Goal: Task Accomplishment & Management: Use online tool/utility

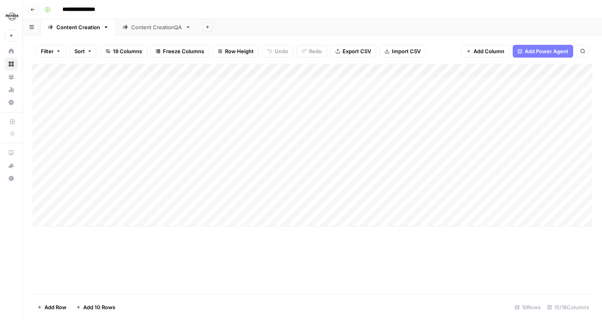
click at [101, 219] on div "Add Column" at bounding box center [312, 145] width 560 height 163
type textarea "********"
click at [177, 270] on div "Add Column" at bounding box center [312, 179] width 560 height 230
click at [215, 220] on div "Add Column" at bounding box center [312, 152] width 560 height 176
click at [83, 236] on div "Add Column" at bounding box center [312, 152] width 560 height 176
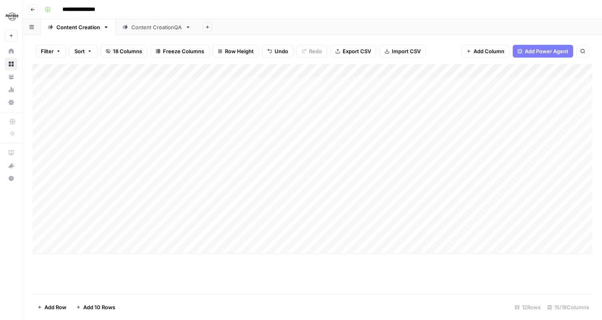
click at [78, 247] on div "Add Column" at bounding box center [312, 159] width 560 height 190
click at [81, 260] on div "Add Column" at bounding box center [312, 165] width 560 height 203
click at [81, 274] on div "Add Column" at bounding box center [312, 172] width 560 height 217
click at [77, 288] on div "Add Column" at bounding box center [312, 179] width 560 height 230
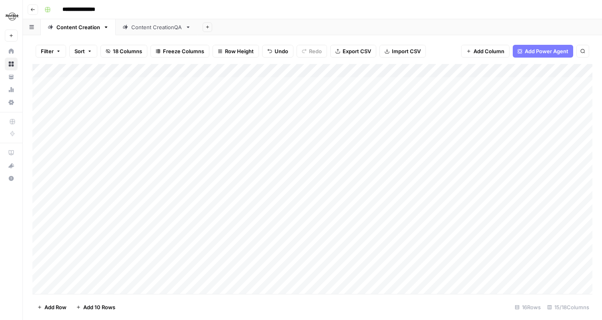
click at [292, 303] on footer "Add Row Add 10 Rows 16 Rows 15/18 Columns" at bounding box center [312, 307] width 560 height 26
click at [56, 308] on span "Add Row" at bounding box center [55, 308] width 22 height 8
click at [98, 307] on span "Add 10 Rows" at bounding box center [99, 308] width 32 height 8
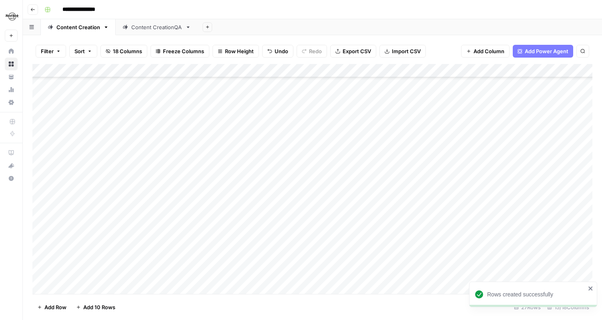
click at [126, 178] on div "Add Column" at bounding box center [312, 179] width 560 height 230
type textarea "*"
type textarea "**********"
click at [115, 196] on div "Add Column" at bounding box center [312, 179] width 560 height 230
click at [218, 181] on div "Add Column" at bounding box center [312, 179] width 560 height 230
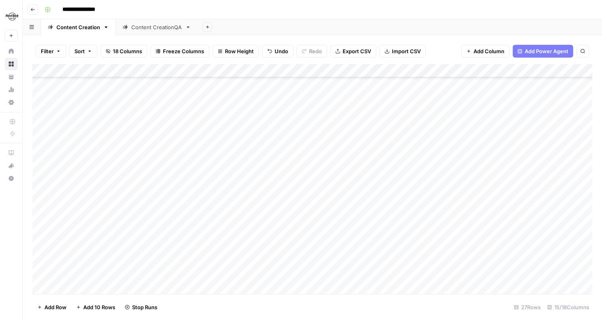
scroll to position [133, 0]
click at [134, 117] on div "Add Column" at bounding box center [312, 179] width 560 height 230
click at [148, 153] on div "Add Column" at bounding box center [312, 179] width 560 height 230
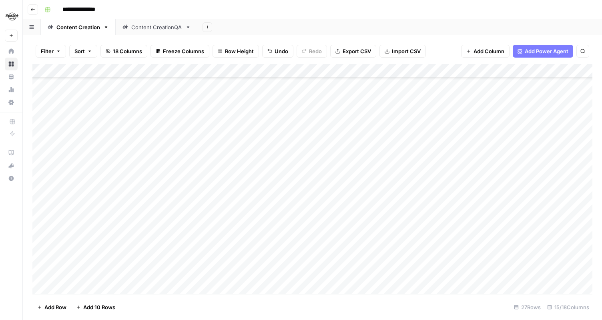
click at [144, 137] on div "Add Column" at bounding box center [312, 179] width 560 height 230
type textarea "**********"
click at [139, 151] on div "Add Column" at bounding box center [312, 179] width 560 height 230
click at [131, 139] on div "Add Column" at bounding box center [312, 179] width 560 height 230
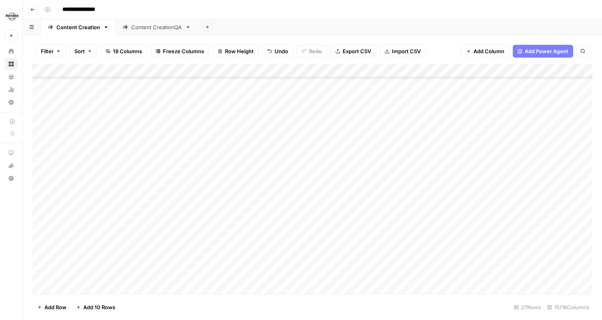
click at [137, 199] on div "Add Column" at bounding box center [312, 179] width 560 height 230
type textarea "**********"
click at [141, 209] on div "Add Column" at bounding box center [312, 179] width 560 height 230
click at [188, 135] on div "Add Column" at bounding box center [312, 179] width 560 height 230
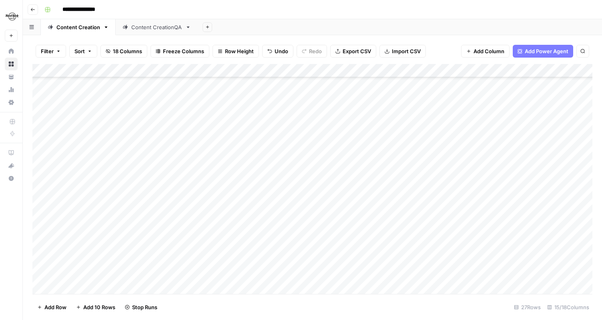
click at [215, 150] on div "Add Column" at bounding box center [312, 179] width 560 height 230
click at [151, 161] on div "Add Column" at bounding box center [312, 179] width 560 height 230
type textarea "**********"
click at [220, 161] on div "Add Column" at bounding box center [312, 179] width 560 height 230
click at [160, 175] on div "Add Column" at bounding box center [312, 179] width 560 height 230
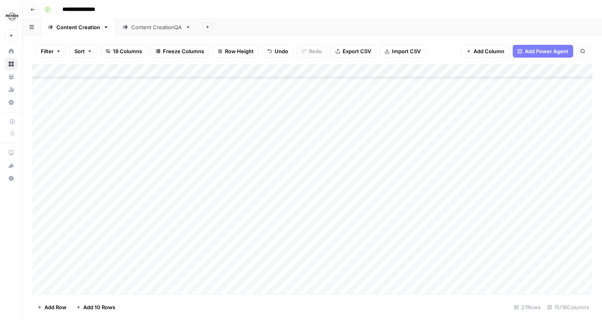
scroll to position [162, 0]
type textarea "**********"
click at [163, 147] on div "Add Column" at bounding box center [312, 179] width 560 height 230
click at [153, 141] on div "Add Column" at bounding box center [312, 179] width 560 height 230
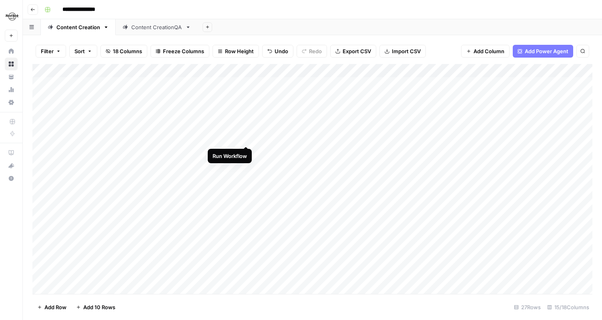
click at [245, 139] on div "Add Column" at bounding box center [312, 179] width 560 height 230
click at [143, 223] on div "Add Column" at bounding box center [312, 179] width 560 height 230
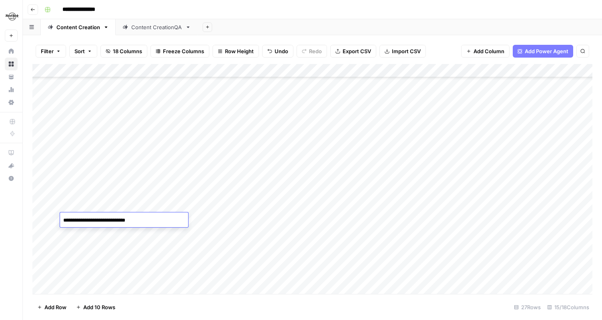
type textarea "**********"
click at [217, 217] on div "Add Column" at bounding box center [312, 179] width 560 height 230
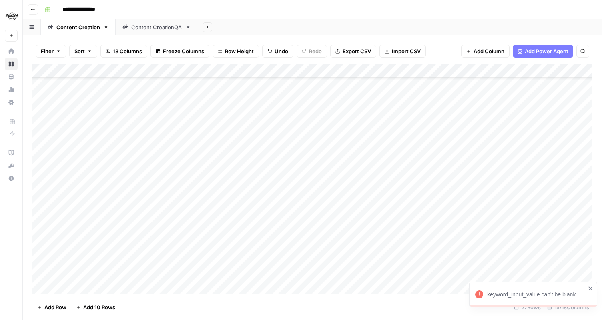
click at [128, 225] on div "Add Column" at bounding box center [312, 179] width 560 height 230
click at [219, 219] on div "Add Column" at bounding box center [312, 179] width 560 height 230
click at [142, 209] on div "Add Column" at bounding box center [312, 179] width 560 height 230
type textarea "*"
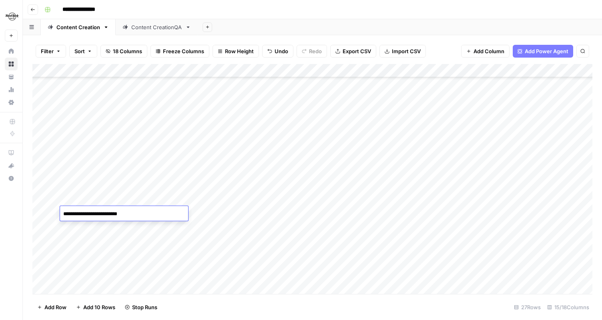
type textarea "**********"
click at [110, 214] on textarea "**********" at bounding box center [124, 214] width 128 height 11
click at [149, 236] on div "Add Column" at bounding box center [312, 179] width 560 height 230
click at [215, 187] on div "Add Column" at bounding box center [312, 179] width 560 height 230
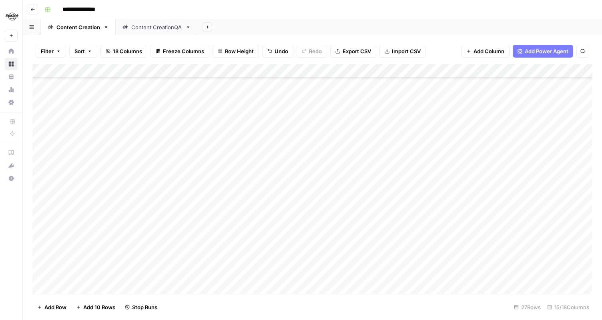
scroll to position [146, 0]
click at [143, 166] on div "Add Column" at bounding box center [312, 179] width 560 height 230
click at [79, 169] on textarea "**********" at bounding box center [124, 169] width 128 height 11
type textarea "**********"
click at [84, 220] on div "Add Column" at bounding box center [312, 179] width 560 height 230
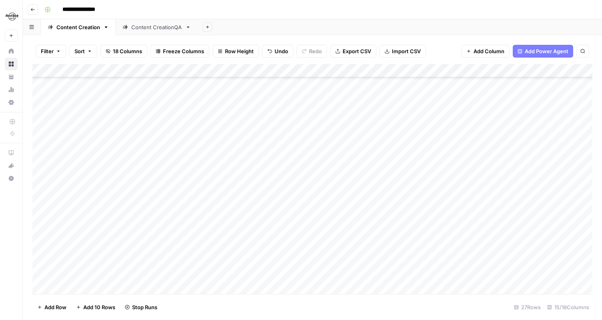
click at [217, 169] on div "Add Column" at bounding box center [312, 179] width 560 height 230
click at [139, 180] on div "Add Column" at bounding box center [312, 179] width 560 height 230
type textarea "**********"
click at [112, 226] on div "Add Column" at bounding box center [312, 179] width 560 height 230
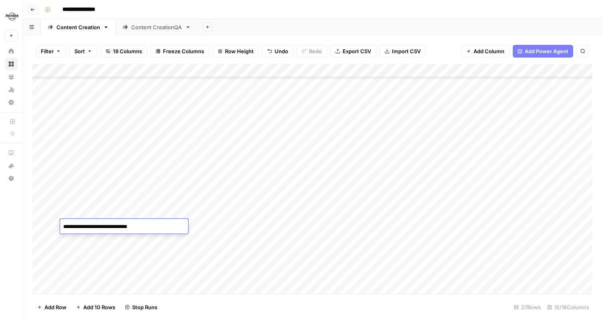
type textarea "**********"
click at [161, 252] on div "Add Column" at bounding box center [312, 179] width 560 height 230
click at [191, 211] on div "Add Column" at bounding box center [312, 179] width 560 height 230
click at [217, 228] on div "Add Column" at bounding box center [312, 179] width 560 height 230
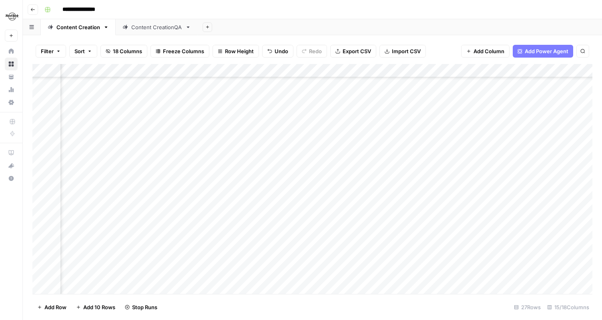
click at [381, 215] on div "Add Column" at bounding box center [312, 179] width 560 height 230
click at [135, 211] on div "Add Column" at bounding box center [312, 179] width 560 height 230
click at [133, 206] on div "Add Column" at bounding box center [312, 179] width 560 height 230
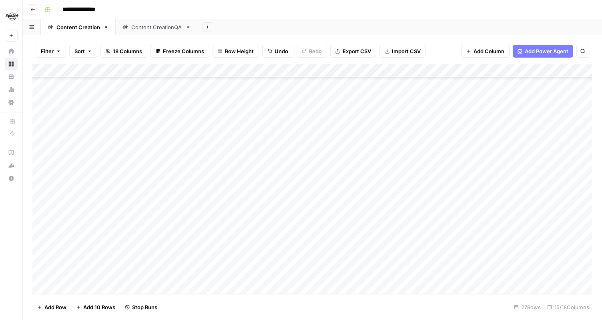
click at [139, 193] on div "Add Column" at bounding box center [312, 179] width 560 height 230
type textarea "**********"
click at [223, 191] on div "Add Column" at bounding box center [312, 179] width 560 height 230
click at [215, 191] on div "Add Column" at bounding box center [312, 179] width 560 height 230
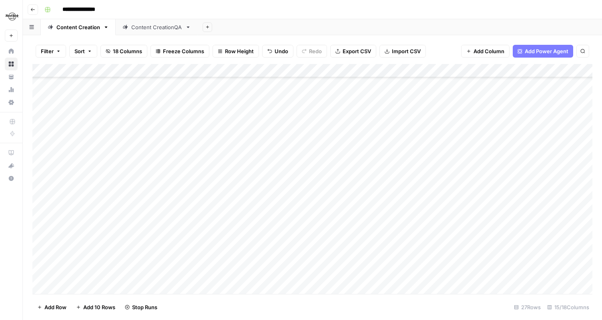
drag, startPoint x: 33, startPoint y: 98, endPoint x: 44, endPoint y: 170, distance: 72.5
click at [44, 170] on div "Add Column" at bounding box center [312, 179] width 560 height 230
click at [298, 135] on div "Add Column" at bounding box center [312, 179] width 560 height 230
click at [300, 151] on div "Add Column" at bounding box center [312, 179] width 560 height 230
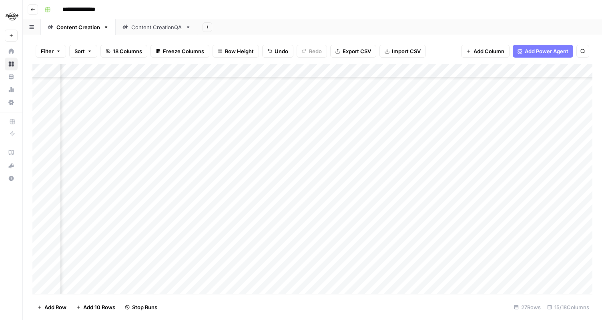
click at [300, 161] on div "Add Column" at bounding box center [312, 179] width 560 height 230
click at [136, 204] on div "Add Column" at bounding box center [312, 179] width 560 height 230
type textarea "**********"
click at [141, 229] on div "Add Column" at bounding box center [312, 179] width 560 height 230
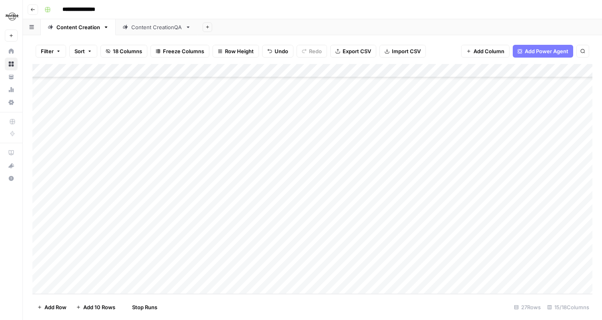
click at [189, 206] on div "Add Column" at bounding box center [312, 179] width 560 height 230
click at [139, 215] on div "Add Column" at bounding box center [312, 179] width 560 height 230
type textarea "**********"
click at [121, 241] on div "Add Column" at bounding box center [312, 179] width 560 height 230
click at [187, 219] on div "Add Column" at bounding box center [312, 179] width 560 height 230
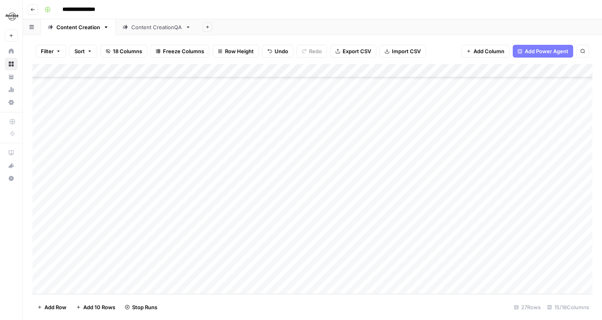
click at [152, 230] on div "Add Column" at bounding box center [312, 179] width 560 height 230
click at [52, 312] on button "Add Row" at bounding box center [51, 307] width 39 height 13
click at [52, 310] on span "Add Row" at bounding box center [55, 308] width 22 height 8
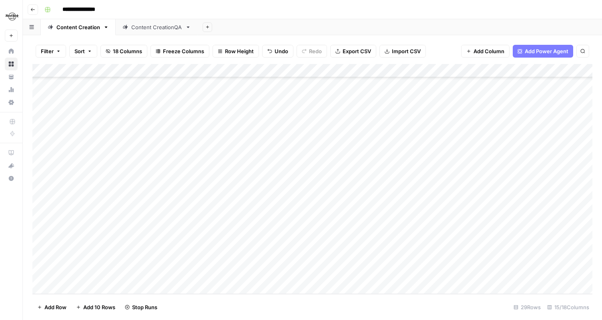
click at [99, 200] on div "Add Column" at bounding box center [312, 179] width 560 height 230
click at [153, 203] on div "Add Column" at bounding box center [312, 179] width 560 height 230
type textarea "**********"
click at [193, 204] on div "Add Column" at bounding box center [312, 179] width 560 height 230
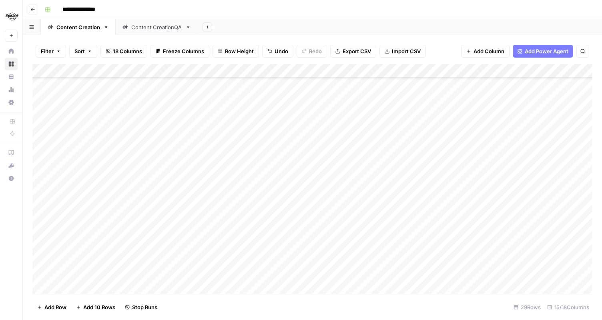
drag, startPoint x: 35, startPoint y: 140, endPoint x: 38, endPoint y: 115, distance: 24.5
click at [38, 115] on div "Add Column" at bounding box center [312, 179] width 560 height 230
click at [135, 217] on div "Add Column" at bounding box center [312, 179] width 560 height 230
type textarea "**********"
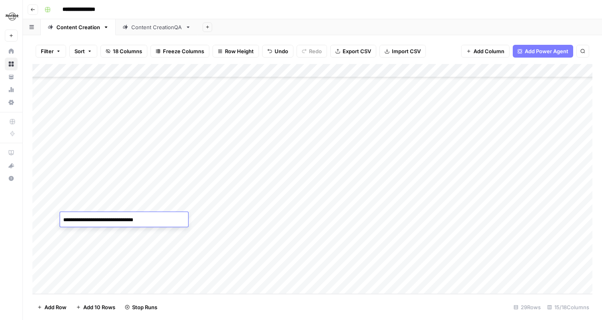
click at [127, 226] on div "**********" at bounding box center [124, 219] width 128 height 15
click at [133, 231] on div "Add Column" at bounding box center [312, 179] width 560 height 230
click at [189, 220] on div "Add Column" at bounding box center [312, 179] width 560 height 230
click at [133, 234] on div "Add Column" at bounding box center [312, 179] width 560 height 230
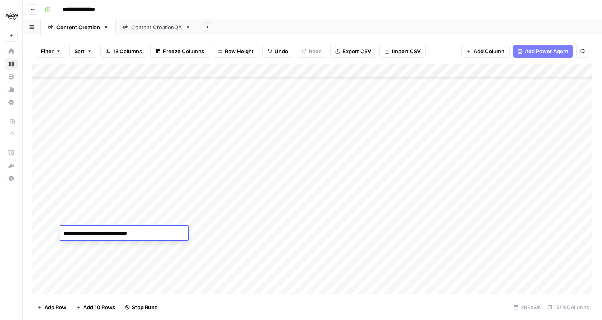
type textarea "**********"
click at [136, 253] on div "Add Column" at bounding box center [312, 179] width 560 height 230
click at [186, 232] on div "Add Column" at bounding box center [312, 179] width 560 height 230
click at [140, 243] on div "Add Column" at bounding box center [312, 179] width 560 height 230
click at [74, 283] on div "Add Column" at bounding box center [312, 179] width 560 height 230
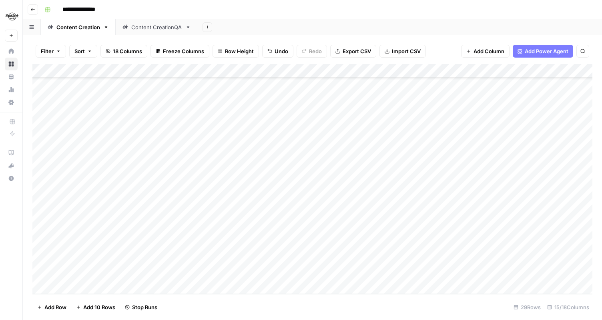
scroll to position [205, 0]
click at [85, 229] on div "Add Column" at bounding box center [312, 179] width 560 height 230
click at [84, 283] on div "Add Column" at bounding box center [312, 179] width 560 height 230
click at [98, 222] on div "Add Column" at bounding box center [312, 179] width 560 height 230
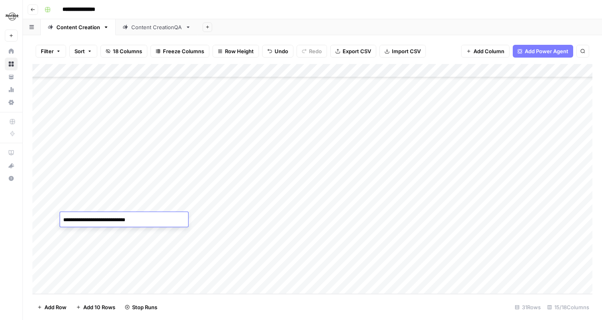
type textarea "**********"
click at [159, 236] on div "Add Column" at bounding box center [312, 179] width 560 height 230
click at [189, 223] on div "Add Column" at bounding box center [312, 179] width 560 height 230
click at [111, 233] on div "Add Column" at bounding box center [312, 179] width 560 height 230
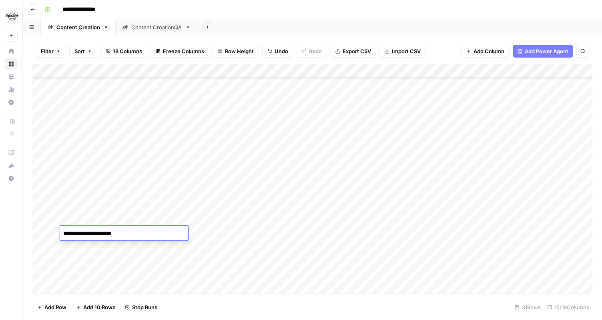
type textarea "**********"
click at [193, 237] on div "Add Column" at bounding box center [312, 179] width 560 height 230
click at [155, 246] on div "Add Column" at bounding box center [312, 179] width 560 height 230
click at [159, 245] on div "Add Column" at bounding box center [312, 179] width 560 height 230
type textarea "**********"
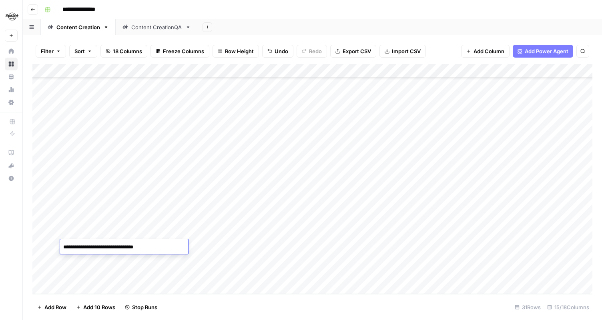
click at [160, 261] on div "Add Column" at bounding box center [312, 179] width 560 height 230
click at [189, 245] on div "Add Column" at bounding box center [312, 179] width 560 height 230
click at [133, 263] on div "Add Column" at bounding box center [312, 179] width 560 height 230
type textarea "**********"
click at [151, 274] on div "Add Column" at bounding box center [312, 179] width 560 height 230
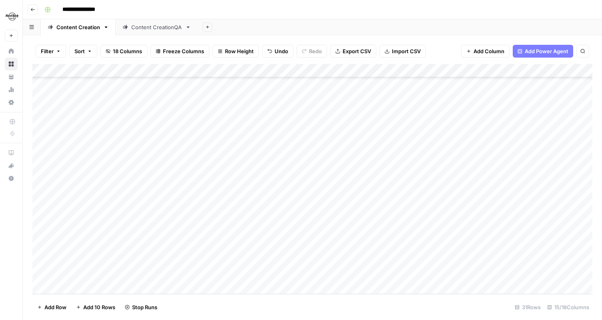
click at [189, 259] on div "Add Column" at bounding box center [312, 179] width 560 height 230
click at [147, 274] on div "Add Column" at bounding box center [312, 179] width 560 height 230
type textarea "**********"
click at [163, 256] on div "Add Column" at bounding box center [312, 179] width 560 height 230
click at [204, 277] on div "Add Column" at bounding box center [312, 179] width 560 height 230
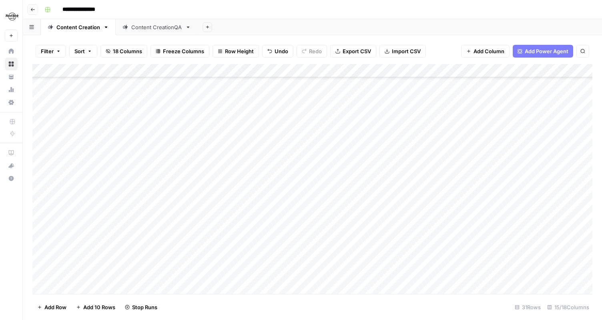
scroll to position [80, 0]
click at [476, 209] on div "Add Column" at bounding box center [312, 179] width 560 height 230
click at [355, 146] on div "Add Column" at bounding box center [312, 179] width 560 height 230
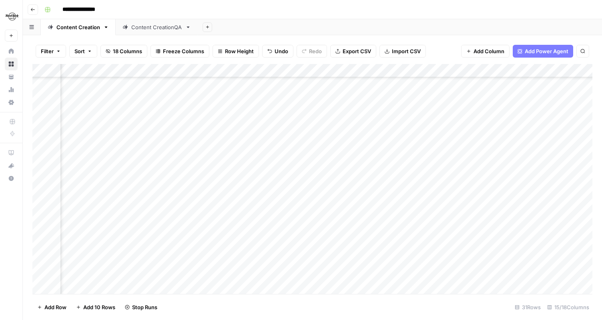
click at [437, 209] on div "Add Column" at bounding box center [312, 179] width 560 height 230
click at [320, 185] on div "Add Column" at bounding box center [312, 179] width 560 height 230
click at [402, 189] on div "Add Column" at bounding box center [312, 179] width 560 height 230
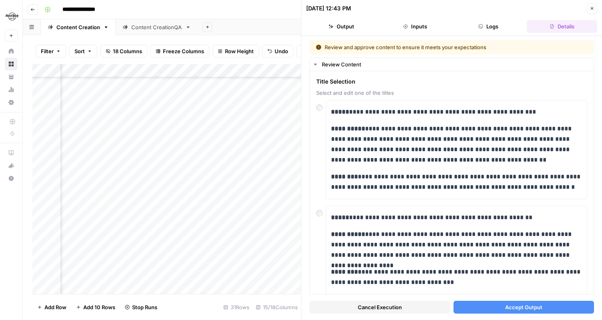
click at [521, 306] on span "Accept Output" at bounding box center [523, 308] width 37 height 8
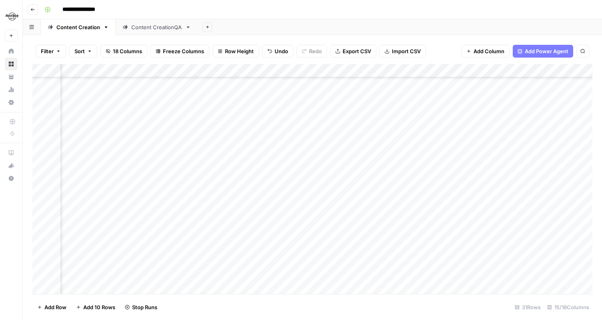
scroll to position [96, 59]
click at [525, 124] on div "Add Column" at bounding box center [312, 179] width 560 height 230
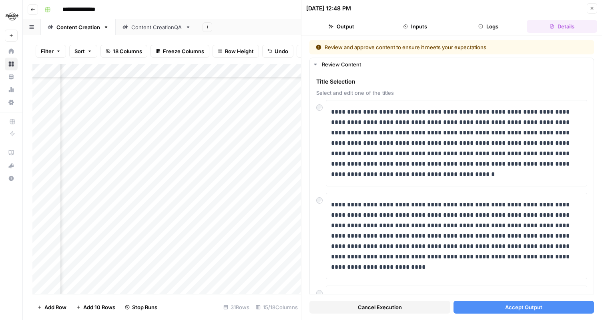
click at [592, 4] on button "Close" at bounding box center [592, 8] width 10 height 10
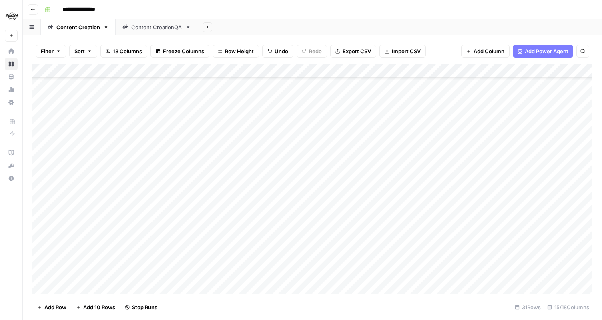
scroll to position [96, 0]
click at [146, 124] on div "Add Column" at bounding box center [312, 179] width 560 height 230
click at [64, 127] on textarea "********" at bounding box center [124, 124] width 128 height 11
click at [120, 126] on textarea "**********" at bounding box center [124, 124] width 128 height 11
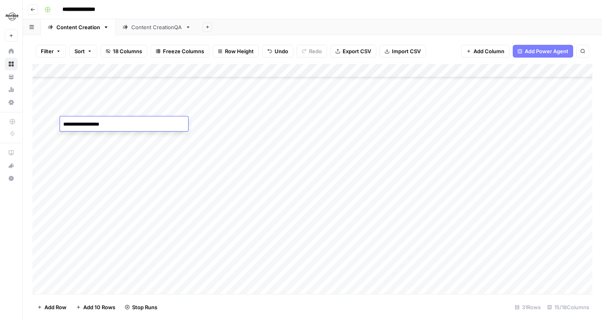
type textarea "**********"
click at [207, 127] on div "Add Column" at bounding box center [312, 179] width 560 height 230
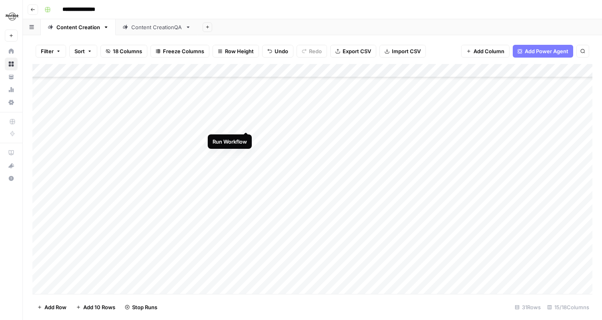
click at [247, 123] on div "Add Column" at bounding box center [312, 179] width 560 height 230
click at [490, 196] on div "Add Column" at bounding box center [312, 179] width 560 height 230
click at [485, 208] on div "Add Column" at bounding box center [312, 179] width 560 height 230
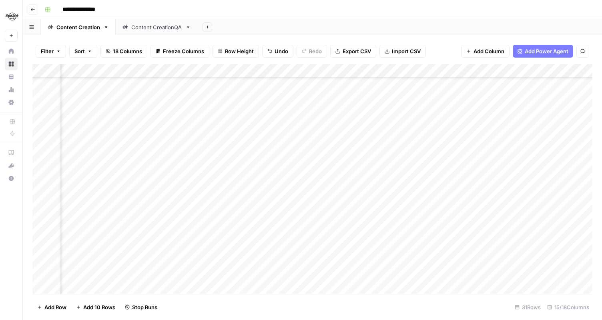
click at [487, 154] on div "Add Column" at bounding box center [312, 179] width 560 height 230
click at [543, 161] on div "Add Column" at bounding box center [312, 179] width 560 height 230
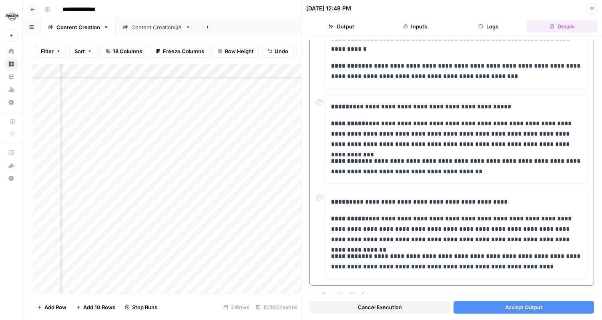
scroll to position [331, 0]
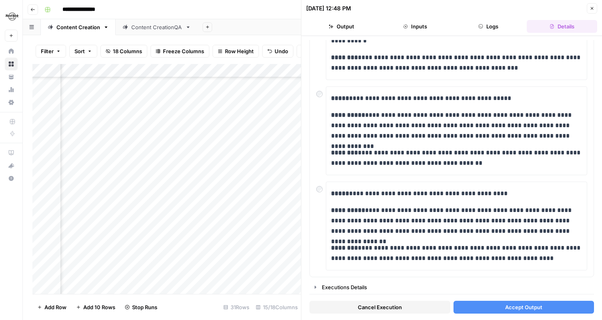
click at [591, 8] on icon "button" at bounding box center [592, 8] width 5 height 5
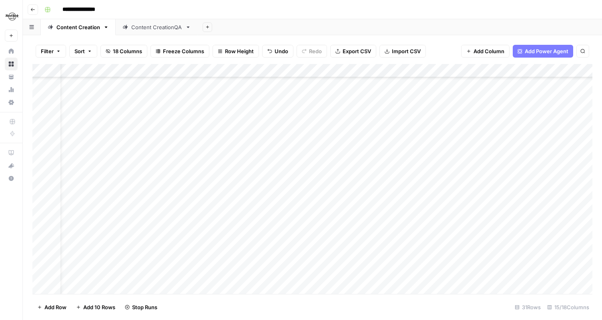
scroll to position [73, 0]
click at [138, 159] on div "Add Column" at bounding box center [312, 179] width 560 height 230
click at [85, 162] on textarea "**********" at bounding box center [124, 160] width 128 height 11
click at [112, 157] on textarea "**********" at bounding box center [124, 160] width 128 height 11
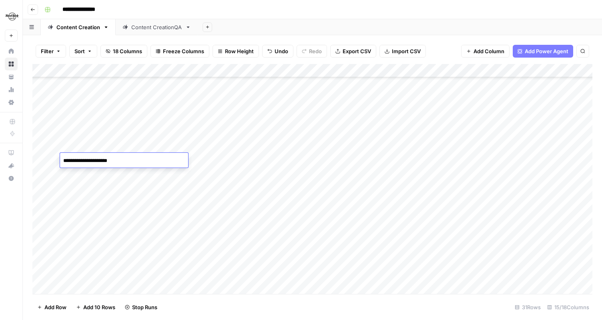
type textarea "**********"
click at [212, 157] on div "Add Column" at bounding box center [312, 179] width 560 height 230
click at [247, 161] on div "Add Column" at bounding box center [312, 179] width 560 height 230
click at [461, 141] on div "Add Column" at bounding box center [312, 179] width 560 height 230
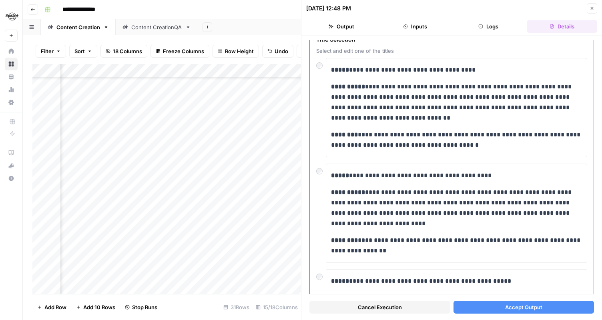
scroll to position [43, 0]
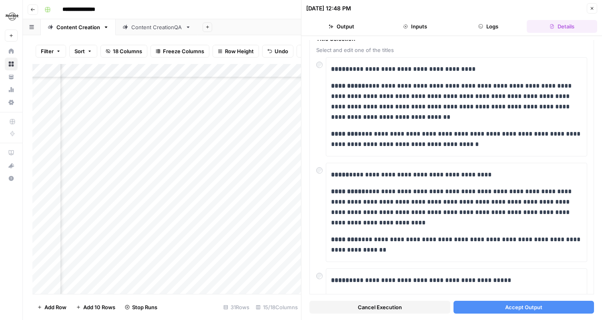
click at [509, 310] on span "Accept Output" at bounding box center [523, 308] width 37 height 8
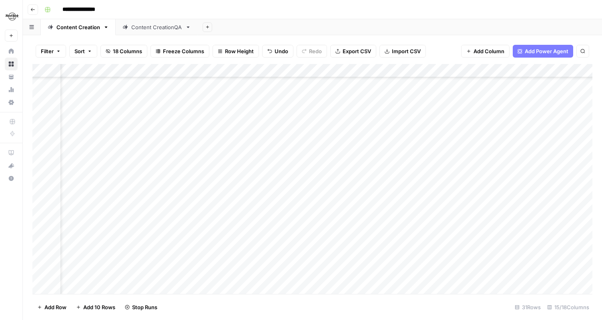
scroll to position [203, 35]
click at [492, 153] on div "Add Column" at bounding box center [312, 179] width 560 height 230
click at [496, 165] on div "Add Column" at bounding box center [312, 179] width 560 height 230
click at [497, 193] on div "Add Column" at bounding box center [312, 179] width 560 height 230
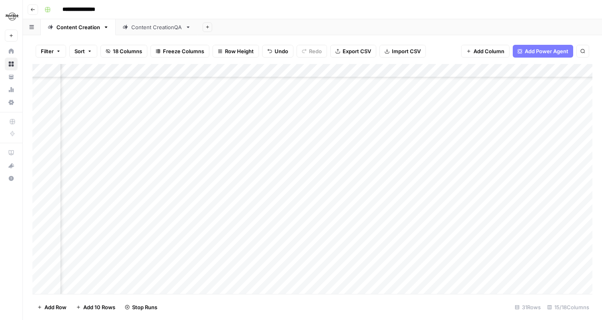
click at [473, 175] on div "Add Column" at bounding box center [312, 179] width 560 height 230
click at [449, 190] on div "Add Column" at bounding box center [312, 179] width 560 height 230
click at [485, 221] on div "Add Column" at bounding box center [312, 179] width 560 height 230
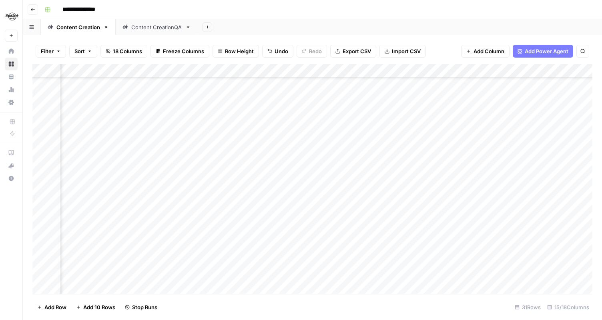
scroll to position [218, 44]
click at [433, 165] on div "Add Column" at bounding box center [312, 179] width 560 height 230
click at [436, 247] on div "Add Column" at bounding box center [312, 179] width 560 height 230
click at [485, 258] on div "Add Column" at bounding box center [312, 179] width 560 height 230
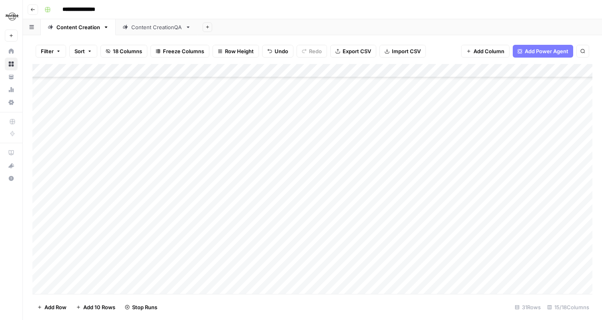
click at [585, 155] on div "Add Column" at bounding box center [312, 179] width 560 height 230
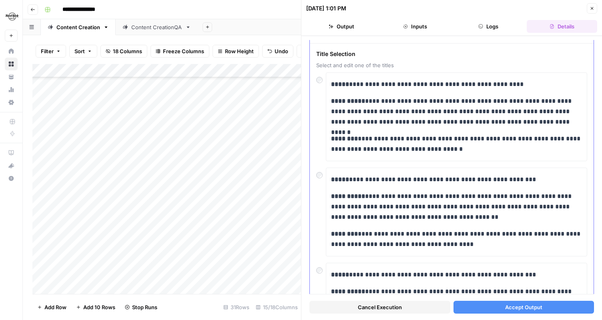
scroll to position [42, 0]
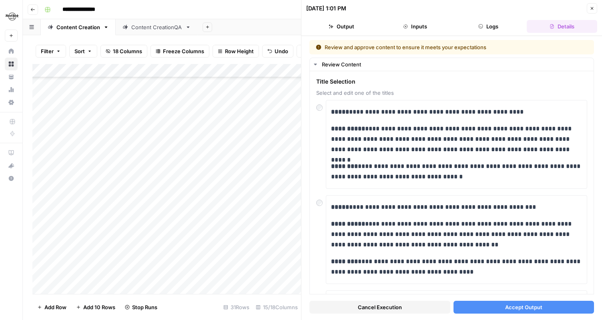
click at [525, 307] on span "Accept Output" at bounding box center [523, 308] width 37 height 8
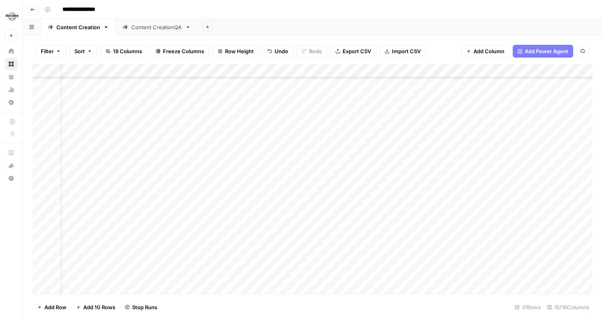
scroll to position [108, 33]
click at [552, 153] on div "Add Column" at bounding box center [312, 179] width 560 height 230
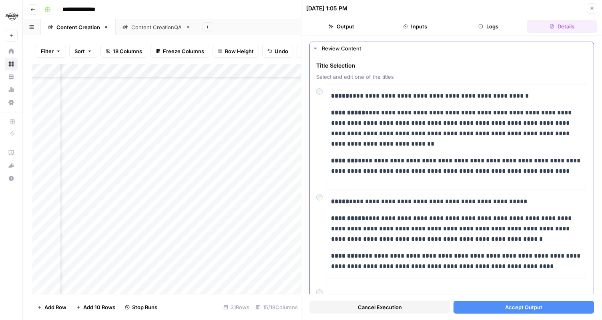
scroll to position [16, 0]
click at [537, 306] on span "Accept Output" at bounding box center [523, 308] width 37 height 8
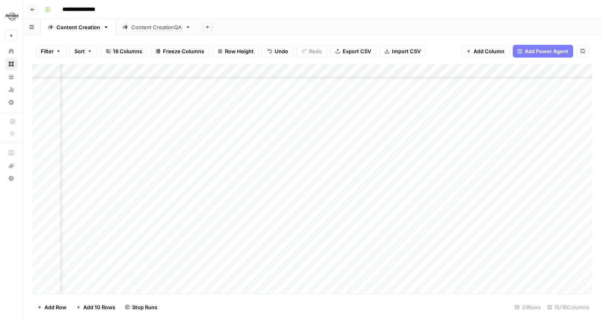
scroll to position [128, 95]
click at [491, 158] on div "Add Column" at bounding box center [312, 179] width 560 height 230
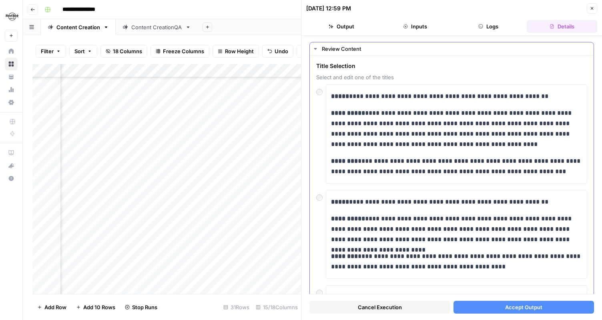
scroll to position [9, 0]
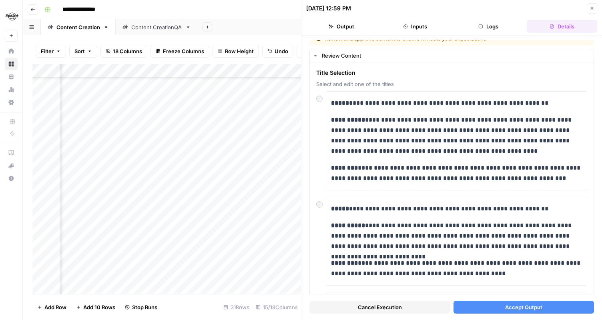
click at [543, 306] on button "Accept Output" at bounding box center [524, 307] width 141 height 13
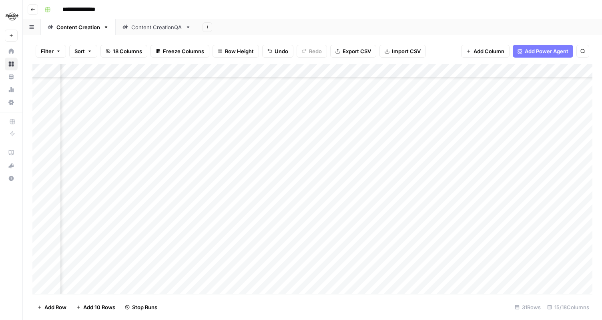
scroll to position [68, 534]
click at [489, 205] on div "Add Column" at bounding box center [312, 179] width 560 height 230
click at [370, 166] on div "Add Column" at bounding box center [312, 179] width 560 height 230
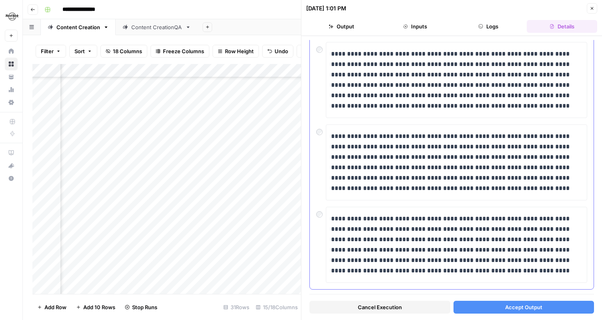
scroll to position [235, 0]
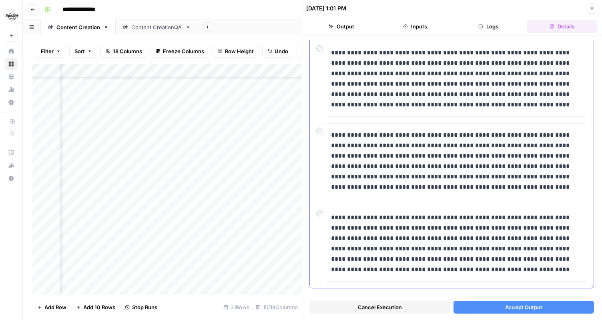
click at [324, 131] on div at bounding box center [321, 128] width 10 height 11
click at [540, 308] on span "Accept Output" at bounding box center [523, 308] width 37 height 8
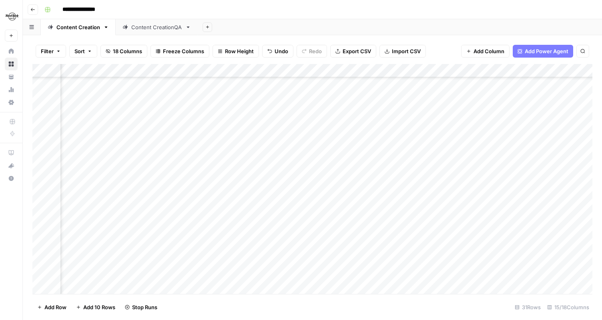
scroll to position [136, 471]
click at [547, 109] on div "Add Column" at bounding box center [312, 179] width 560 height 230
click at [359, 133] on div "Add Column" at bounding box center [312, 179] width 560 height 230
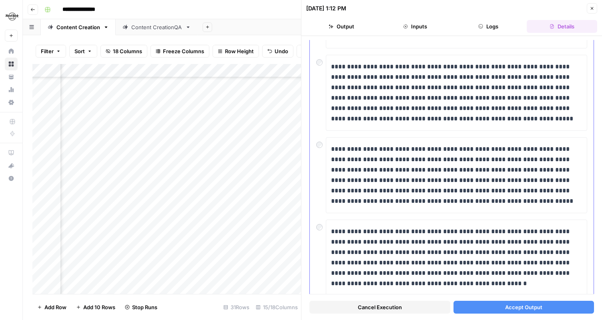
scroll to position [111, 0]
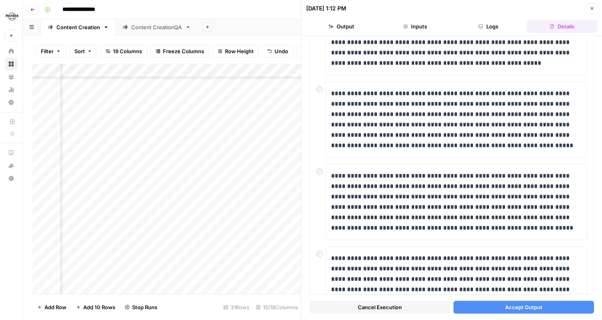
click at [523, 310] on span "Accept Output" at bounding box center [523, 308] width 37 height 8
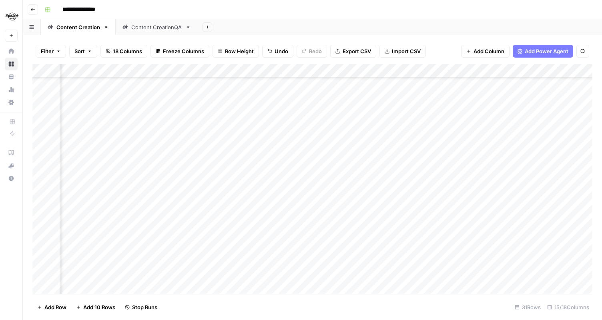
click at [355, 147] on div "Add Column" at bounding box center [312, 179] width 560 height 230
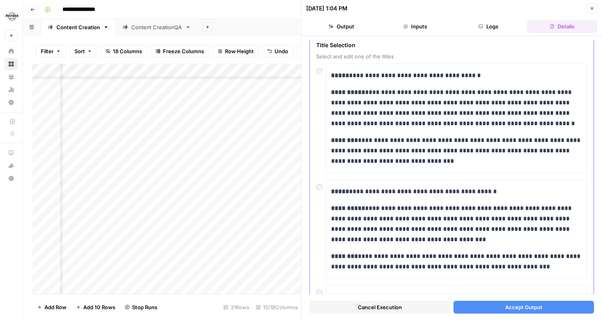
scroll to position [56, 0]
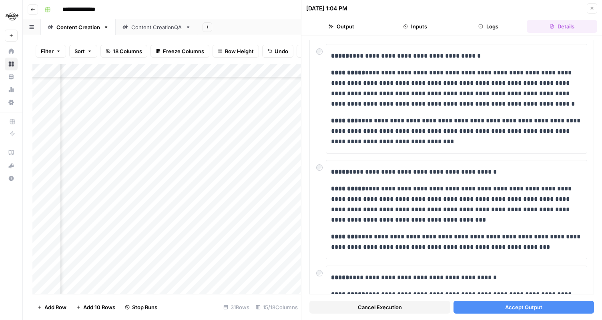
click at [522, 308] on span "Accept Output" at bounding box center [523, 308] width 37 height 8
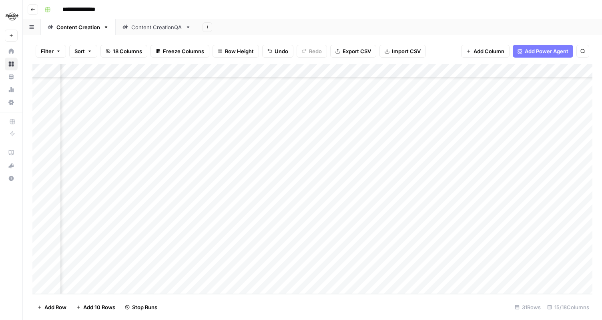
scroll to position [218, 107]
click at [420, 206] on div "Add Column" at bounding box center [312, 179] width 560 height 230
click at [426, 274] on div "Add Column" at bounding box center [312, 179] width 560 height 230
click at [485, 125] on div "Add Column" at bounding box center [312, 179] width 560 height 230
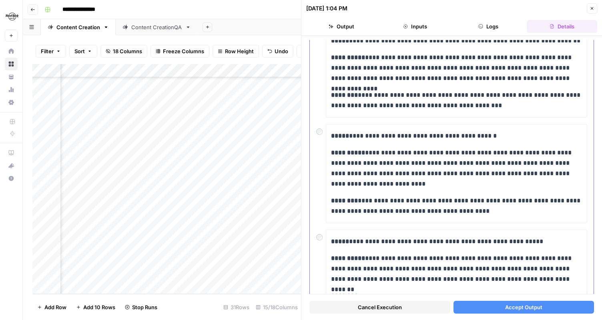
scroll to position [205, 0]
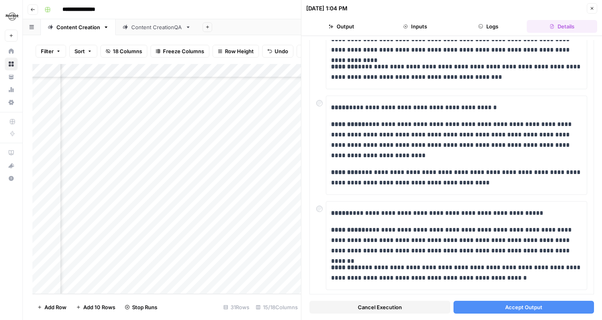
click at [521, 306] on span "Accept Output" at bounding box center [523, 308] width 37 height 8
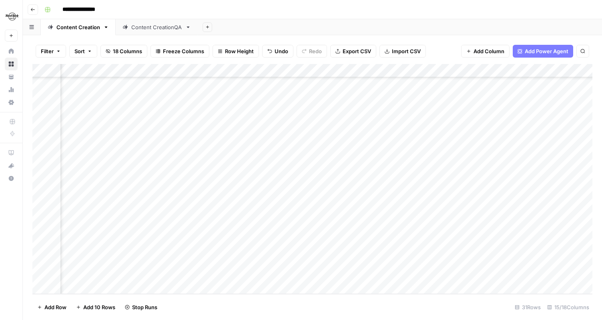
click at [485, 139] on div "Add Column" at bounding box center [312, 179] width 560 height 230
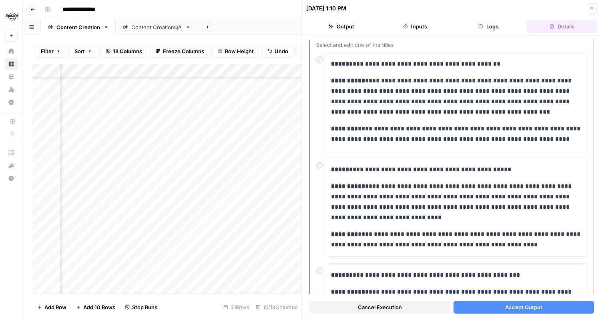
scroll to position [45, 0]
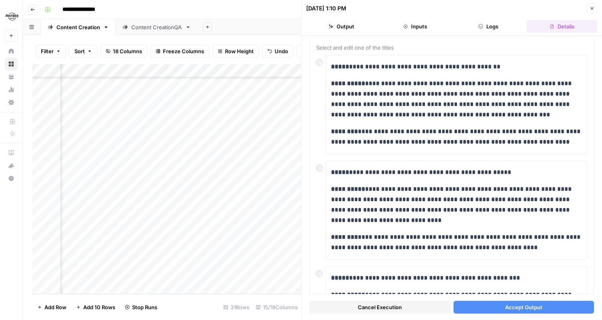
click at [515, 308] on span "Accept Output" at bounding box center [523, 308] width 37 height 8
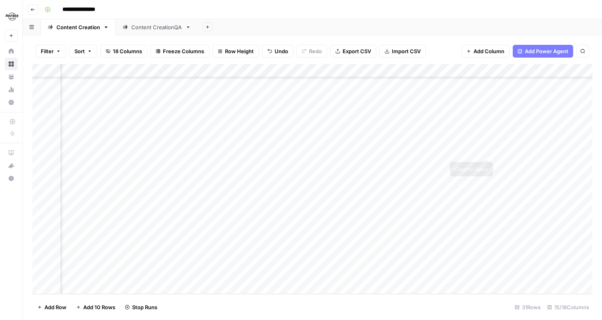
click at [488, 152] on div "Add Column" at bounding box center [312, 179] width 560 height 230
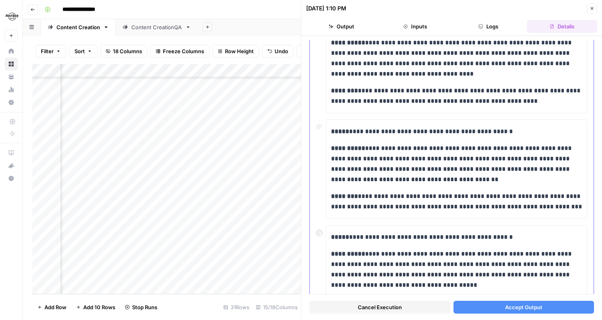
scroll to position [88, 0]
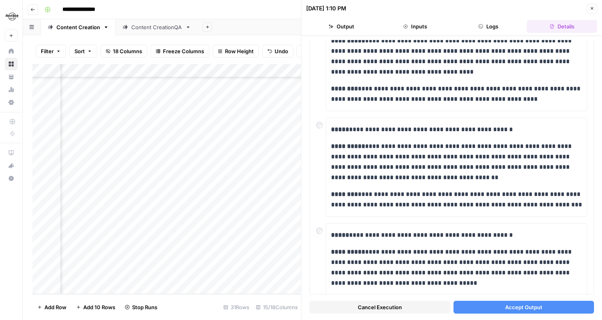
click at [512, 305] on span "Accept Output" at bounding box center [523, 308] width 37 height 8
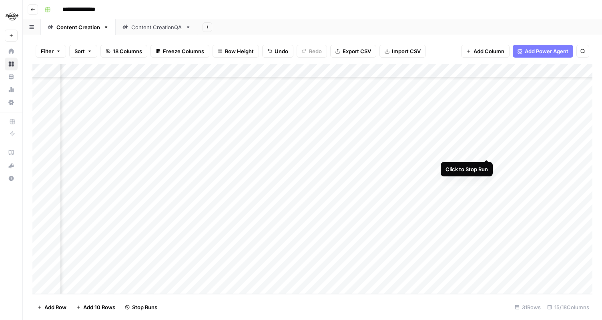
click at [487, 150] on div "Add Column" at bounding box center [312, 179] width 560 height 230
click at [477, 151] on div "Add Column" at bounding box center [312, 179] width 560 height 230
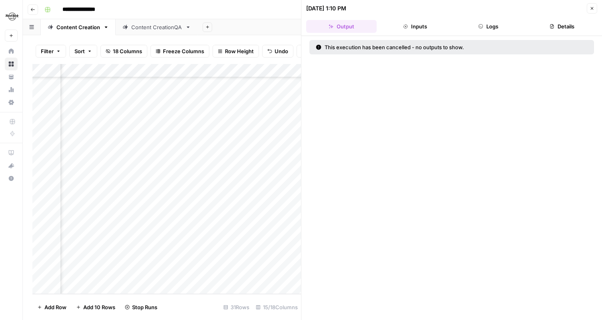
click at [431, 26] on button "Inputs" at bounding box center [415, 26] width 70 height 13
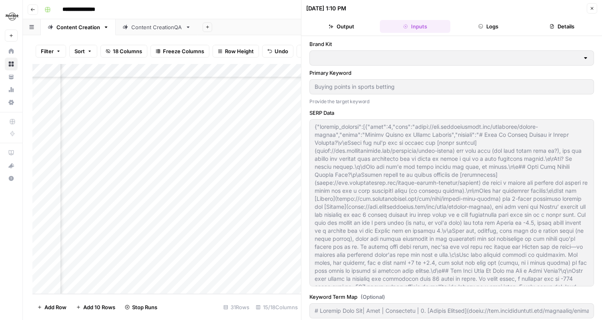
type input "Hard Rock Digital"
click at [590, 12] on button "Close" at bounding box center [592, 8] width 10 height 10
type input "# Keyword Term Map| Term | Variations | 1. [Action Network](https://www.actionn…"
type input "# Header Term Map| Term | Variations |1. [Action Network](https://www.actionnet…"
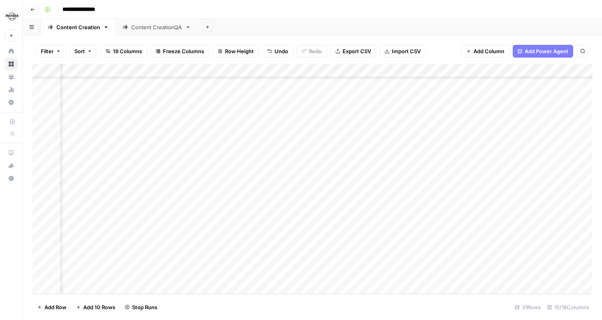
scroll to position [218, 0]
click at [151, 152] on div "Add Column" at bounding box center [312, 179] width 560 height 230
type textarea "**********"
click at [228, 154] on div "Add Column" at bounding box center [312, 179] width 560 height 230
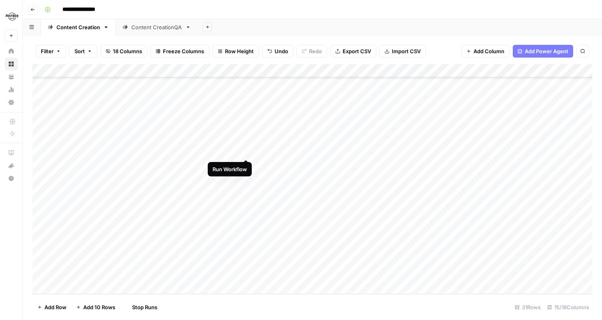
click at [245, 150] on div "Add Column" at bounding box center [312, 179] width 560 height 230
click at [396, 164] on div "Add Column" at bounding box center [312, 179] width 560 height 230
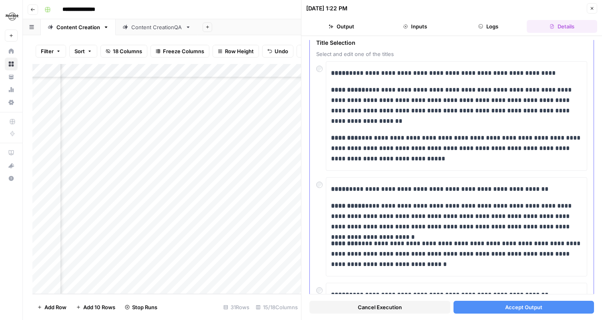
scroll to position [49, 0]
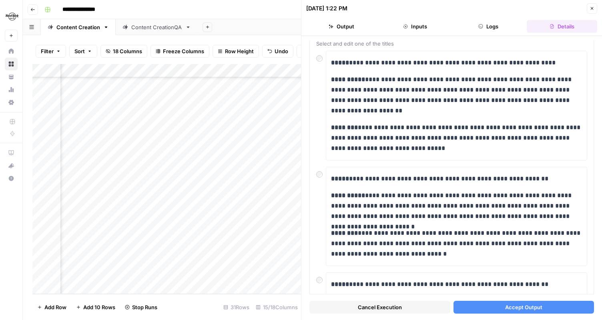
click at [519, 311] on span "Accept Output" at bounding box center [523, 308] width 37 height 8
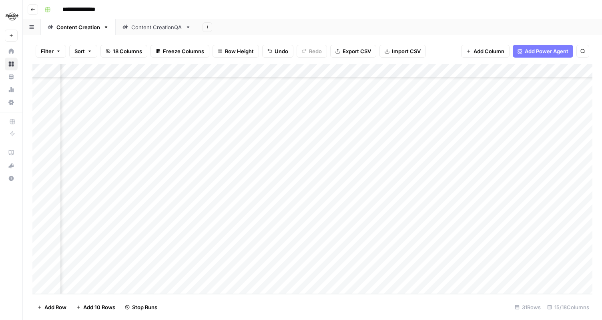
click at [394, 178] on div "Add Column" at bounding box center [312, 179] width 560 height 230
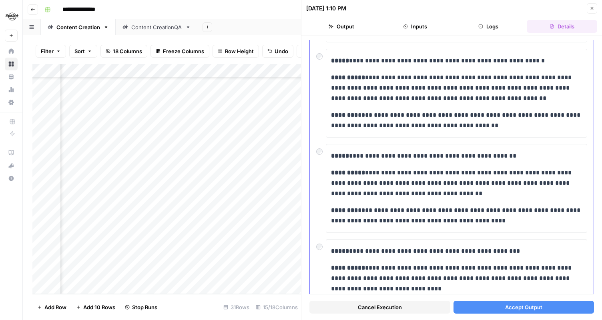
scroll to position [153, 0]
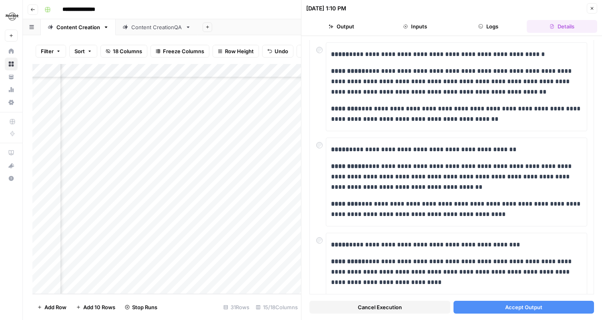
click at [507, 310] on span "Accept Output" at bounding box center [523, 308] width 37 height 8
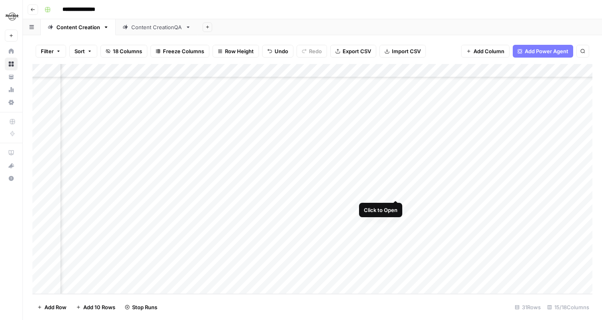
click at [393, 191] on div "Add Column" at bounding box center [312, 179] width 560 height 230
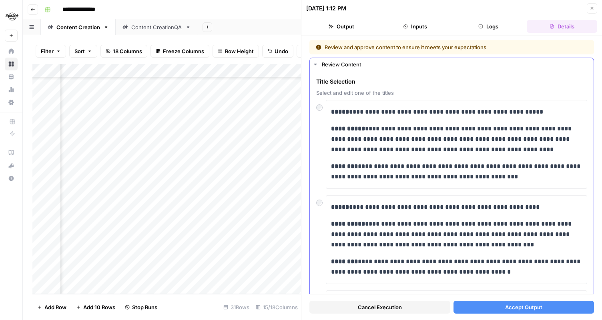
click at [322, 111] on div at bounding box center [321, 105] width 10 height 11
click at [324, 195] on div at bounding box center [321, 200] width 10 height 11
click at [528, 308] on span "Accept Output" at bounding box center [523, 308] width 37 height 8
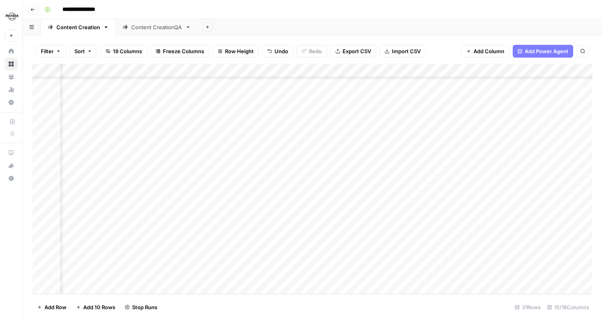
click at [395, 222] on div "Add Column" at bounding box center [312, 179] width 560 height 230
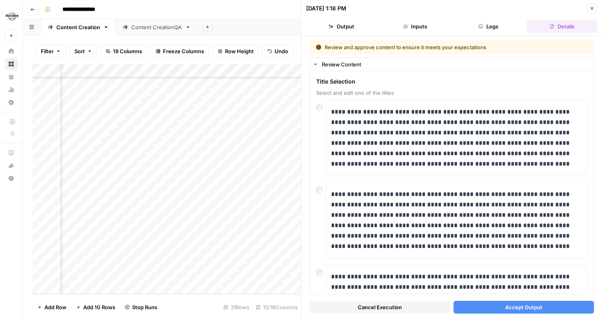
click at [507, 309] on span "Accept Output" at bounding box center [523, 308] width 37 height 8
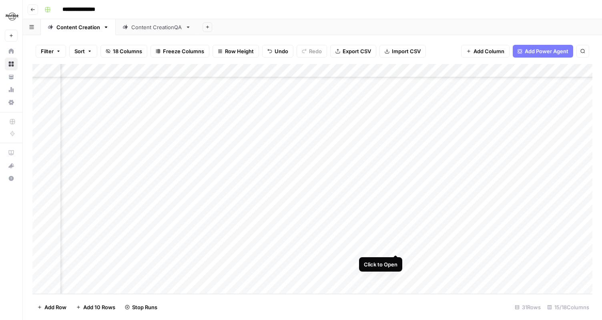
click at [396, 247] on div "Add Column" at bounding box center [312, 179] width 560 height 230
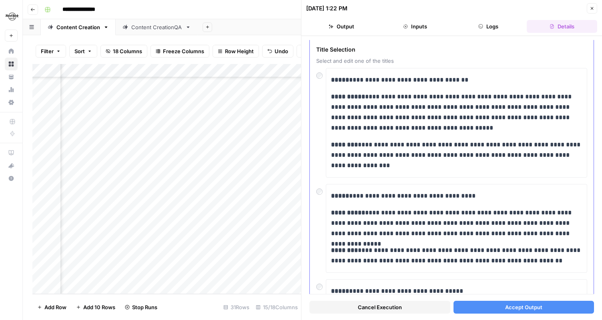
scroll to position [33, 0]
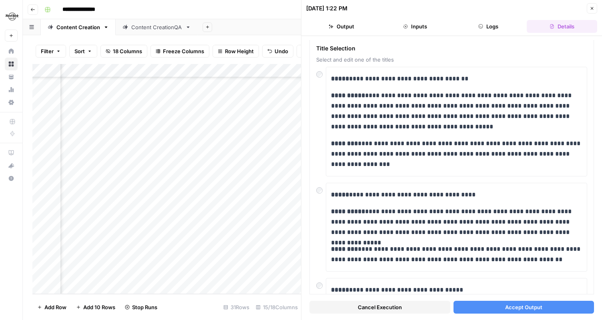
click at [506, 305] on span "Accept Output" at bounding box center [523, 308] width 37 height 8
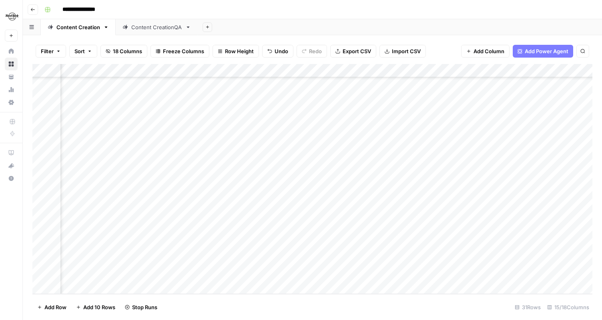
click at [392, 259] on div "Add Column" at bounding box center [312, 179] width 560 height 230
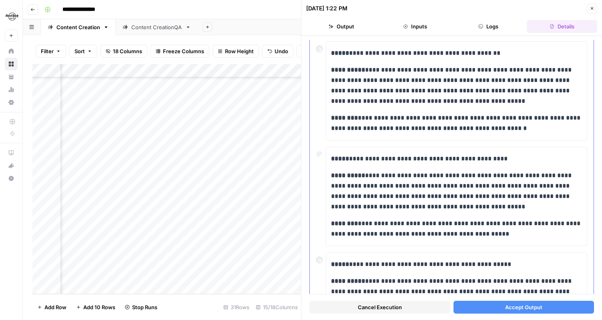
scroll to position [287, 0]
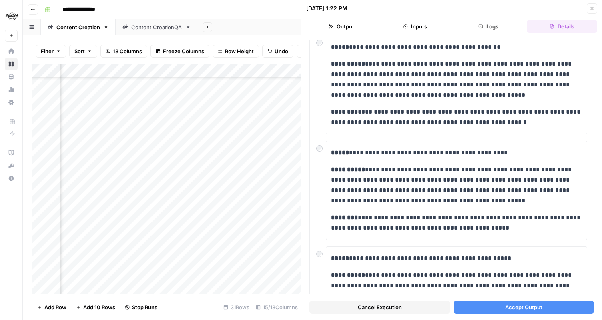
click at [533, 309] on span "Accept Output" at bounding box center [523, 308] width 37 height 8
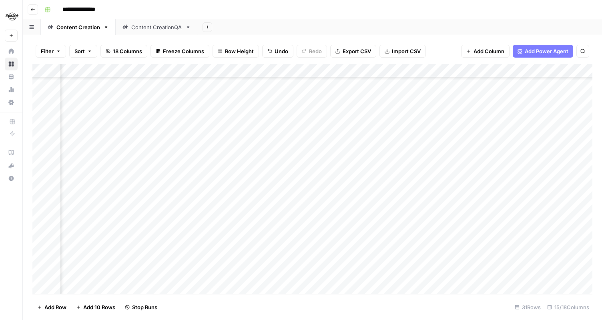
scroll to position [55, 361]
click at [377, 153] on div "Add Column" at bounding box center [312, 179] width 560 height 230
click at [320, 149] on div "Add Column" at bounding box center [312, 179] width 560 height 230
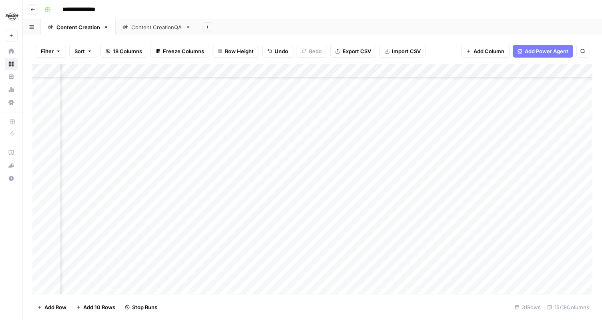
click at [319, 179] on div "Add Column" at bounding box center [312, 179] width 560 height 230
click at [317, 192] on div "Add Column" at bounding box center [312, 179] width 560 height 230
click at [454, 206] on div "Add Column" at bounding box center [312, 179] width 560 height 230
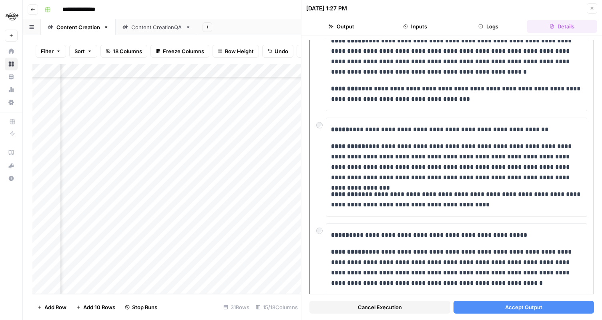
scroll to position [300, 0]
click at [322, 127] on div at bounding box center [321, 122] width 10 height 11
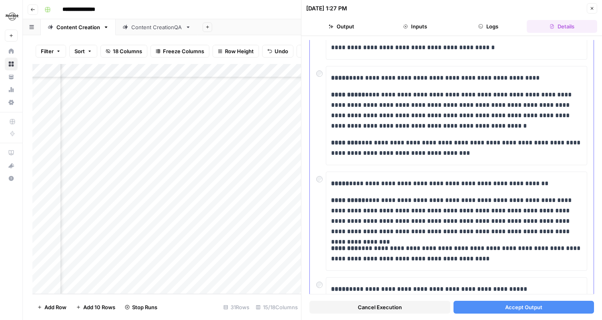
scroll to position [215, 0]
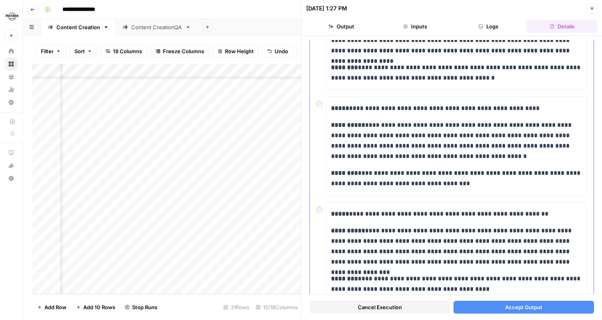
click at [322, 106] on div at bounding box center [321, 102] width 10 height 11
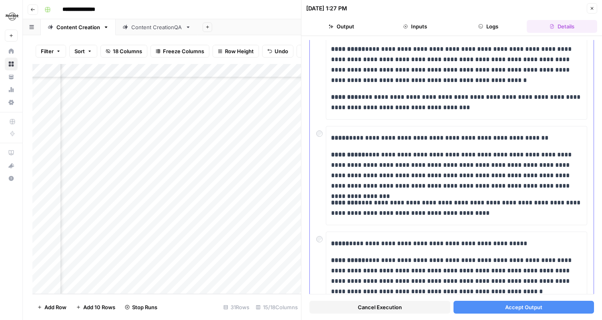
scroll to position [341, 0]
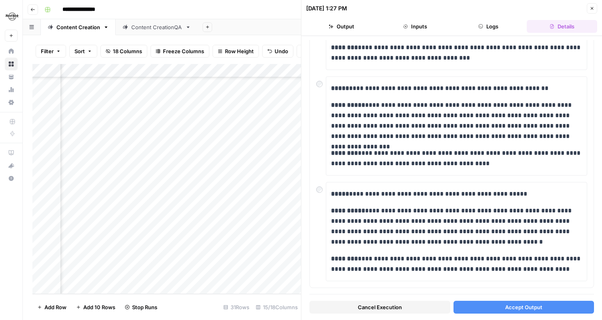
click at [523, 310] on span "Accept Output" at bounding box center [523, 308] width 37 height 8
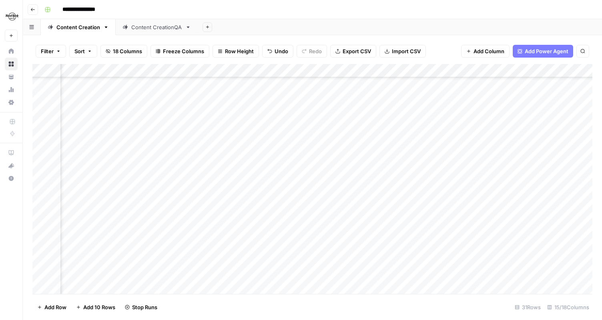
scroll to position [39, 131]
click at [451, 193] on div "Add Column" at bounding box center [312, 179] width 560 height 230
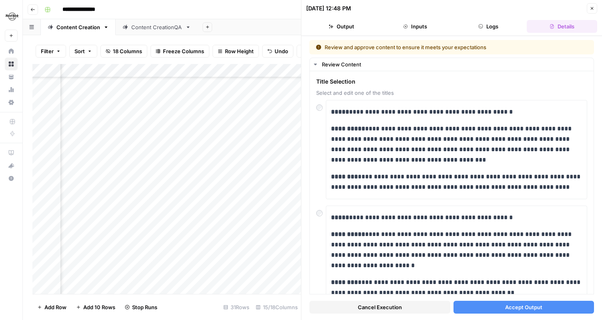
click at [526, 313] on button "Accept Output" at bounding box center [524, 307] width 141 height 13
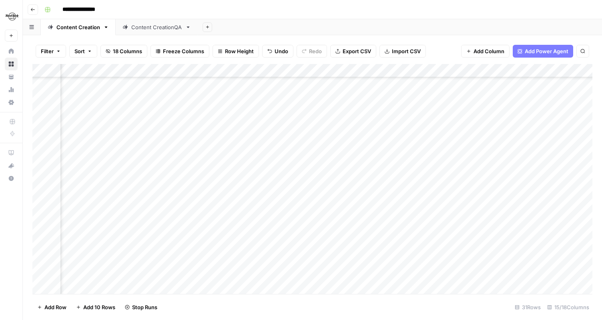
scroll to position [218, 131]
click at [454, 274] on div "Add Column" at bounding box center [312, 179] width 560 height 230
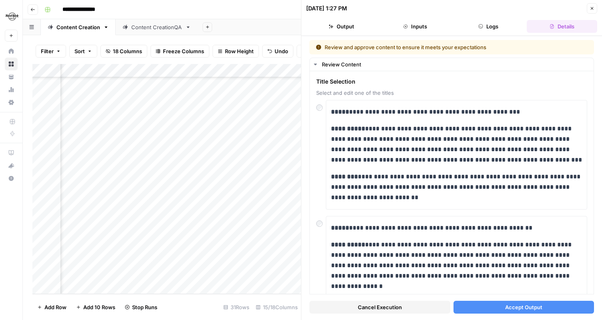
click at [512, 306] on span "Accept Output" at bounding box center [523, 308] width 37 height 8
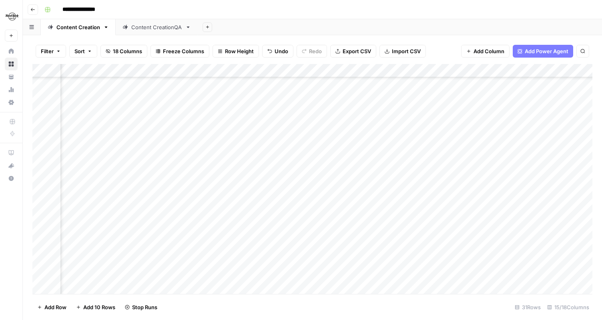
scroll to position [106, 759]
click at [457, 141] on div "Add Column" at bounding box center [312, 179] width 560 height 230
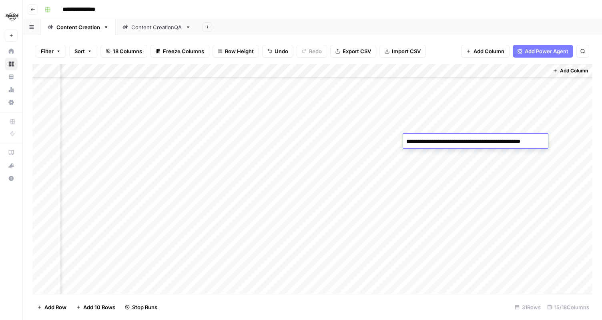
click at [457, 141] on textarea "**********" at bounding box center [475, 141] width 144 height 11
click at [461, 141] on textarea "**********" at bounding box center [475, 141] width 144 height 11
click at [372, 137] on div "Add Column" at bounding box center [312, 179] width 560 height 230
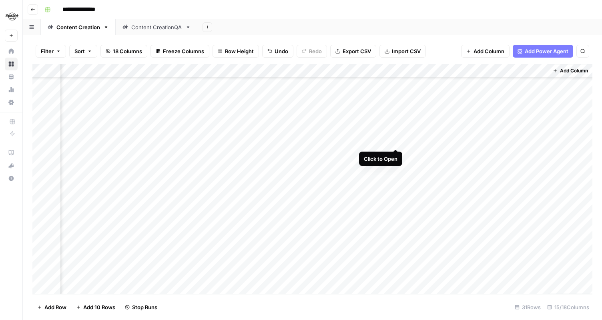
click at [395, 140] on div "Add Column" at bounding box center [312, 179] width 560 height 230
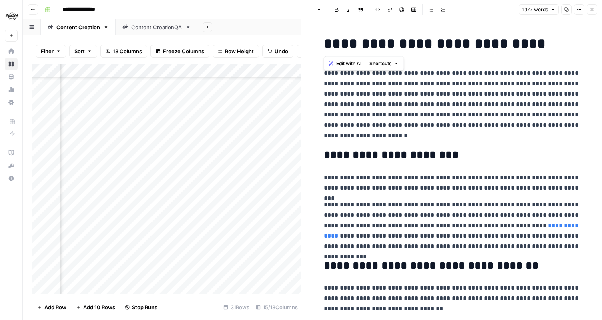
drag, startPoint x: 563, startPoint y: 43, endPoint x: 323, endPoint y: 40, distance: 239.5
copy h1 "**********"
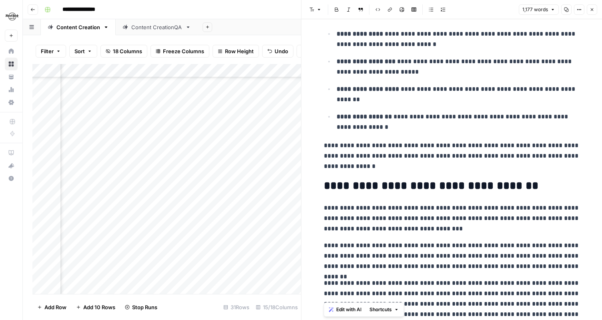
scroll to position [1434, 0]
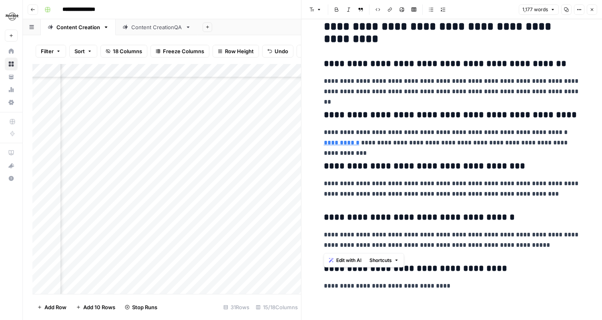
drag, startPoint x: 323, startPoint y: 72, endPoint x: 520, endPoint y: 244, distance: 262.0
copy div "**********"
click at [594, 7] on icon "button" at bounding box center [592, 9] width 5 height 5
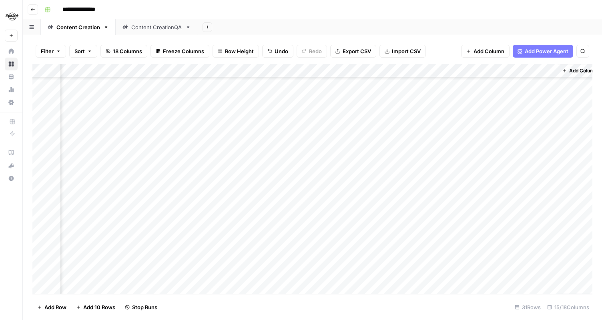
scroll to position [106, 759]
click at [503, 135] on div "Add Column" at bounding box center [312, 179] width 560 height 230
click at [503, 137] on div "Add Column" at bounding box center [312, 179] width 560 height 230
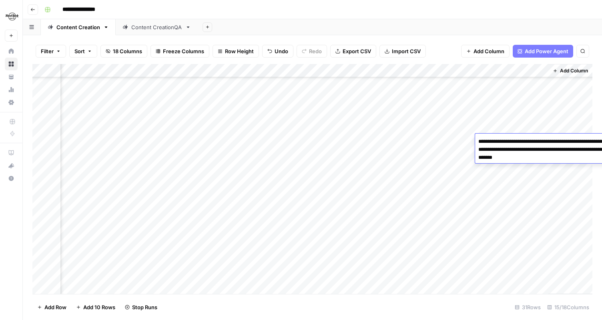
click at [503, 137] on textarea "**********" at bounding box center [555, 149] width 160 height 27
drag, startPoint x: 528, startPoint y: 157, endPoint x: 426, endPoint y: 143, distance: 103.5
click at [426, 143] on body "**********" at bounding box center [301, 160] width 602 height 320
click at [416, 140] on div "Add Column" at bounding box center [312, 179] width 560 height 230
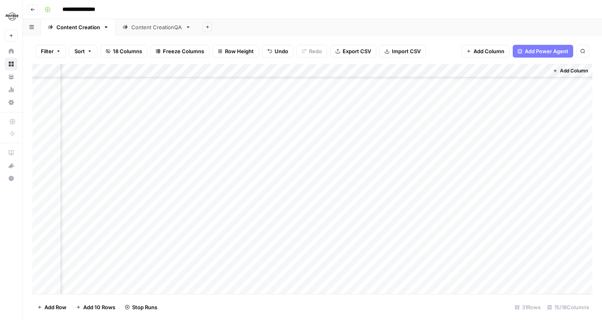
click at [430, 141] on div "Add Column" at bounding box center [312, 179] width 560 height 230
drag, startPoint x: 405, startPoint y: 141, endPoint x: 566, endPoint y: 139, distance: 161.4
click at [566, 139] on body "**********" at bounding box center [301, 160] width 602 height 320
click at [286, 12] on div "**********" at bounding box center [317, 9] width 553 height 13
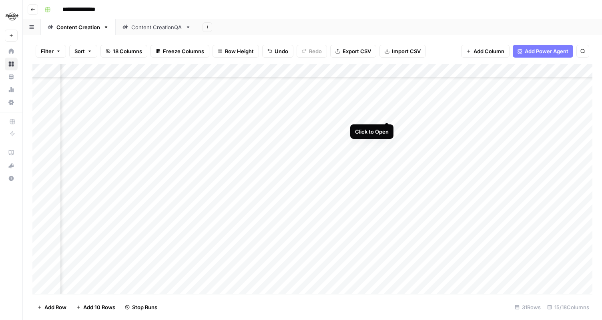
click at [386, 115] on div "Add Column" at bounding box center [312, 179] width 560 height 230
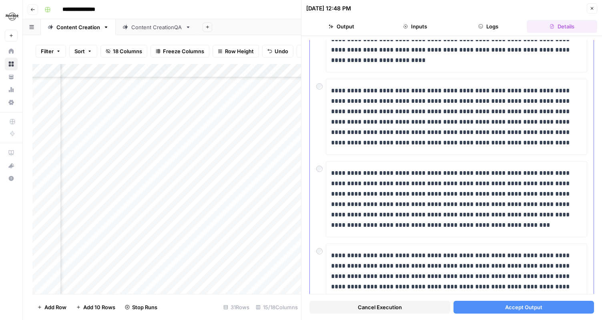
scroll to position [242, 0]
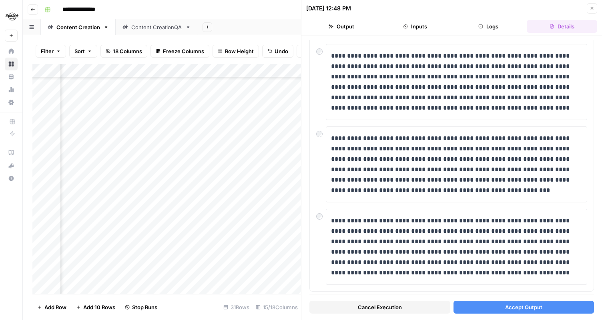
click at [586, 9] on div "08/22/25 at 12:48 PM Close" at bounding box center [451, 8] width 291 height 10
click at [587, 9] on button "Close" at bounding box center [592, 8] width 10 height 10
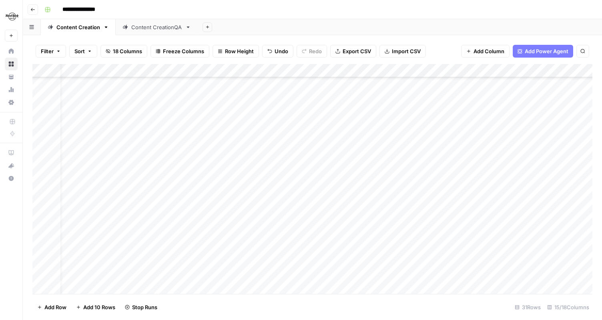
scroll to position [106, 0]
click at [136, 115] on div "Add Column" at bounding box center [312, 179] width 560 height 230
type textarea "**********"
click at [148, 131] on div "Add Column" at bounding box center [312, 179] width 560 height 230
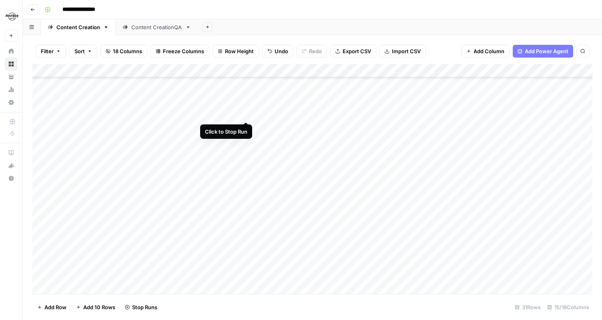
click at [244, 113] on div "Add Column" at bounding box center [312, 179] width 560 height 230
click at [150, 115] on div "Add Column" at bounding box center [312, 179] width 560 height 230
click at [461, 152] on div "Add Column" at bounding box center [312, 179] width 560 height 230
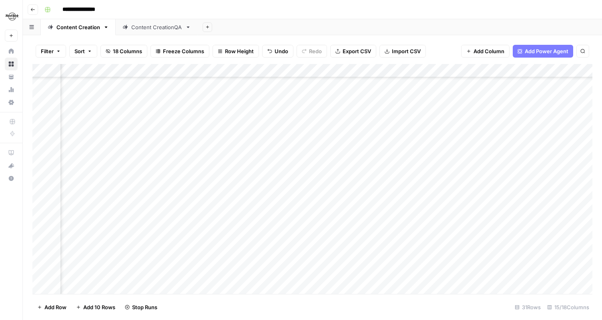
scroll to position [218, 123]
click at [406, 231] on div "Add Column" at bounding box center [312, 179] width 560 height 230
click at [423, 179] on div "Add Column" at bounding box center [312, 179] width 560 height 230
click at [424, 195] on div "Add Column" at bounding box center [312, 179] width 560 height 230
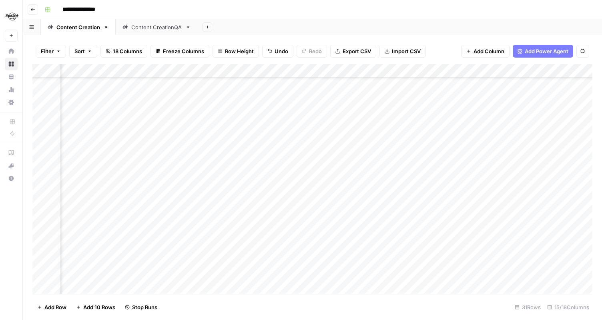
scroll to position [218, 596]
click at [424, 125] on div "Add Column" at bounding box center [312, 179] width 560 height 230
click at [423, 136] on div "Add Column" at bounding box center [312, 179] width 560 height 230
click at [420, 164] on div "Add Column" at bounding box center [312, 179] width 560 height 230
click at [426, 180] on div "Add Column" at bounding box center [312, 179] width 560 height 230
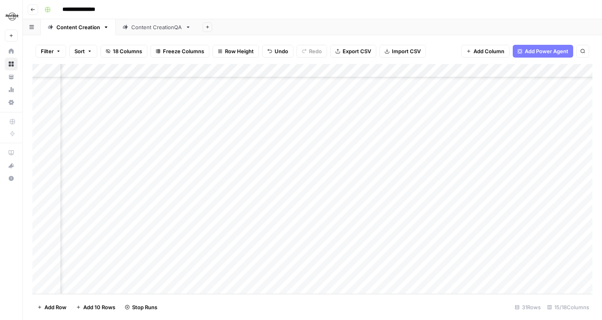
click at [420, 191] on div "Add Column" at bounding box center [312, 179] width 560 height 230
click at [423, 219] on div "Add Column" at bounding box center [312, 179] width 560 height 230
click at [422, 247] on div "Add Column" at bounding box center [312, 179] width 560 height 230
click at [421, 260] on div "Add Column" at bounding box center [312, 179] width 560 height 230
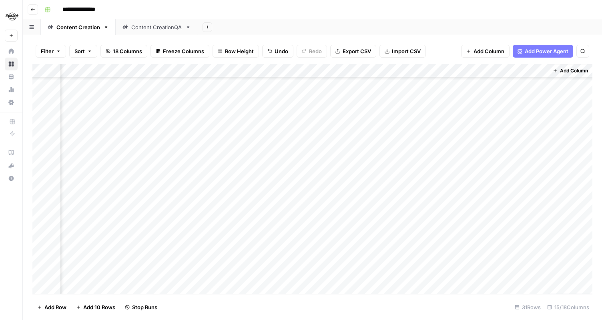
click at [445, 131] on div "Add Column" at bounding box center [312, 179] width 560 height 230
click at [442, 133] on div "Add Column" at bounding box center [312, 179] width 560 height 230
click at [442, 133] on textarea "**********" at bounding box center [477, 131] width 149 height 11
drag, startPoint x: 406, startPoint y: 132, endPoint x: 555, endPoint y: 132, distance: 148.2
click at [555, 132] on body "**********" at bounding box center [301, 160] width 602 height 320
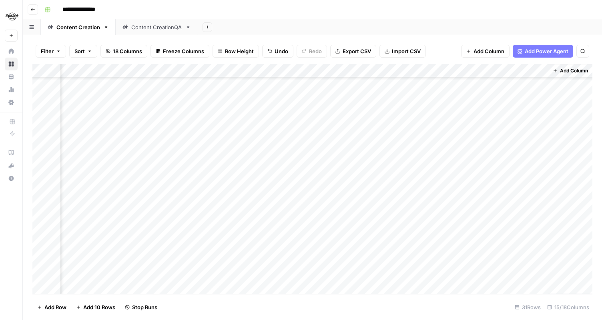
click at [375, 134] on div "Add Column" at bounding box center [312, 179] width 560 height 230
click at [485, 132] on div "Add Column" at bounding box center [312, 179] width 560 height 230
click at [487, 132] on div "Add Column" at bounding box center [312, 179] width 560 height 230
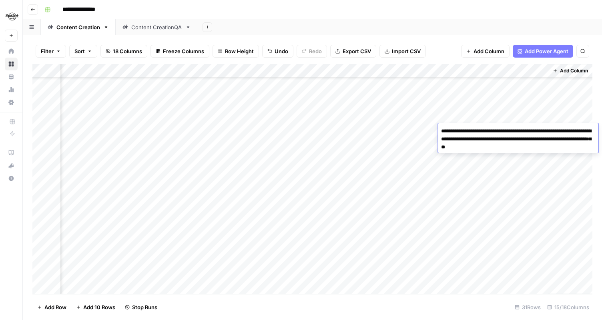
drag, startPoint x: 510, startPoint y: 149, endPoint x: 440, endPoint y: 133, distance: 71.8
click at [440, 133] on textarea "**********" at bounding box center [518, 139] width 160 height 27
click at [349, 130] on div "Add Column" at bounding box center [312, 179] width 560 height 230
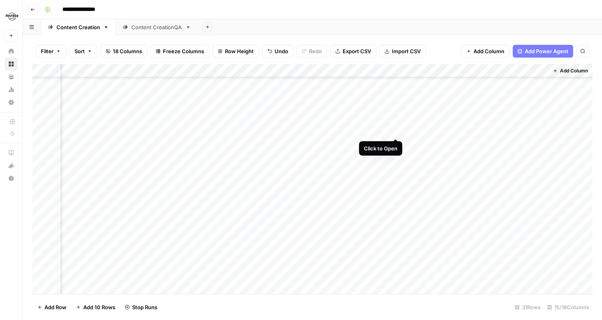
click at [394, 128] on div "Add Column" at bounding box center [312, 179] width 560 height 230
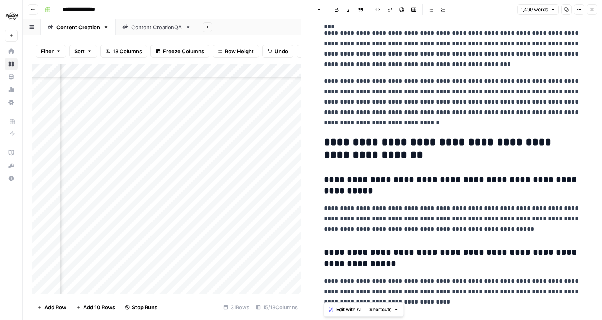
scroll to position [1615, 0]
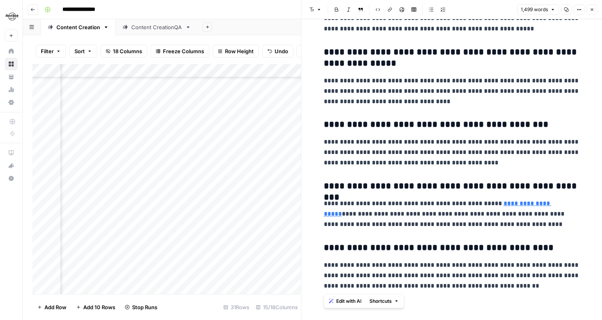
drag, startPoint x: 326, startPoint y: 41, endPoint x: 605, endPoint y: 343, distance: 410.9
click at [602, 320] on html "**********" at bounding box center [301, 160] width 602 height 320
copy div "**********"
click at [594, 11] on icon "button" at bounding box center [592, 9] width 5 height 5
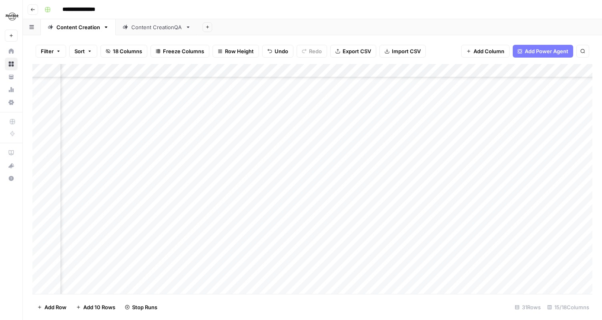
scroll to position [206, 82]
click at [504, 162] on div "Add Column" at bounding box center [312, 179] width 560 height 230
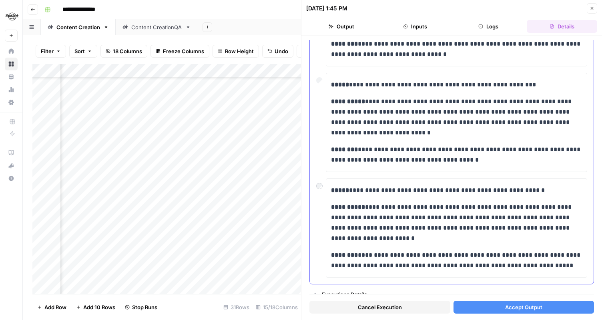
scroll to position [361, 0]
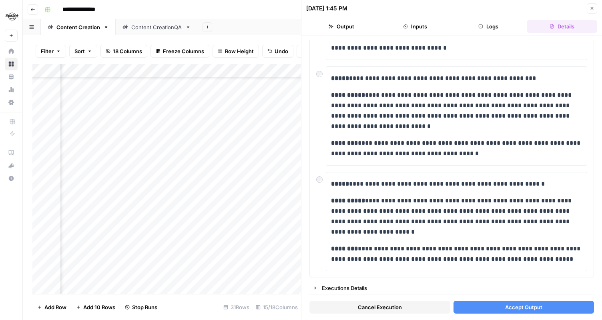
click at [518, 307] on span "Accept Output" at bounding box center [523, 308] width 37 height 8
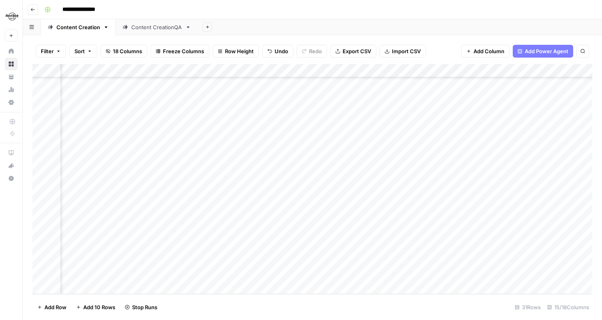
scroll to position [218, 64]
click at [519, 232] on div "Add Column" at bounding box center [312, 179] width 560 height 230
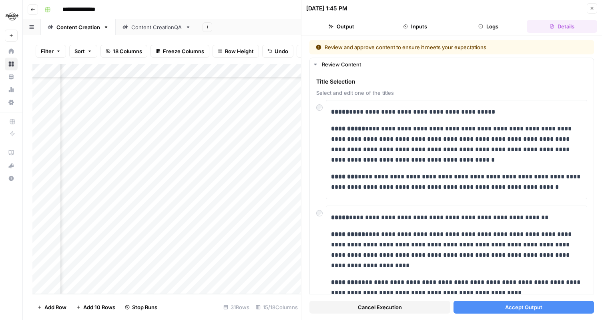
click at [519, 308] on span "Accept Output" at bounding box center [523, 308] width 37 height 8
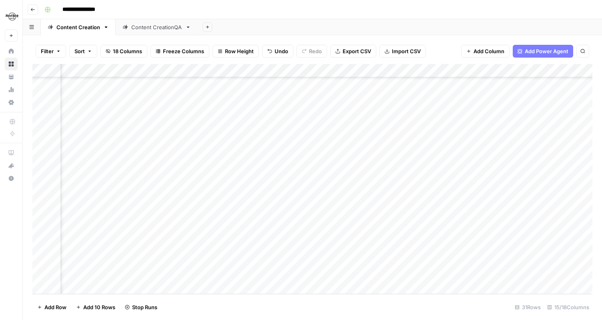
scroll to position [218, 565]
click at [408, 207] on div "Add Column" at bounding box center [312, 179] width 560 height 230
click at [412, 273] on div "Add Column" at bounding box center [312, 179] width 560 height 230
click at [411, 159] on div "Add Column" at bounding box center [312, 179] width 560 height 230
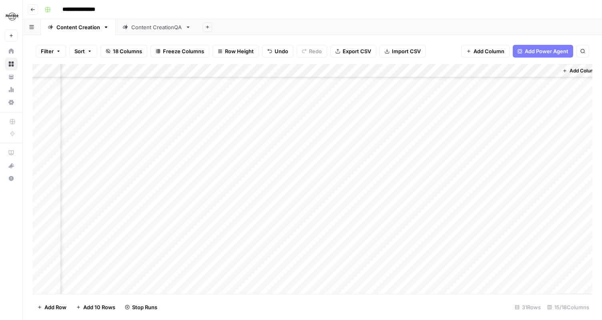
scroll to position [76, 759]
click at [447, 186] on div "Add Column" at bounding box center [312, 179] width 560 height 230
drag, startPoint x: 407, startPoint y: 185, endPoint x: 546, endPoint y: 183, distance: 139.0
click at [546, 183] on body "**********" at bounding box center [301, 160] width 602 height 320
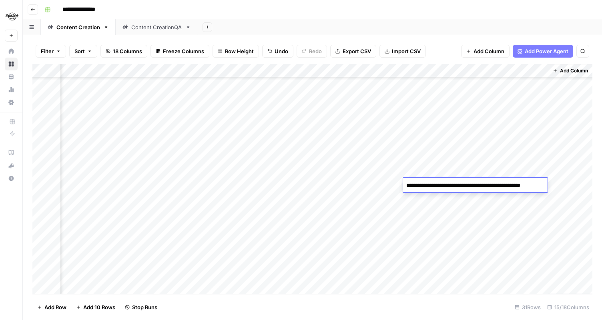
click at [451, 207] on div "Add Column" at bounding box center [312, 179] width 560 height 230
click at [505, 187] on div "Add Column" at bounding box center [312, 179] width 560 height 230
click at [504, 187] on div "Add Column" at bounding box center [312, 179] width 560 height 230
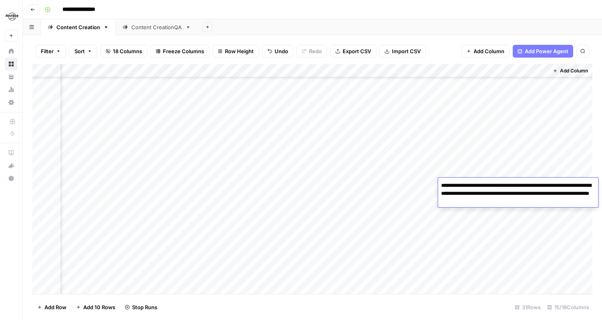
drag, startPoint x: 525, startPoint y: 201, endPoint x: 441, endPoint y: 185, distance: 85.3
click at [441, 185] on textarea "**********" at bounding box center [518, 193] width 160 height 27
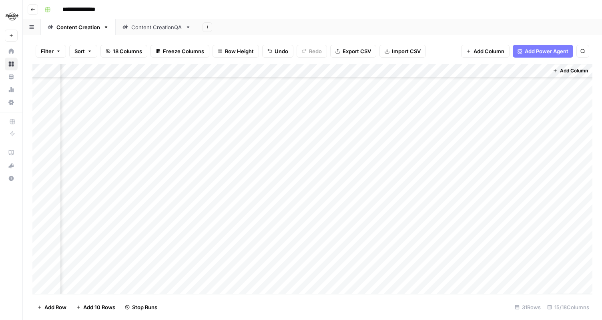
click at [397, 185] on div "Add Column" at bounding box center [312, 179] width 560 height 230
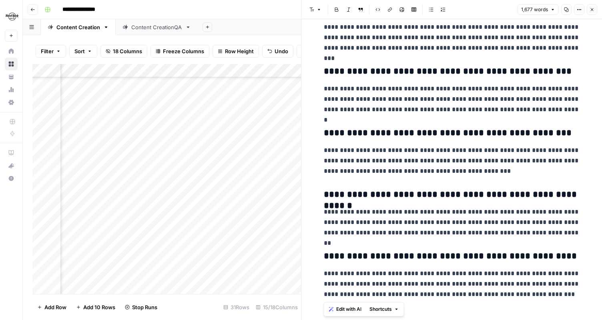
scroll to position [1829, 0]
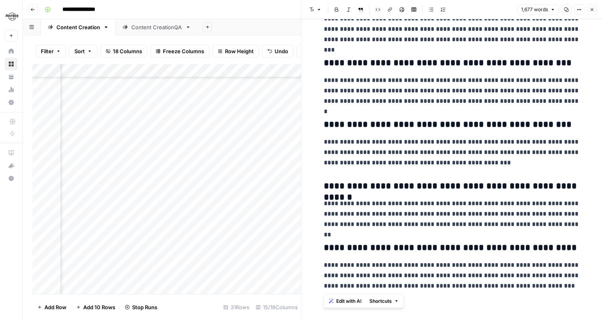
drag, startPoint x: 327, startPoint y: 41, endPoint x: 550, endPoint y: 286, distance: 331.1
copy div "**********"
click at [589, 11] on button "Close" at bounding box center [592, 9] width 10 height 10
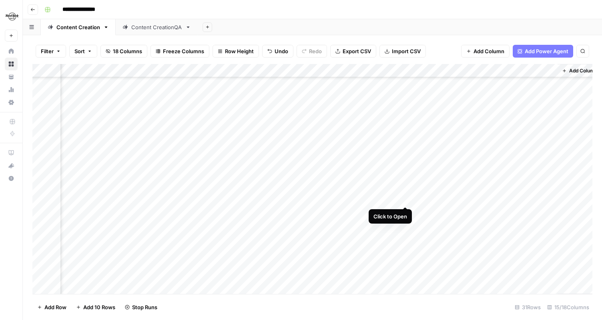
scroll to position [103, 749]
click at [473, 173] on div "Add Column" at bounding box center [312, 179] width 560 height 230
click at [466, 173] on div "Add Column" at bounding box center [312, 179] width 560 height 230
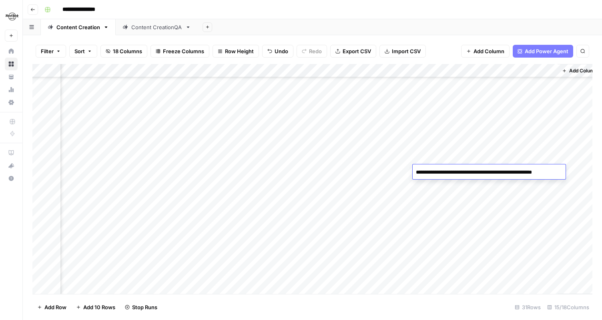
drag, startPoint x: 416, startPoint y: 171, endPoint x: 562, endPoint y: 173, distance: 145.8
click at [562, 173] on textarea "**********" at bounding box center [488, 172] width 151 height 11
click at [391, 173] on div "Add Column" at bounding box center [312, 179] width 560 height 230
click at [502, 171] on div "Add Column" at bounding box center [312, 179] width 560 height 230
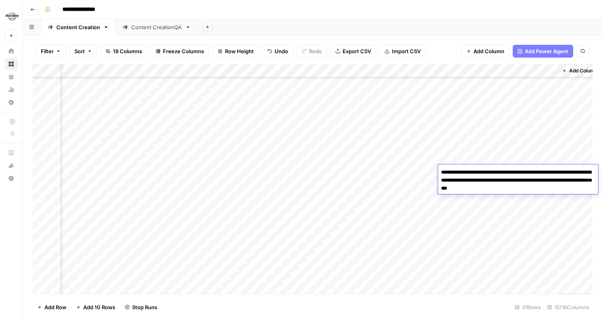
click at [502, 171] on textarea "**********" at bounding box center [518, 180] width 160 height 27
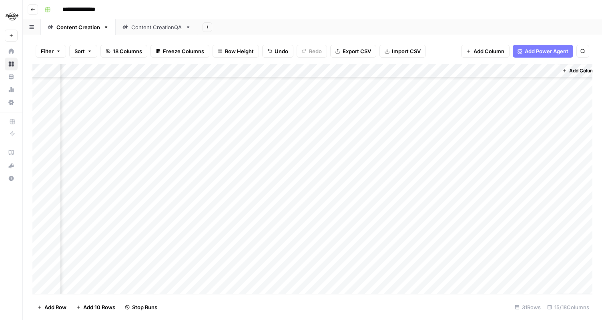
click at [400, 172] on div "Add Column" at bounding box center [312, 179] width 560 height 230
click at [405, 172] on div "Add Column" at bounding box center [312, 179] width 560 height 230
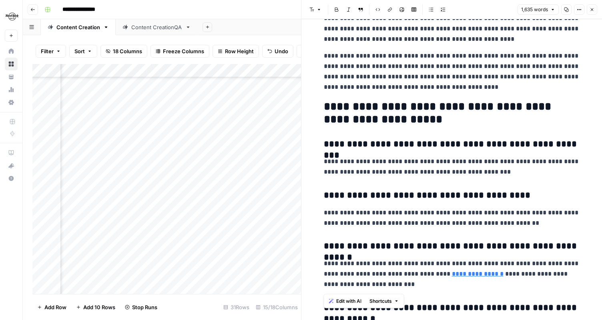
scroll to position [1786, 0]
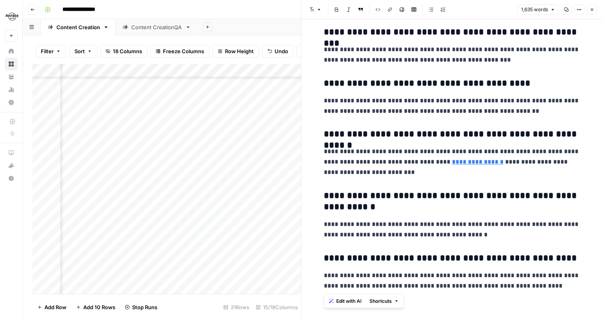
drag, startPoint x: 324, startPoint y: 42, endPoint x: 512, endPoint y: 284, distance: 306.9
copy div "**********"
click at [595, 11] on button "Close" at bounding box center [592, 9] width 10 height 10
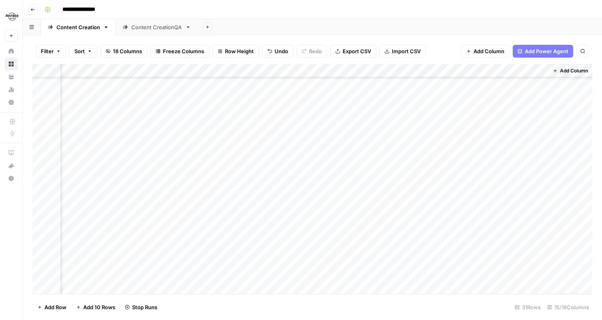
scroll to position [115, 759]
click at [450, 174] on div "Add Column" at bounding box center [312, 179] width 560 height 230
click at [462, 174] on div "Add Column" at bounding box center [312, 179] width 560 height 230
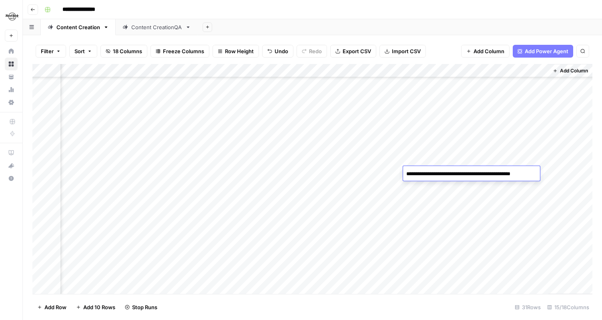
drag, startPoint x: 404, startPoint y: 177, endPoint x: 541, endPoint y: 175, distance: 136.6
click at [545, 174] on body "**********" at bounding box center [301, 160] width 602 height 320
click at [359, 171] on div "Add Column" at bounding box center [312, 179] width 560 height 230
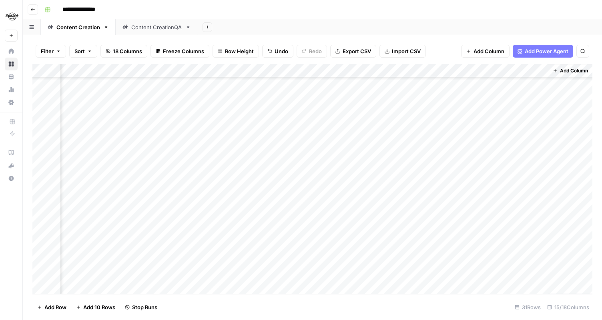
click at [491, 174] on div "Add Column" at bounding box center [312, 179] width 560 height 230
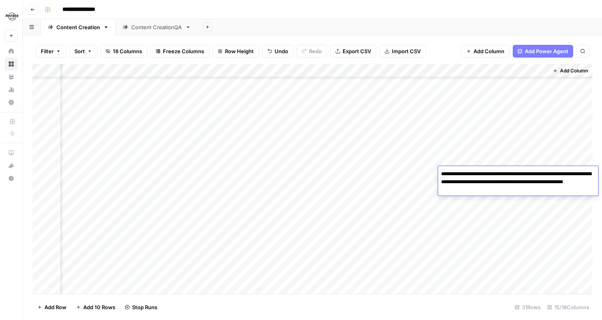
drag, startPoint x: 487, startPoint y: 190, endPoint x: 420, endPoint y: 161, distance: 72.5
click at [420, 161] on body "**********" at bounding box center [301, 160] width 602 height 320
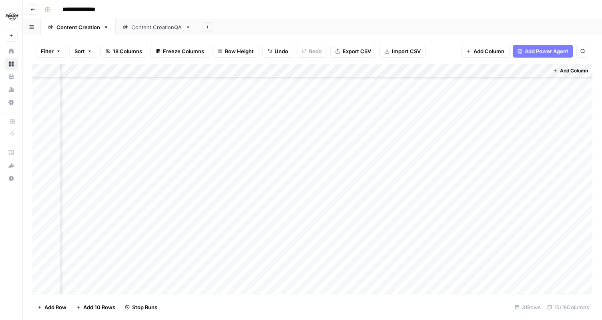
click at [358, 168] on div "Add Column" at bounding box center [312, 179] width 560 height 230
click at [400, 172] on div "Add Column" at bounding box center [312, 179] width 560 height 230
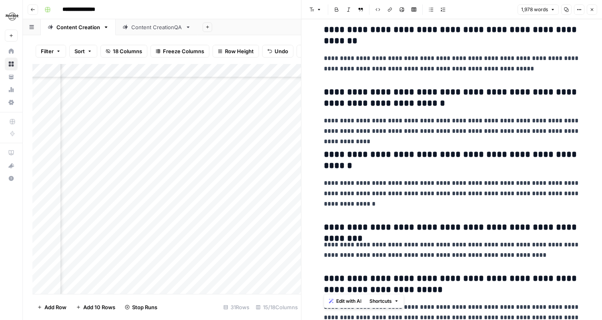
scroll to position [2265, 0]
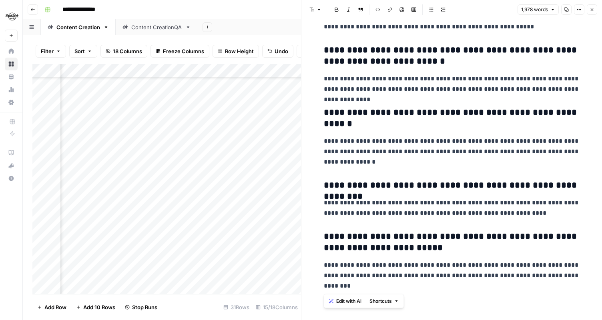
drag, startPoint x: 323, startPoint y: 43, endPoint x: 459, endPoint y: 288, distance: 280.4
copy div "**********"
click at [592, 14] on button "Close" at bounding box center [592, 9] width 10 height 10
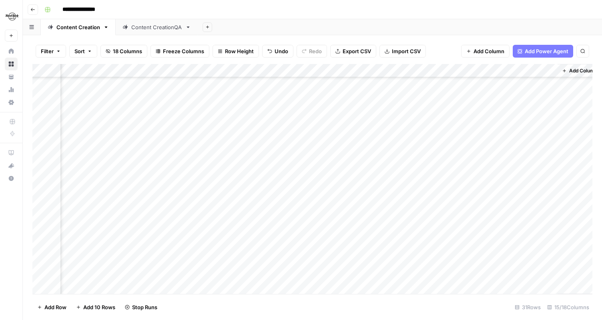
scroll to position [142, 749]
click at [456, 159] on div "Add Column" at bounding box center [312, 179] width 560 height 230
drag, startPoint x: 417, startPoint y: 160, endPoint x: 589, endPoint y: 168, distance: 172.4
click at [590, 169] on body "**********" at bounding box center [301, 160] width 602 height 320
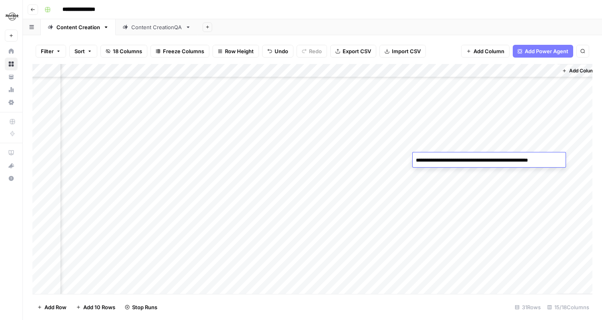
click at [516, 150] on div "Add Column" at bounding box center [312, 179] width 560 height 230
click at [515, 156] on div "Add Column" at bounding box center [312, 179] width 560 height 230
click at [500, 157] on div "Add Column" at bounding box center [312, 179] width 560 height 230
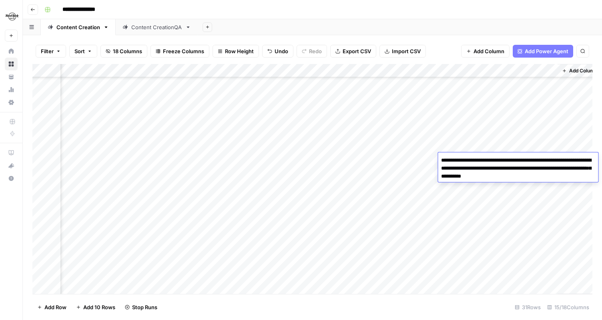
drag, startPoint x: 517, startPoint y: 177, endPoint x: 396, endPoint y: 151, distance: 123.0
click at [396, 151] on body "**********" at bounding box center [301, 160] width 602 height 320
click at [394, 156] on div "Add Column" at bounding box center [312, 179] width 560 height 230
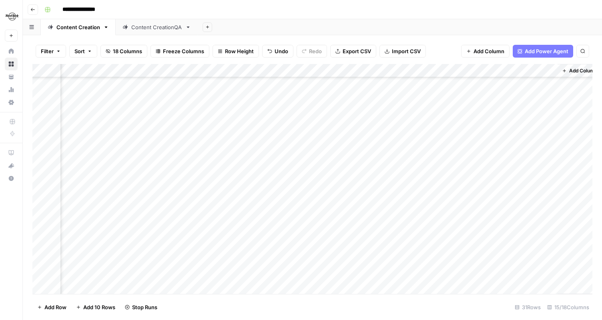
click at [404, 156] on div "Add Column" at bounding box center [312, 179] width 560 height 230
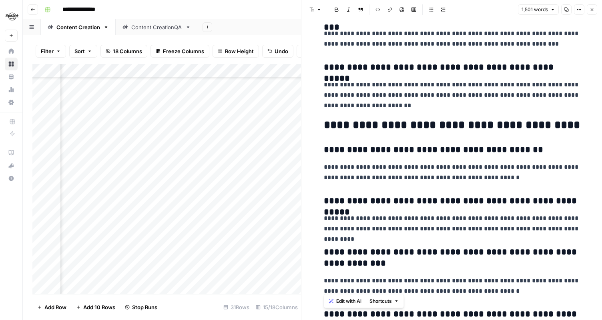
scroll to position [1906, 0]
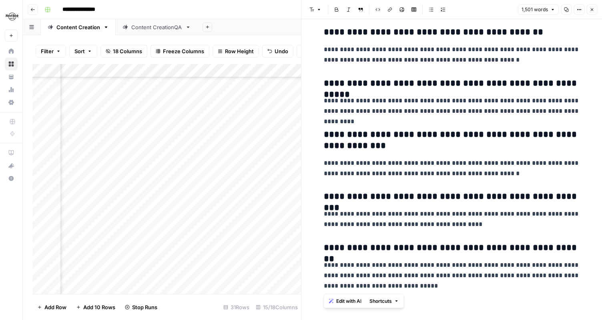
drag, startPoint x: 326, startPoint y: 44, endPoint x: 378, endPoint y: 284, distance: 245.0
copy div "**********"
click at [593, 10] on icon "button" at bounding box center [592, 9] width 3 height 3
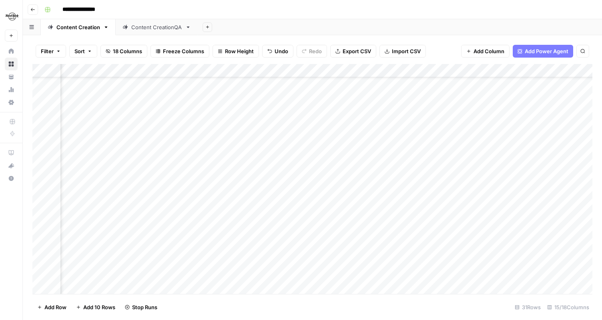
scroll to position [33, 160]
click at [422, 187] on div "Add Column" at bounding box center [312, 179] width 560 height 230
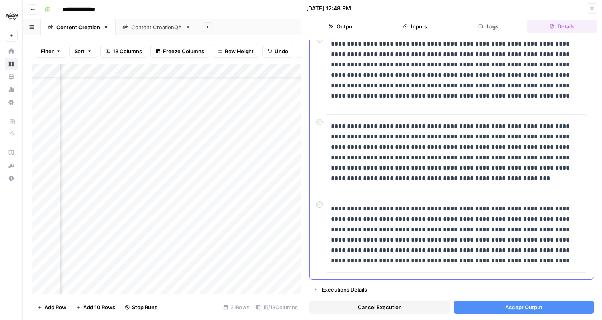
scroll to position [256, 0]
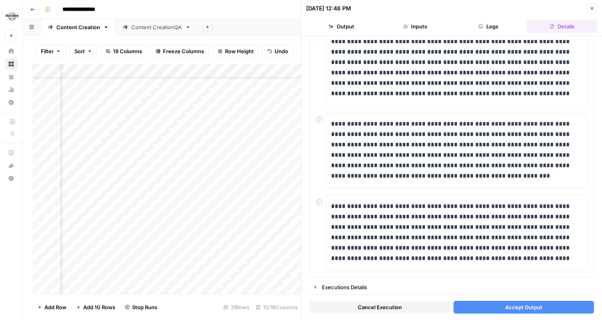
click at [590, 10] on icon "button" at bounding box center [592, 8] width 5 height 5
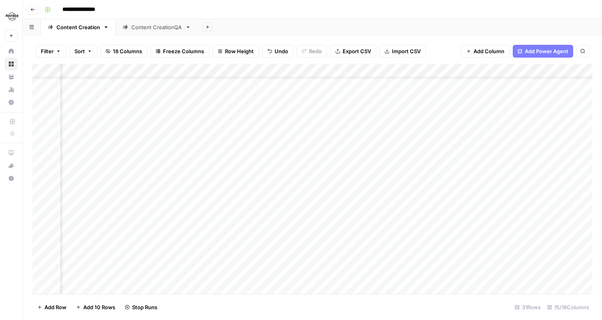
scroll to position [33, 150]
click at [435, 187] on div "Add Column" at bounding box center [312, 179] width 560 height 230
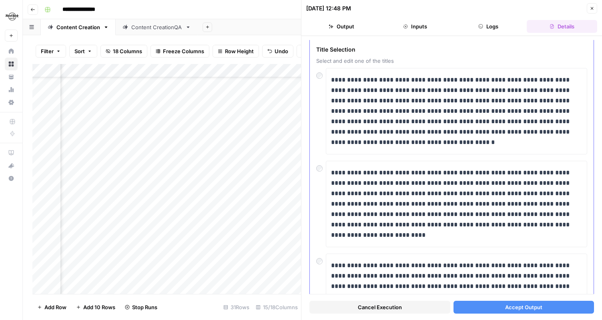
scroll to position [36, 0]
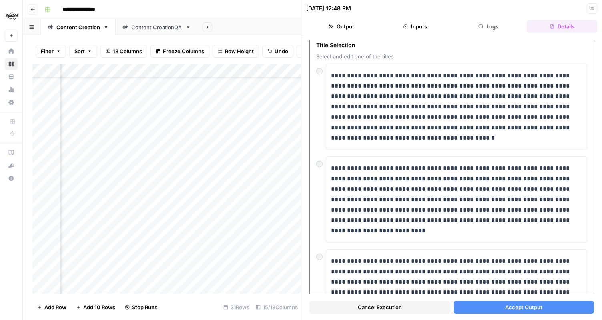
click at [321, 170] on div "**********" at bounding box center [451, 200] width 271 height 87
click at [499, 307] on button "Accept Output" at bounding box center [524, 307] width 141 height 13
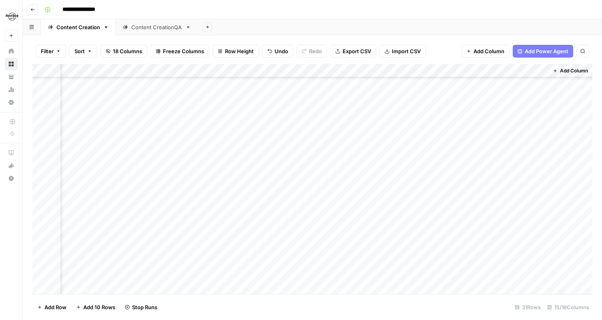
scroll to position [134, 759]
click at [456, 182] on div "Add Column" at bounding box center [312, 179] width 560 height 230
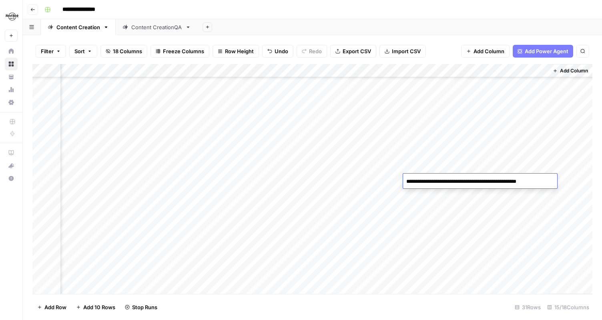
drag, startPoint x: 406, startPoint y: 183, endPoint x: 557, endPoint y: 186, distance: 151.8
click at [558, 187] on body "**********" at bounding box center [301, 160] width 602 height 320
click at [381, 183] on div "Add Column" at bounding box center [312, 179] width 560 height 230
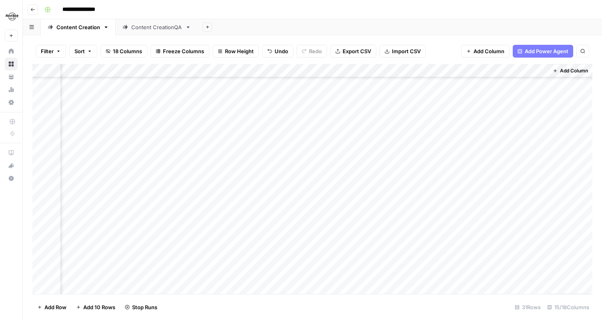
click at [526, 175] on div "Add Column" at bounding box center [312, 179] width 560 height 230
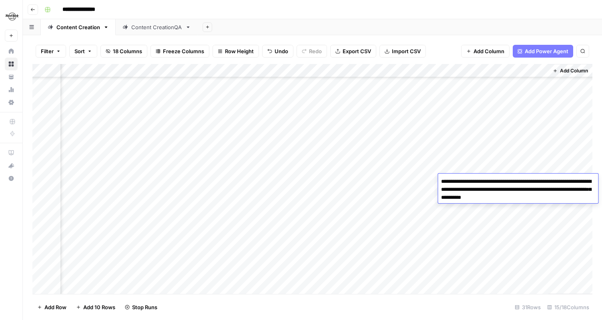
drag, startPoint x: 552, startPoint y: 201, endPoint x: 436, endPoint y: 182, distance: 117.7
click at [436, 182] on body "**********" at bounding box center [301, 160] width 602 height 320
click at [354, 183] on div "Add Column" at bounding box center [312, 179] width 560 height 230
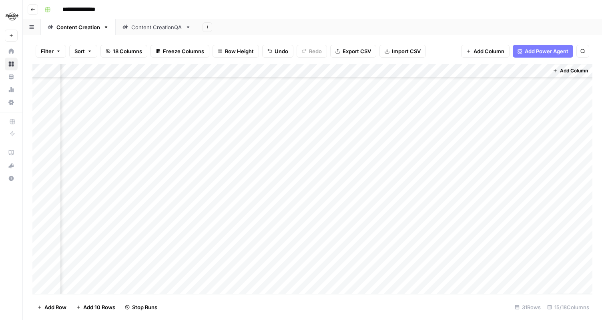
click at [395, 181] on div "Add Column" at bounding box center [312, 179] width 560 height 230
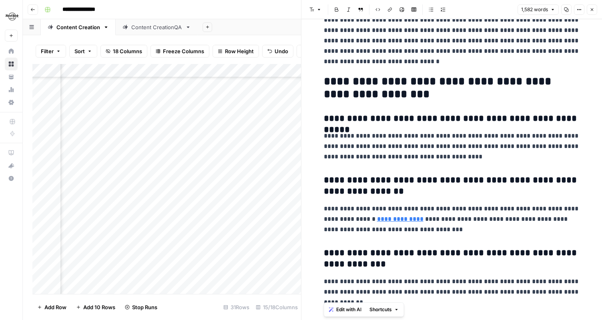
scroll to position [1710, 0]
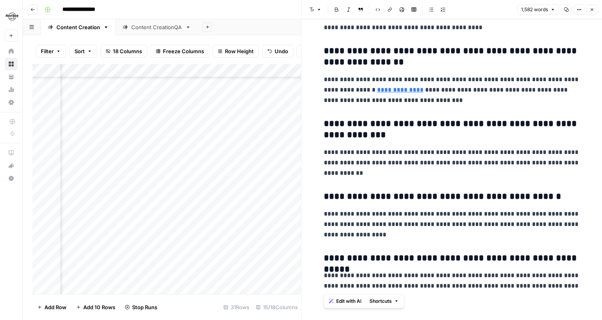
drag, startPoint x: 330, startPoint y: 54, endPoint x: 533, endPoint y: 286, distance: 308.5
copy div "**********"
click at [593, 11] on icon "button" at bounding box center [592, 9] width 5 height 5
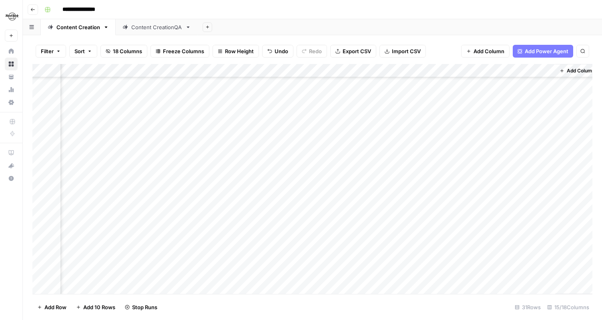
scroll to position [134, 749]
click at [427, 234] on div "Add Column" at bounding box center [312, 179] width 560 height 230
click at [546, 241] on div "Add Column" at bounding box center [312, 179] width 560 height 230
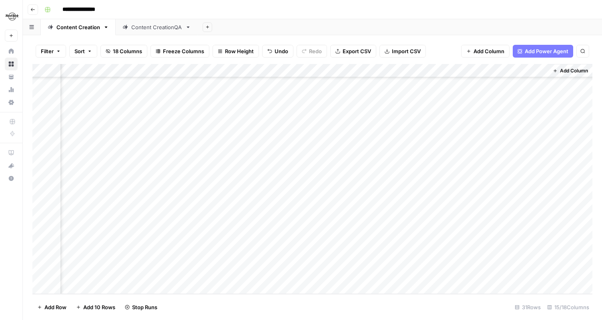
click at [546, 241] on div "Add Column" at bounding box center [312, 179] width 560 height 230
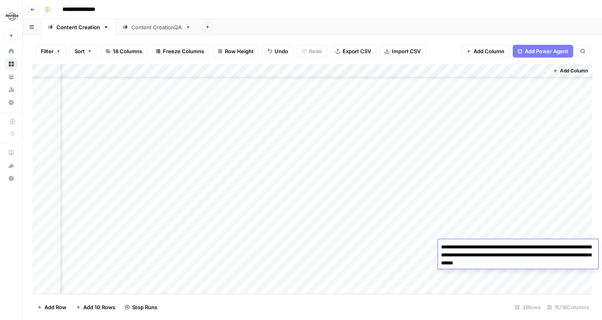
click at [531, 229] on div "Add Column" at bounding box center [312, 179] width 560 height 230
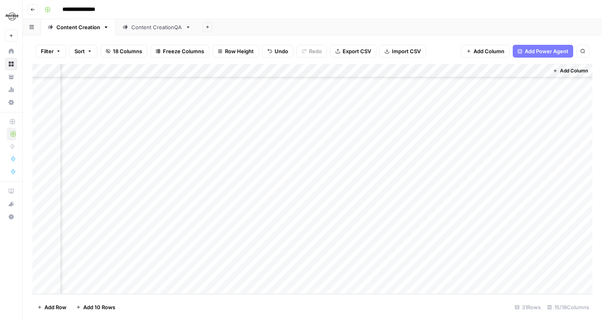
click at [263, 233] on div "Add Column" at bounding box center [312, 179] width 560 height 230
click at [431, 187] on div "Add Column" at bounding box center [312, 179] width 560 height 230
drag, startPoint x: 405, startPoint y: 189, endPoint x: 530, endPoint y: 190, distance: 124.5
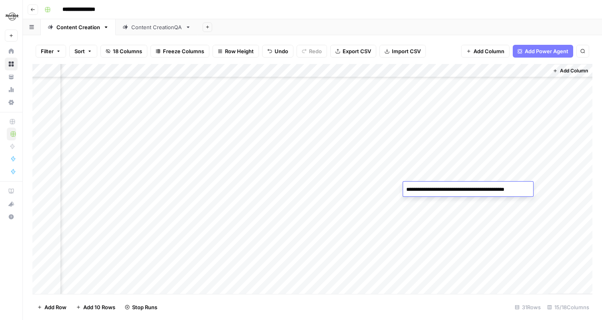
click at [530, 191] on textarea "**********" at bounding box center [467, 189] width 129 height 11
click at [537, 189] on div "Add Column" at bounding box center [312, 179] width 560 height 230
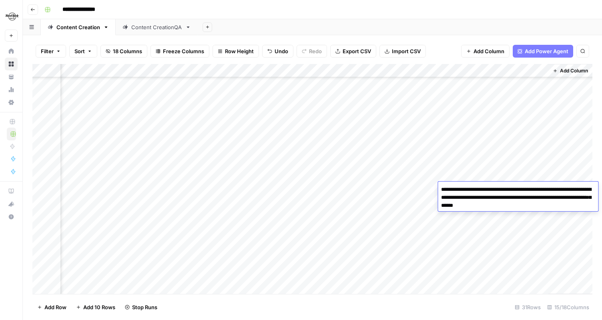
drag, startPoint x: 523, startPoint y: 204, endPoint x: 441, endPoint y: 190, distance: 82.4
click at [441, 190] on textarea "**********" at bounding box center [518, 197] width 160 height 27
click at [359, 190] on div "Add Column" at bounding box center [312, 179] width 560 height 230
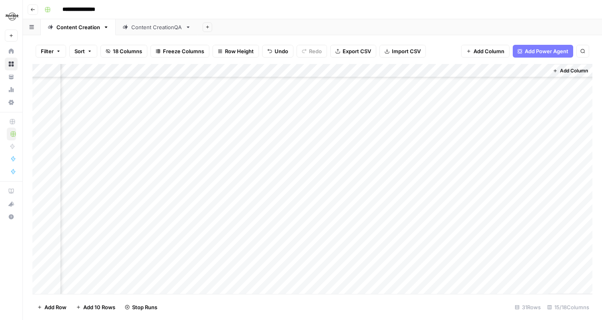
click at [392, 189] on div "Add Column" at bounding box center [312, 179] width 560 height 230
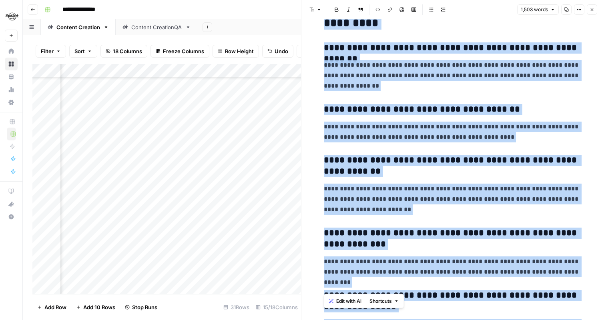
scroll to position [1720, 0]
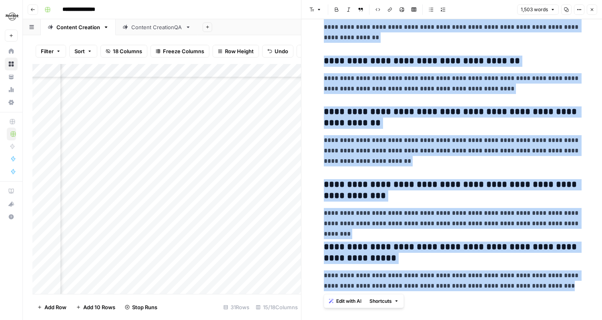
drag, startPoint x: 322, startPoint y: 46, endPoint x: 541, endPoint y: 286, distance: 324.0
copy div "**********"
click at [593, 6] on button "Close" at bounding box center [592, 9] width 10 height 10
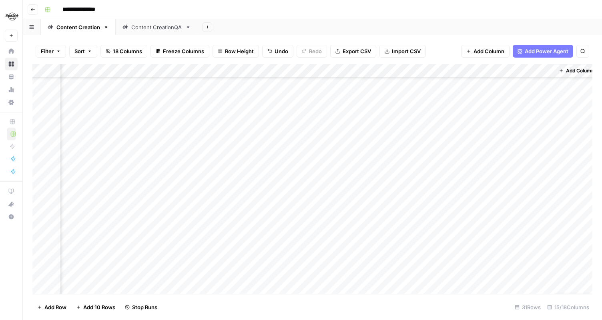
scroll to position [140, 749]
click at [433, 203] on div "Add Column" at bounding box center [312, 179] width 560 height 230
drag, startPoint x: 415, startPoint y: 202, endPoint x: 565, endPoint y: 200, distance: 149.4
click at [565, 200] on body "**********" at bounding box center [301, 160] width 602 height 320
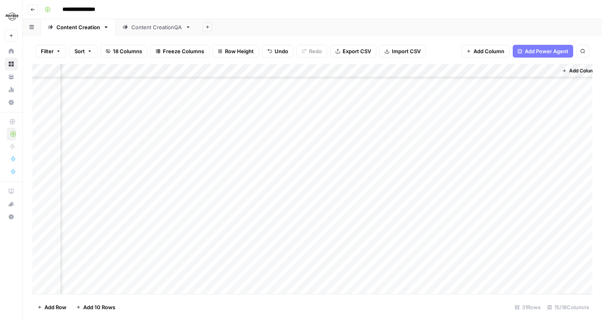
click at [539, 189] on div "Add Column" at bounding box center [312, 179] width 560 height 230
click at [521, 206] on div "Add Column" at bounding box center [312, 179] width 560 height 230
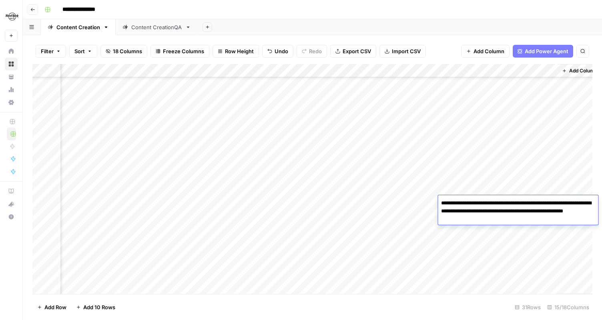
drag, startPoint x: 499, startPoint y: 221, endPoint x: 425, endPoint y: 197, distance: 77.1
click at [425, 197] on body "**********" at bounding box center [301, 160] width 602 height 320
click at [404, 201] on div "Add Column" at bounding box center [312, 179] width 560 height 230
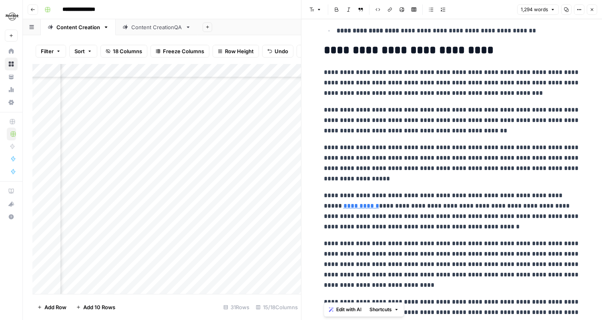
scroll to position [1353, 0]
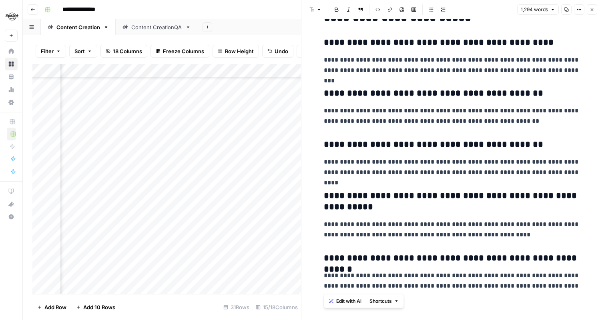
drag, startPoint x: 326, startPoint y: 44, endPoint x: 574, endPoint y: 287, distance: 348.0
copy div "**********"
click at [590, 9] on icon "button" at bounding box center [592, 9] width 5 height 5
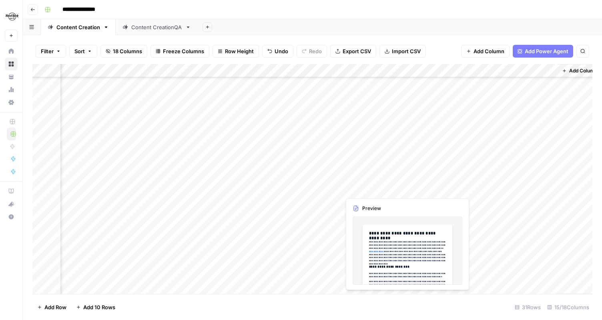
scroll to position [187, 749]
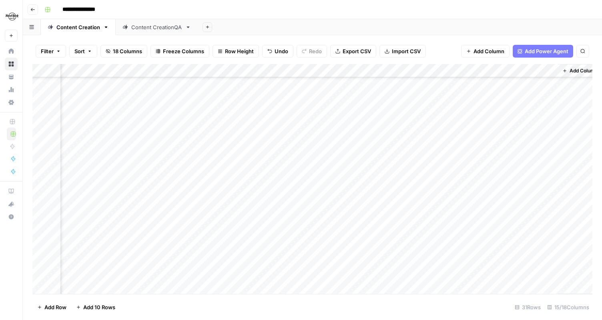
click at [441, 160] on div "Add Column" at bounding box center [312, 179] width 560 height 230
click at [461, 155] on div "Add Column" at bounding box center [312, 179] width 560 height 230
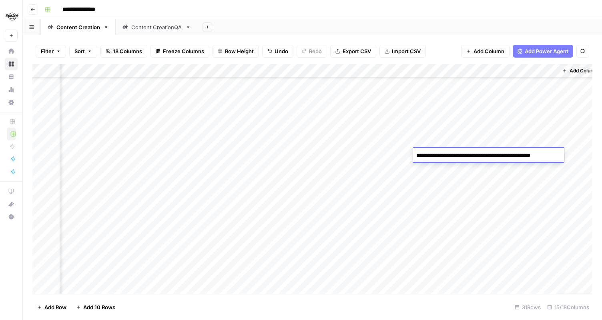
drag, startPoint x: 413, startPoint y: 155, endPoint x: 570, endPoint y: 162, distance: 156.7
click at [570, 162] on body "**********" at bounding box center [301, 160] width 602 height 320
click at [467, 169] on div "Add Column" at bounding box center [312, 179] width 560 height 230
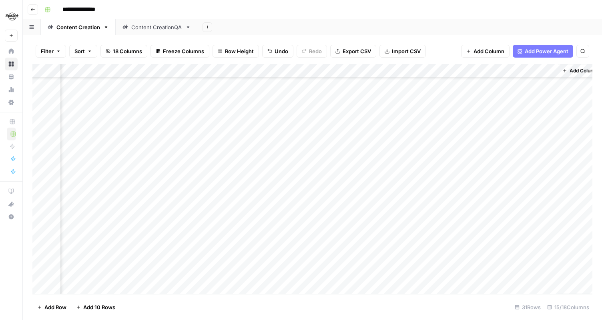
click at [471, 169] on div "Add Column" at bounding box center [312, 179] width 560 height 230
drag, startPoint x: 417, startPoint y: 168, endPoint x: 550, endPoint y: 168, distance: 133.4
click at [551, 169] on textarea "**********" at bounding box center [483, 169] width 141 height 11
click at [503, 149] on div "Add Column" at bounding box center [312, 179] width 560 height 230
click at [516, 168] on div "Add Column" at bounding box center [312, 179] width 560 height 230
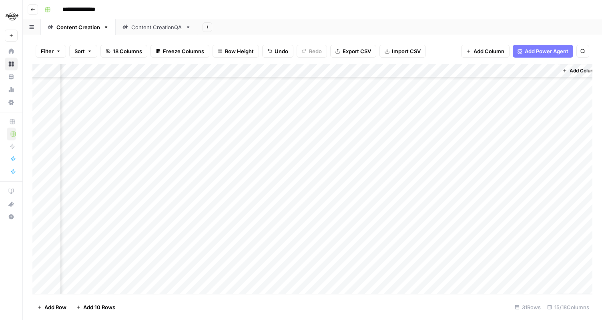
click at [516, 168] on div "Add Column" at bounding box center [312, 179] width 560 height 230
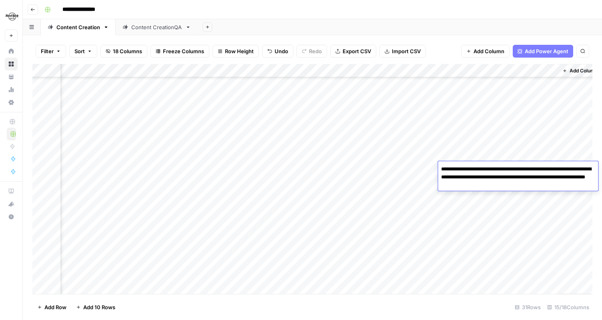
drag, startPoint x: 530, startPoint y: 188, endPoint x: 433, endPoint y: 167, distance: 99.5
click at [430, 167] on body "**********" at bounding box center [301, 160] width 602 height 320
click at [404, 166] on div "Add Column" at bounding box center [312, 179] width 560 height 230
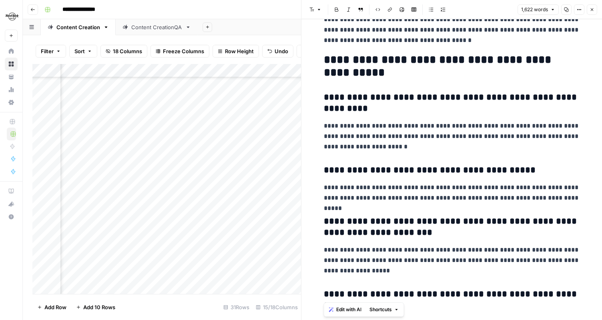
scroll to position [2116, 0]
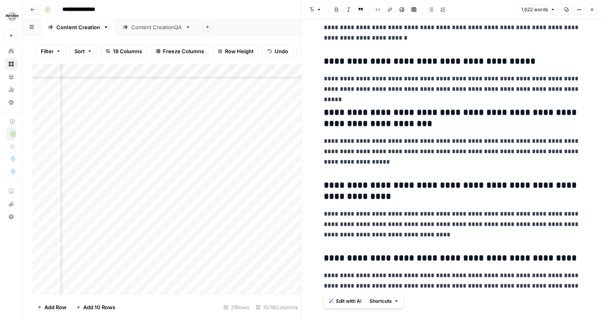
drag, startPoint x: 327, startPoint y: 45, endPoint x: 534, endPoint y: 288, distance: 319.3
copy div "**********"
click at [592, 12] on button "Close" at bounding box center [592, 9] width 10 height 10
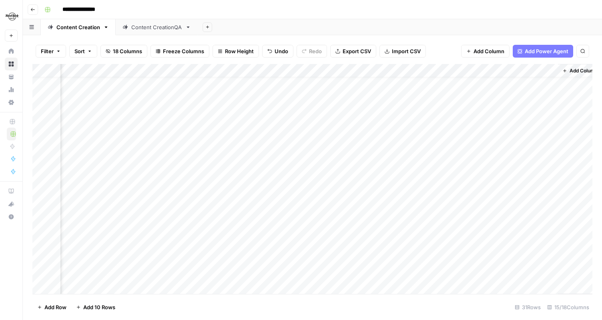
scroll to position [32, 749]
click at [268, 188] on div "Add Column" at bounding box center [312, 179] width 560 height 230
click at [436, 164] on div "Add Column" at bounding box center [312, 179] width 560 height 230
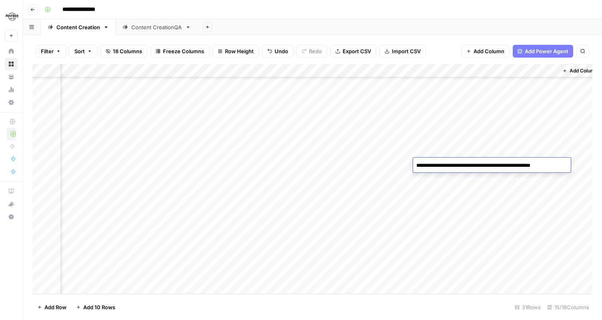
drag, startPoint x: 415, startPoint y: 165, endPoint x: 569, endPoint y: 167, distance: 154.2
click at [569, 167] on textarea "**********" at bounding box center [491, 165] width 157 height 11
click at [390, 168] on div "Add Column" at bounding box center [312, 179] width 560 height 230
click at [503, 162] on div "Add Column" at bounding box center [312, 179] width 560 height 230
click at [544, 165] on div "Add Column" at bounding box center [312, 179] width 560 height 230
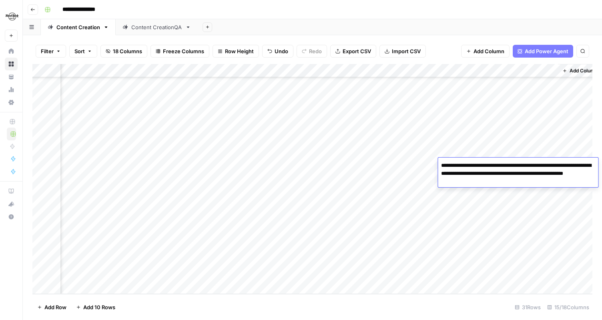
click at [544, 165] on textarea "**********" at bounding box center [518, 173] width 160 height 27
click at [500, 183] on textarea "**********" at bounding box center [518, 173] width 160 height 27
drag, startPoint x: 500, startPoint y: 183, endPoint x: 445, endPoint y: 167, distance: 57.4
click at [445, 167] on textarea "**********" at bounding box center [518, 173] width 160 height 27
click at [406, 165] on div "Add Column" at bounding box center [312, 179] width 560 height 230
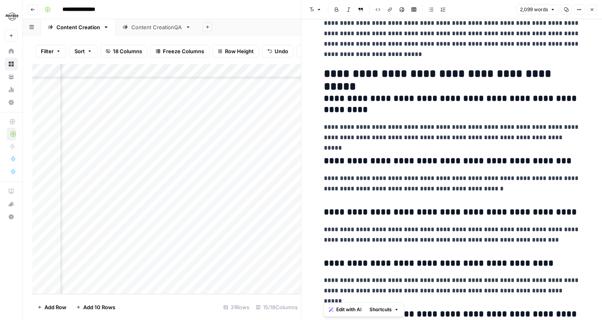
scroll to position [2408, 0]
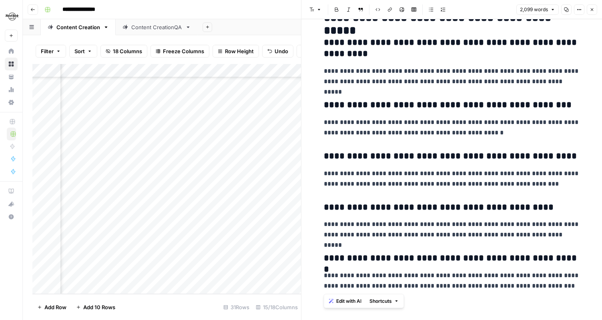
drag, startPoint x: 325, startPoint y: 44, endPoint x: 549, endPoint y: 282, distance: 326.4
copy div "**********"
click at [595, 12] on button "Close" at bounding box center [592, 9] width 10 height 10
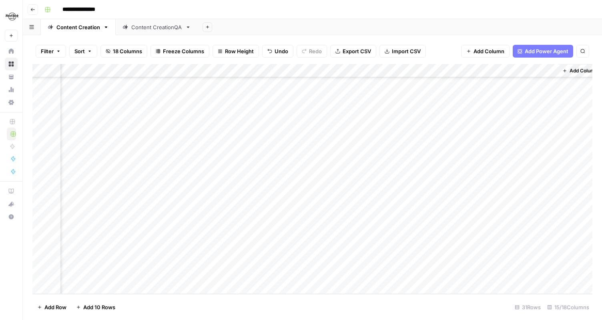
click at [514, 189] on div "Add Column" at bounding box center [312, 179] width 560 height 230
click at [444, 192] on div "Add Column" at bounding box center [312, 179] width 560 height 230
drag, startPoint x: 416, startPoint y: 191, endPoint x: 568, endPoint y: 192, distance: 152.2
click at [568, 192] on textarea "**********" at bounding box center [492, 192] width 159 height 11
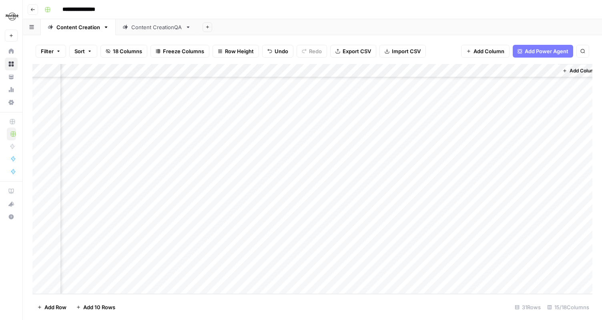
click at [399, 194] on div "Add Column" at bounding box center [312, 179] width 560 height 230
click at [499, 189] on div "Add Column" at bounding box center [312, 179] width 560 height 230
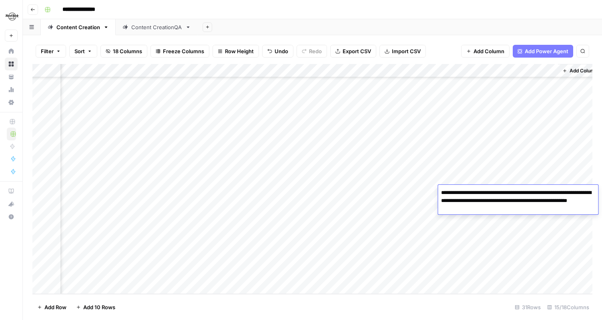
drag, startPoint x: 486, startPoint y: 211, endPoint x: 433, endPoint y: 189, distance: 57.1
click at [433, 189] on body "**********" at bounding box center [301, 160] width 602 height 320
click at [403, 191] on div "Add Column" at bounding box center [312, 179] width 560 height 230
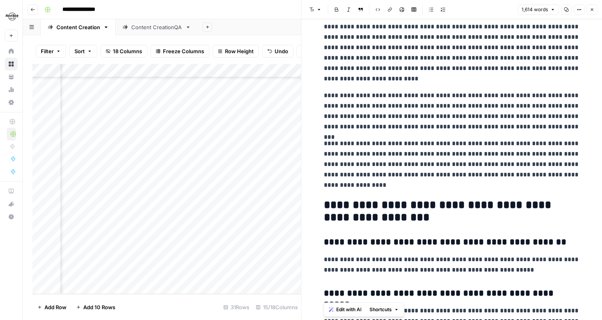
scroll to position [1731, 0]
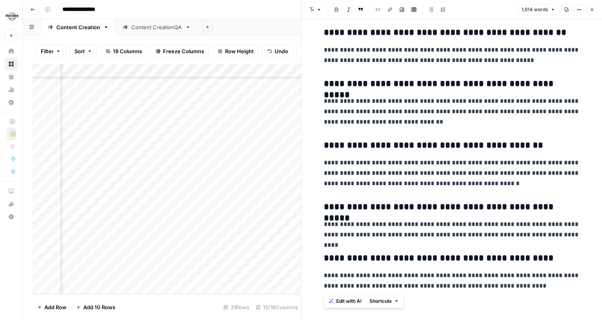
drag, startPoint x: 327, startPoint y: 39, endPoint x: 501, endPoint y: 289, distance: 304.1
copy div "**********"
click at [590, 10] on icon "button" at bounding box center [592, 9] width 5 height 5
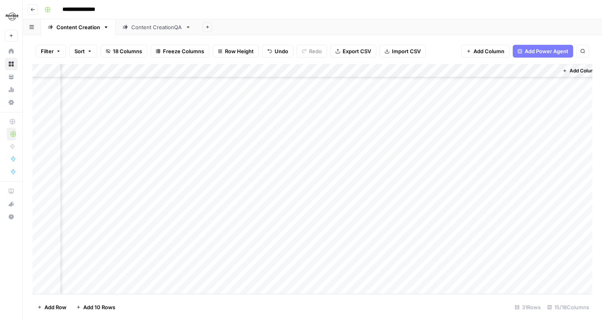
click at [457, 209] on div "Add Column" at bounding box center [312, 179] width 560 height 230
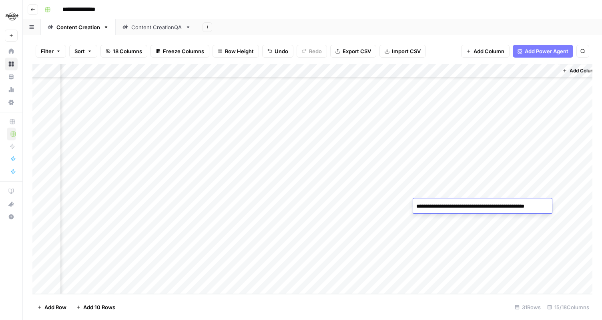
drag, startPoint x: 417, startPoint y: 207, endPoint x: 541, endPoint y: 210, distance: 123.4
click at [541, 210] on textarea "**********" at bounding box center [481, 206] width 137 height 11
drag, startPoint x: 547, startPoint y: 207, endPoint x: 418, endPoint y: 194, distance: 129.5
click at [418, 194] on body "**********" at bounding box center [301, 160] width 602 height 320
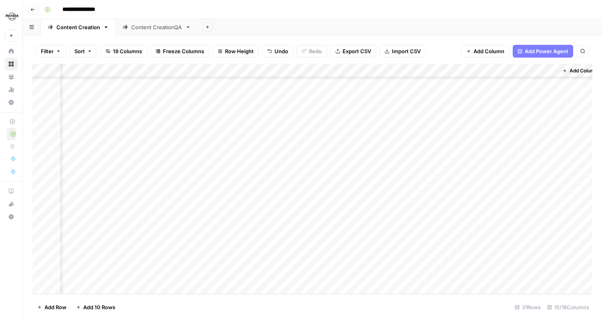
click at [382, 208] on div "Add Column" at bounding box center [312, 179] width 560 height 230
click at [519, 206] on div "Add Column" at bounding box center [312, 179] width 560 height 230
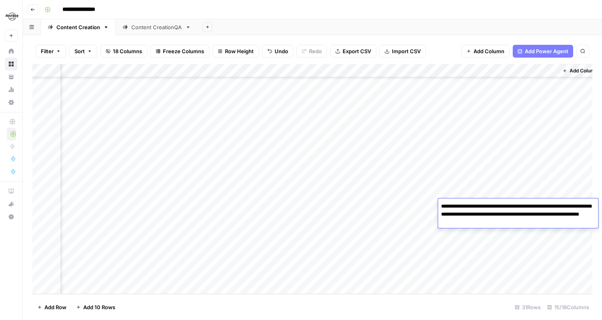
click at [504, 219] on textarea "**********" at bounding box center [518, 214] width 160 height 27
drag, startPoint x: 503, startPoint y: 221, endPoint x: 432, endPoint y: 206, distance: 72.3
click at [432, 206] on body "**********" at bounding box center [301, 160] width 602 height 320
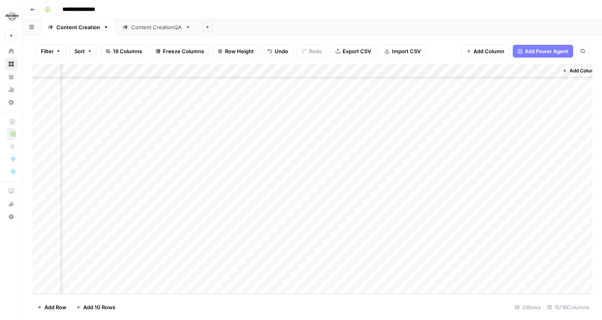
click at [387, 203] on div "Add Column" at bounding box center [312, 179] width 560 height 230
click at [407, 204] on div "Add Column" at bounding box center [312, 179] width 560 height 230
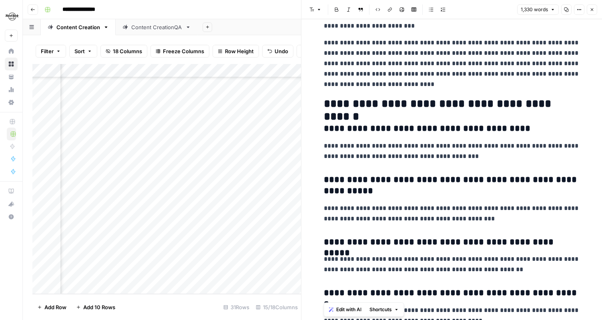
scroll to position [1406, 0]
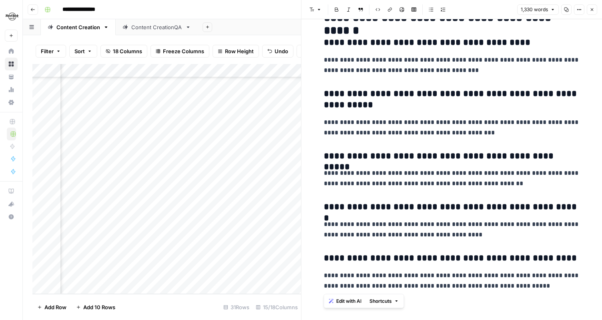
drag, startPoint x: 325, startPoint y: 42, endPoint x: 529, endPoint y: 343, distance: 363.8
click at [529, 320] on html "**********" at bounding box center [301, 160] width 602 height 320
copy div "**********"
click at [593, 8] on icon "button" at bounding box center [592, 9] width 3 height 3
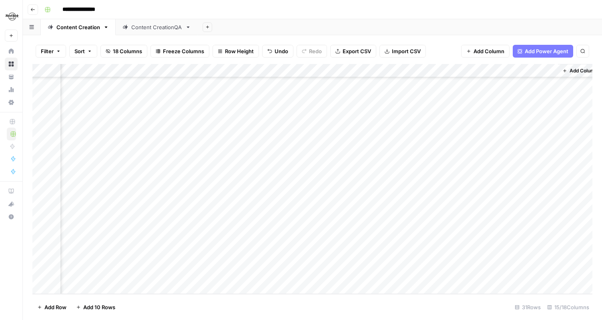
click at [463, 219] on div "Add Column" at bounding box center [312, 179] width 560 height 230
drag, startPoint x: 418, startPoint y: 220, endPoint x: 557, endPoint y: 225, distance: 138.2
click at [557, 225] on body "**********" at bounding box center [301, 160] width 602 height 320
click at [370, 221] on div "Add Column" at bounding box center [312, 179] width 560 height 230
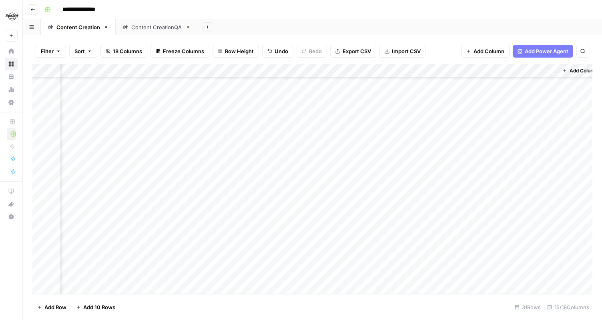
click at [509, 223] on div "Add Column" at bounding box center [312, 179] width 560 height 230
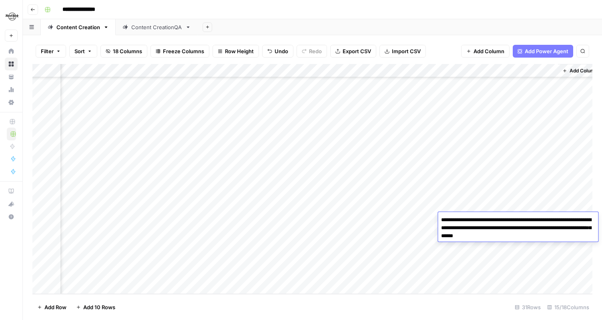
drag, startPoint x: 536, startPoint y: 237, endPoint x: 436, endPoint y: 219, distance: 101.7
click at [436, 219] on body "**********" at bounding box center [301, 160] width 602 height 320
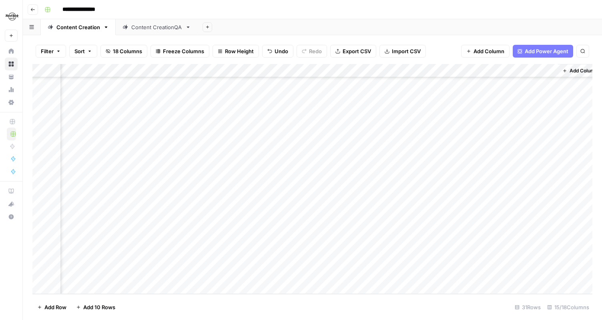
click at [406, 217] on div "Add Column" at bounding box center [312, 179] width 560 height 230
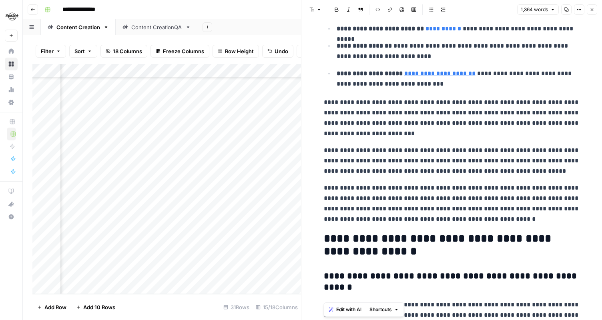
scroll to position [1625, 0]
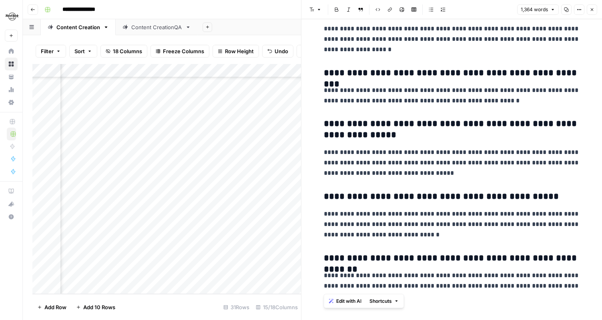
drag, startPoint x: 329, startPoint y: 41, endPoint x: 561, endPoint y: 283, distance: 335.1
copy div "**********"
click at [595, 14] on button "Close" at bounding box center [592, 9] width 10 height 10
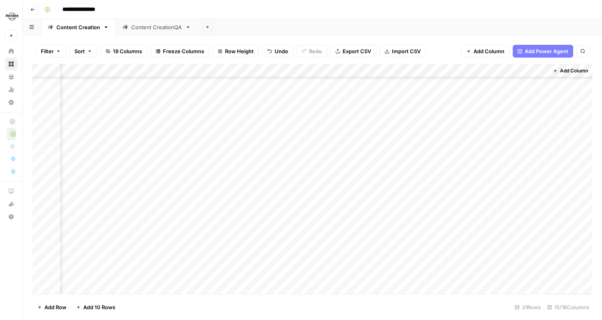
scroll to position [105, 759]
click at [446, 119] on div "Add Column" at bounding box center [312, 179] width 560 height 230
drag, startPoint x: 406, startPoint y: 115, endPoint x: 548, endPoint y: 114, distance: 141.8
click at [548, 114] on textarea "**********" at bounding box center [477, 115] width 148 height 11
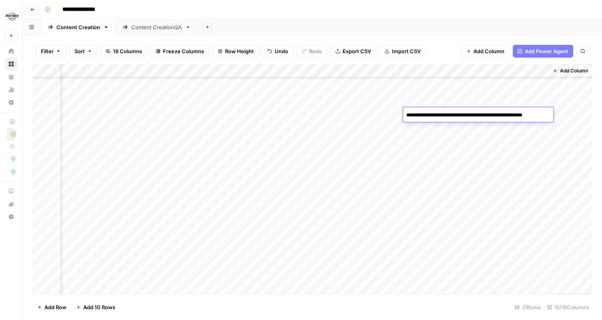
click at [370, 115] on div "Add Column" at bounding box center [312, 179] width 560 height 230
click at [507, 117] on div "Add Column" at bounding box center [312, 179] width 560 height 230
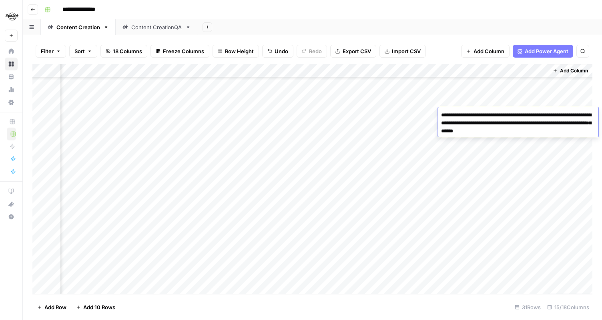
drag, startPoint x: 442, startPoint y: 113, endPoint x: 534, endPoint y: 132, distance: 94.5
click at [535, 133] on textarea "**********" at bounding box center [518, 123] width 160 height 27
click at [359, 116] on div "Add Column" at bounding box center [312, 179] width 560 height 230
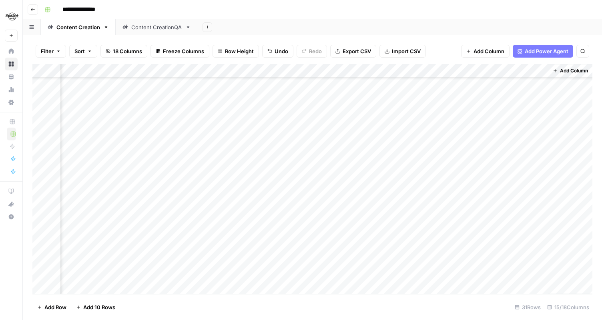
click at [394, 115] on div "Add Column" at bounding box center [312, 179] width 560 height 230
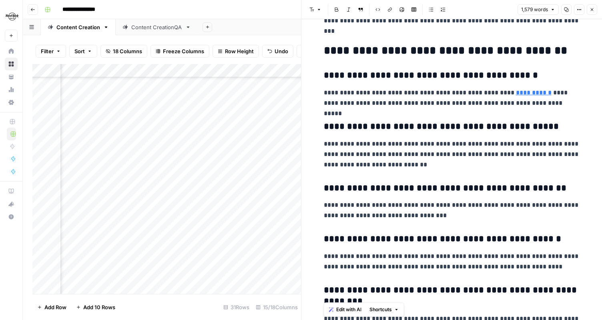
scroll to position [2189, 0]
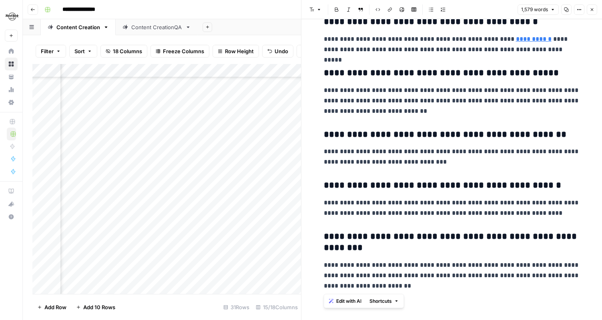
drag, startPoint x: 324, startPoint y: 43, endPoint x: 475, endPoint y: 283, distance: 282.9
copy div "**********"
click at [593, 7] on icon "button" at bounding box center [592, 9] width 5 height 5
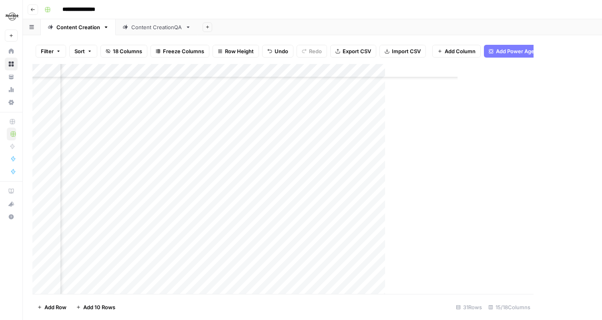
scroll to position [105, 749]
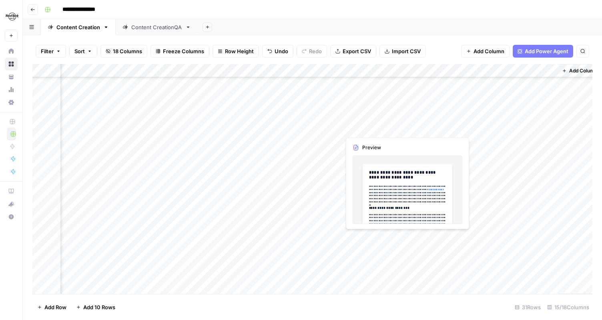
click at [370, 128] on div "Add Column" at bounding box center [312, 179] width 560 height 230
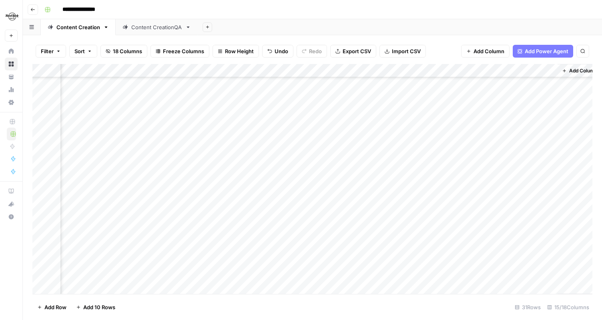
click at [433, 126] on div "Add Column" at bounding box center [312, 179] width 560 height 230
drag, startPoint x: 416, startPoint y: 129, endPoint x: 569, endPoint y: 127, distance: 153.4
click at [570, 127] on body "**********" at bounding box center [301, 160] width 602 height 320
click at [377, 132] on div "Add Column" at bounding box center [312, 179] width 560 height 230
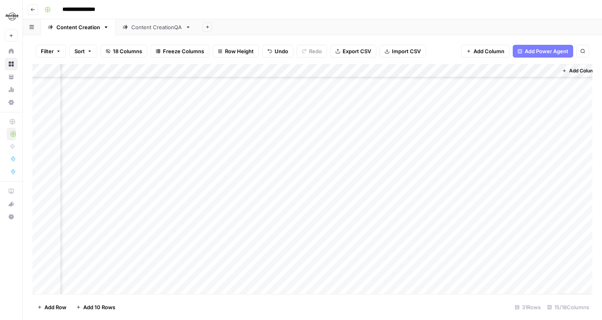
click at [519, 131] on div "Add Column" at bounding box center [312, 179] width 560 height 230
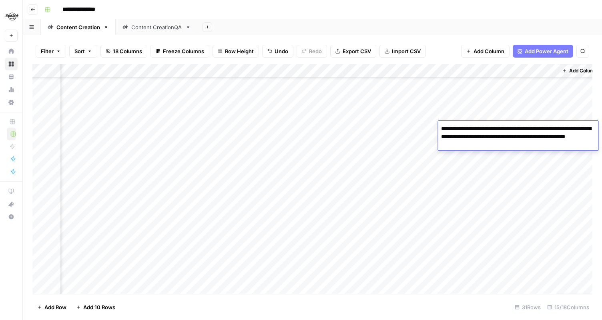
drag, startPoint x: 441, startPoint y: 129, endPoint x: 490, endPoint y: 157, distance: 56.1
click at [490, 157] on body "**********" at bounding box center [301, 160] width 602 height 320
click at [382, 125] on div "Add Column" at bounding box center [312, 179] width 560 height 230
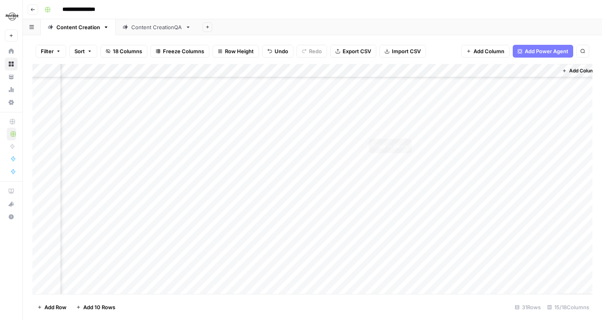
click at [405, 127] on div "Add Column" at bounding box center [312, 179] width 560 height 230
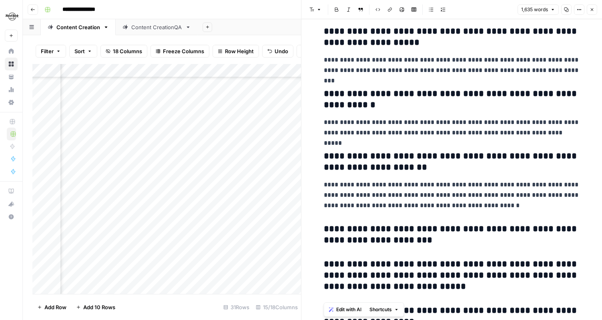
scroll to position [1843, 0]
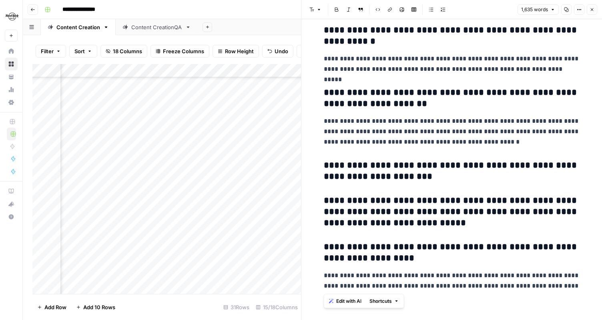
drag, startPoint x: 325, startPoint y: 40, endPoint x: 577, endPoint y: 287, distance: 352.3
copy div "**********"
click at [591, 13] on button "Close" at bounding box center [592, 9] width 10 height 10
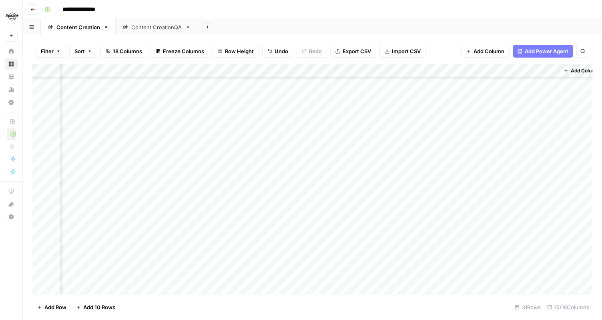
scroll to position [218, 748]
click at [439, 154] on div "Add Column" at bounding box center [312, 179] width 560 height 230
drag, startPoint x: 418, startPoint y: 152, endPoint x: 578, endPoint y: 153, distance: 159.8
click at [578, 153] on body "**********" at bounding box center [301, 160] width 602 height 320
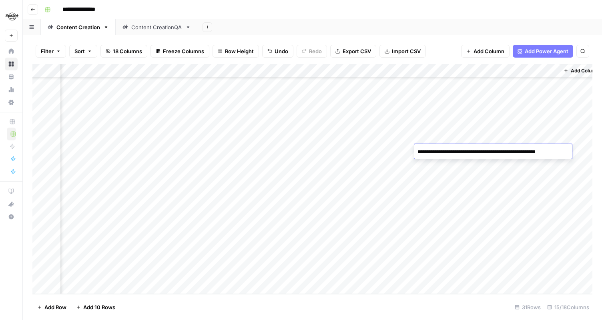
click at [386, 153] on div "Add Column" at bounding box center [312, 179] width 560 height 230
click at [521, 150] on div "Add Column" at bounding box center [312, 179] width 560 height 230
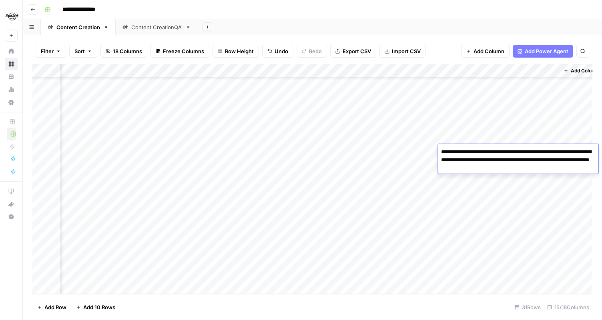
drag, startPoint x: 441, startPoint y: 152, endPoint x: 529, endPoint y: 175, distance: 91.2
click at [529, 175] on body "**********" at bounding box center [301, 160] width 602 height 320
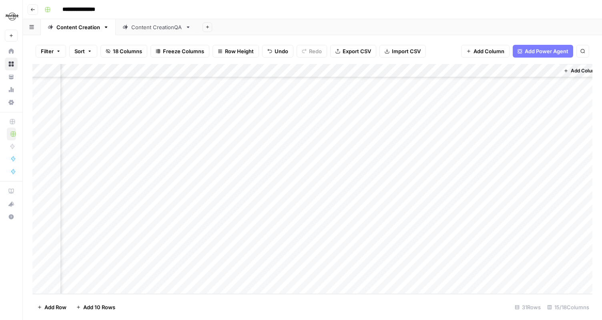
click at [371, 154] on div "Add Column" at bounding box center [312, 179] width 560 height 230
click at [406, 151] on div "Add Column" at bounding box center [312, 179] width 560 height 230
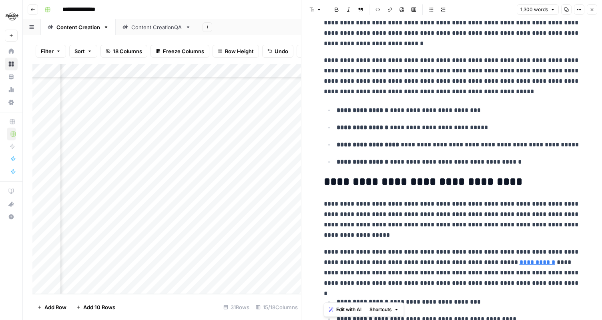
scroll to position [1485, 0]
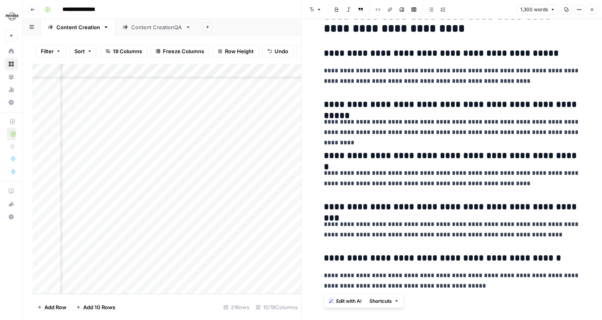
drag, startPoint x: 323, startPoint y: 45, endPoint x: 463, endPoint y: 288, distance: 279.5
copy div "**********"
click at [596, 12] on button "Close" at bounding box center [592, 9] width 10 height 10
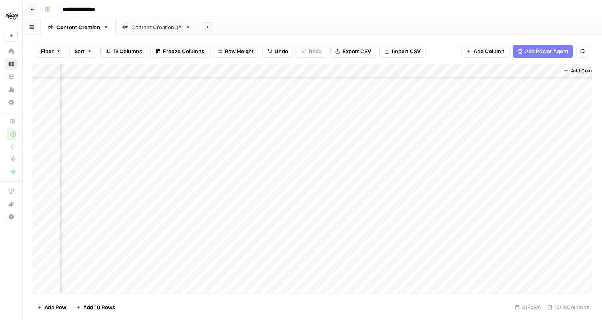
click at [448, 178] on div "Add Column" at bounding box center [312, 179] width 560 height 230
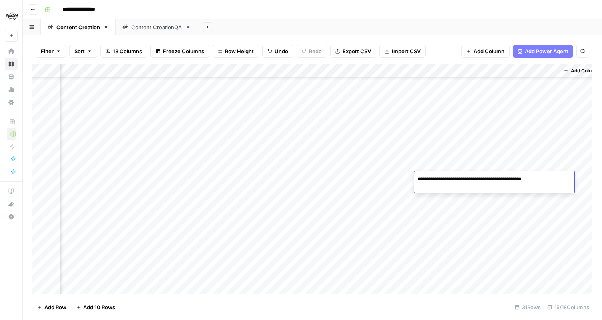
drag, startPoint x: 417, startPoint y: 179, endPoint x: 553, endPoint y: 178, distance: 136.2
click at [554, 179] on textarea "**********" at bounding box center [484, 179] width 141 height 11
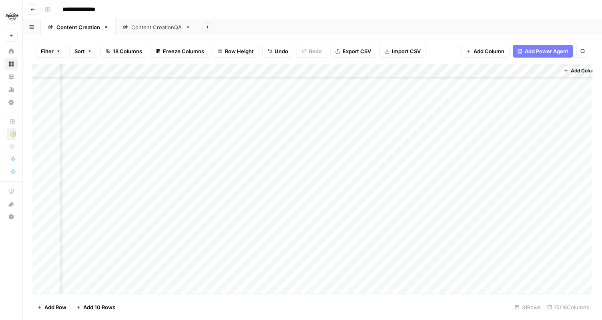
click at [387, 177] on div "Add Column" at bounding box center [312, 179] width 560 height 230
click at [514, 177] on div "Add Column" at bounding box center [312, 179] width 560 height 230
click at [502, 181] on div "Add Column" at bounding box center [312, 179] width 560 height 230
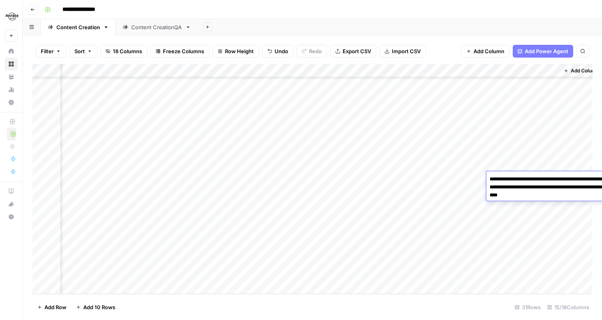
click at [502, 181] on textarea "**********" at bounding box center [567, 187] width 160 height 27
drag, startPoint x: 442, startPoint y: 179, endPoint x: 545, endPoint y: 198, distance: 105.1
click at [545, 198] on textarea "**********" at bounding box center [518, 187] width 160 height 27
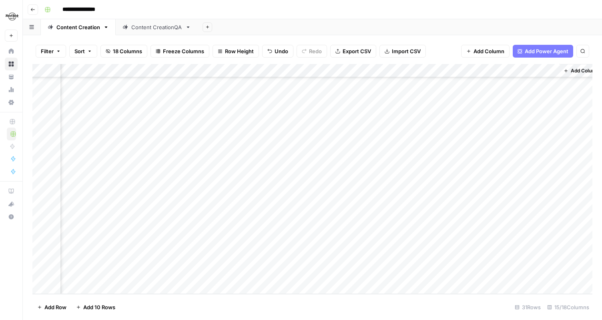
click at [363, 180] on div "Add Column" at bounding box center [312, 179] width 560 height 230
click at [406, 176] on div "Add Column" at bounding box center [312, 179] width 560 height 230
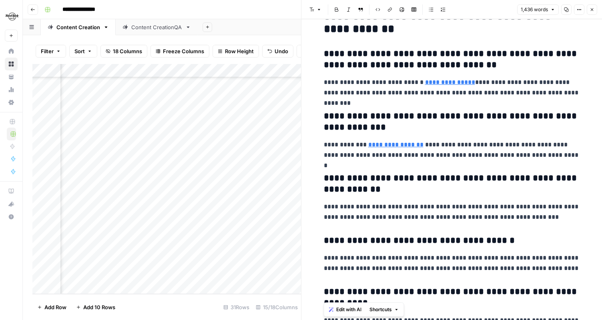
scroll to position [1670, 0]
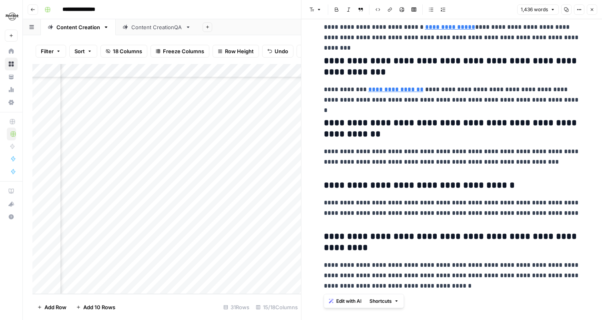
drag, startPoint x: 325, startPoint y: 40, endPoint x: 495, endPoint y: 287, distance: 300.3
click at [594, 12] on icon "button" at bounding box center [592, 9] width 5 height 5
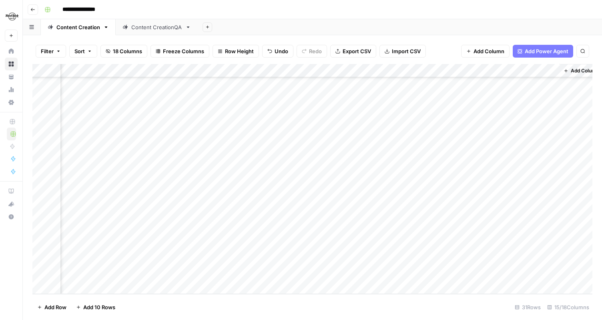
click at [453, 233] on div "Add Column" at bounding box center [312, 179] width 560 height 230
drag, startPoint x: 418, startPoint y: 234, endPoint x: 569, endPoint y: 234, distance: 151.4
click at [569, 234] on body "**********" at bounding box center [301, 160] width 602 height 320
click at [380, 229] on div "Add Column" at bounding box center [312, 179] width 560 height 230
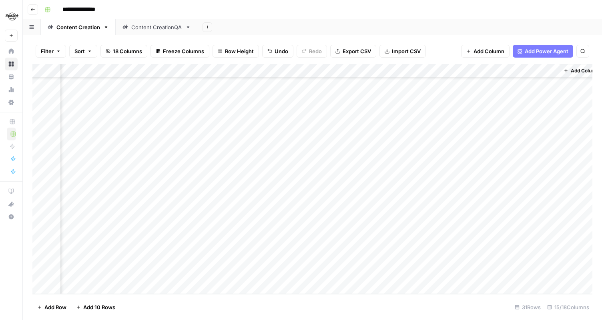
click at [499, 231] on div "Add Column" at bounding box center [312, 179] width 560 height 230
click at [494, 232] on div "Add Column" at bounding box center [312, 179] width 560 height 230
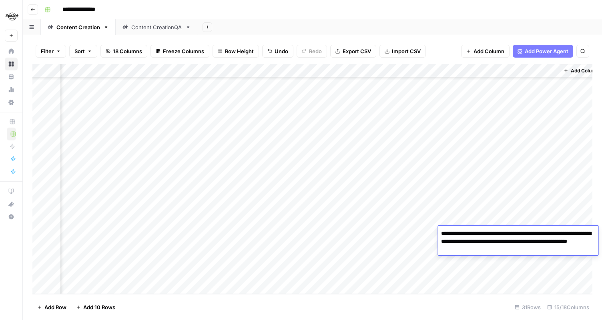
drag, startPoint x: 441, startPoint y: 232, endPoint x: 484, endPoint y: 253, distance: 48.0
click at [484, 253] on textarea "**********" at bounding box center [518, 241] width 160 height 27
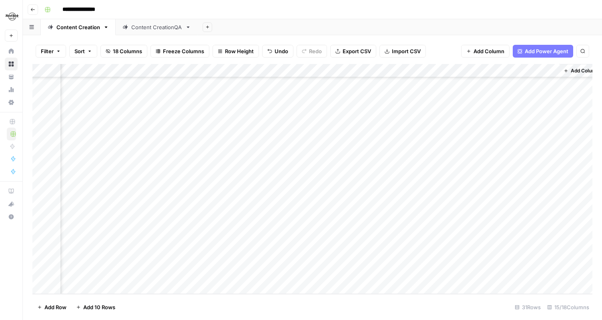
click at [405, 233] on div "Add Column" at bounding box center [312, 179] width 560 height 230
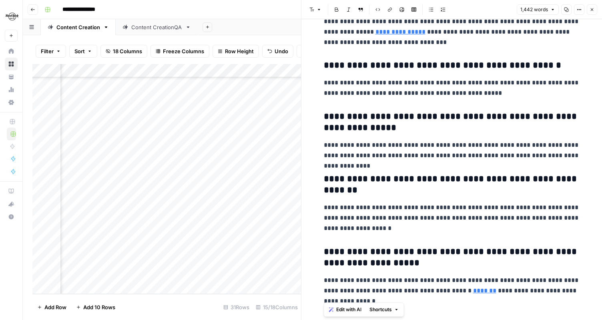
scroll to position [1599, 0]
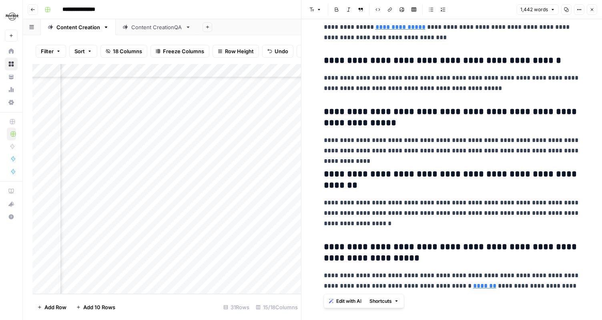
drag, startPoint x: 326, startPoint y: 43, endPoint x: 575, endPoint y: 294, distance: 353.4
click at [591, 9] on icon "button" at bounding box center [592, 9] width 5 height 5
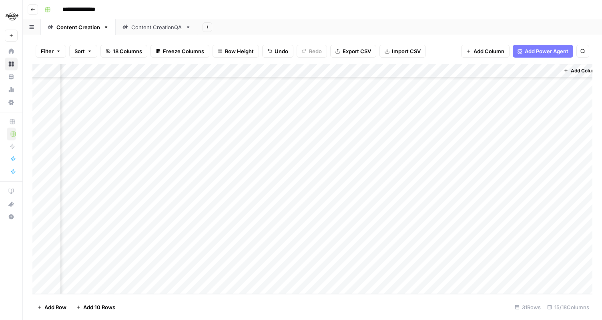
click at [436, 246] on div "Add Column" at bounding box center [312, 179] width 560 height 230
click at [420, 246] on textarea "**********" at bounding box center [484, 247] width 140 height 11
drag, startPoint x: 417, startPoint y: 247, endPoint x: 552, endPoint y: 246, distance: 135.0
click at [553, 247] on textarea "**********" at bounding box center [484, 247] width 140 height 11
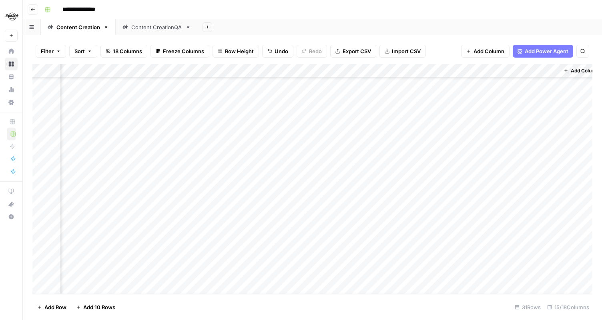
click at [377, 243] on div "Add Column" at bounding box center [312, 179] width 560 height 230
click at [524, 244] on div "Add Column" at bounding box center [312, 179] width 560 height 230
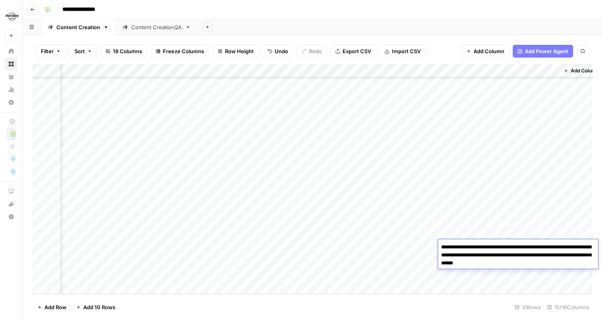
drag, startPoint x: 442, startPoint y: 247, endPoint x: 534, endPoint y: 263, distance: 93.0
click at [534, 263] on textarea "**********" at bounding box center [518, 255] width 160 height 27
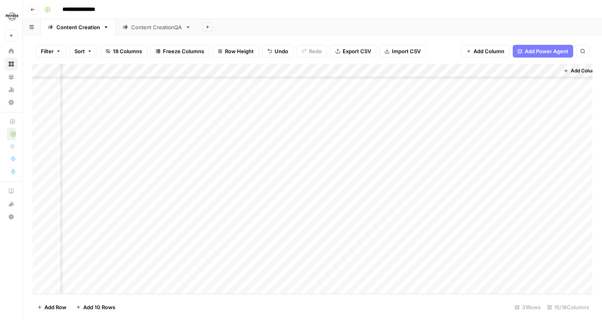
click at [405, 247] on div "Add Column" at bounding box center [312, 179] width 560 height 230
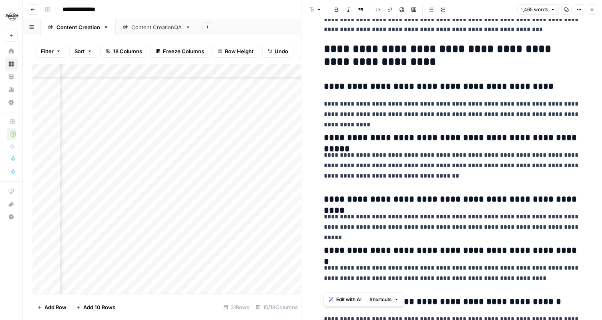
scroll to position [1654, 0]
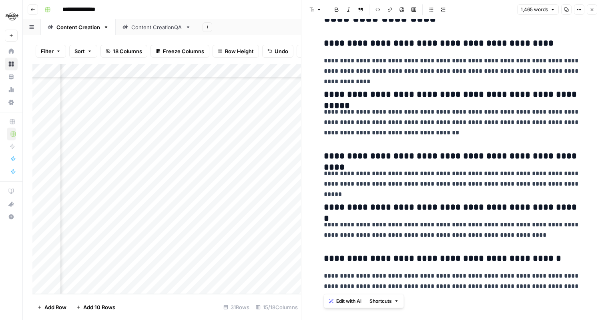
drag, startPoint x: 326, startPoint y: 39, endPoint x: 565, endPoint y: 286, distance: 344.1
click at [595, 11] on button "Close" at bounding box center [592, 9] width 10 height 10
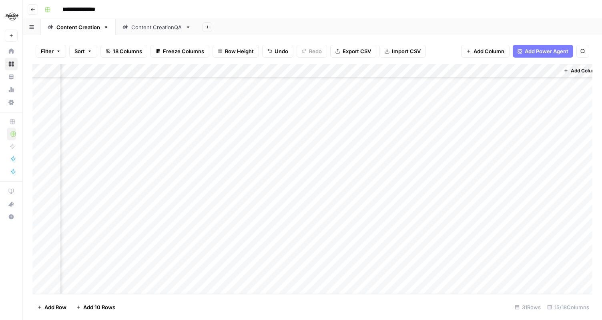
click at [457, 260] on div "Add Column" at bounding box center [312, 179] width 560 height 230
drag, startPoint x: 416, startPoint y: 260, endPoint x: 574, endPoint y: 280, distance: 159.8
click at [574, 280] on body "**********" at bounding box center [301, 160] width 602 height 320
click at [367, 258] on div "Add Column" at bounding box center [312, 179] width 560 height 230
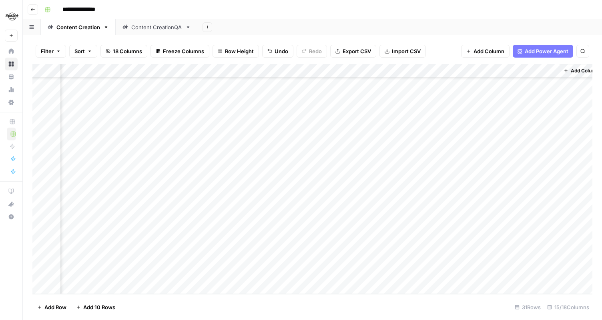
click at [494, 257] on div "Add Column" at bounding box center [312, 179] width 560 height 230
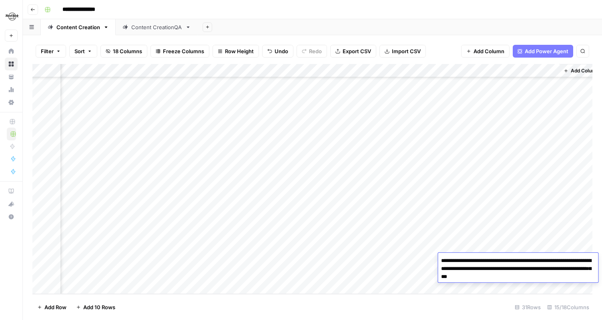
drag, startPoint x: 442, startPoint y: 260, endPoint x: 522, endPoint y: 276, distance: 81.7
click at [522, 276] on textarea "**********" at bounding box center [518, 268] width 160 height 27
drag, startPoint x: 522, startPoint y: 276, endPoint x: 441, endPoint y: 260, distance: 82.9
click at [441, 260] on textarea "**********" at bounding box center [518, 268] width 160 height 27
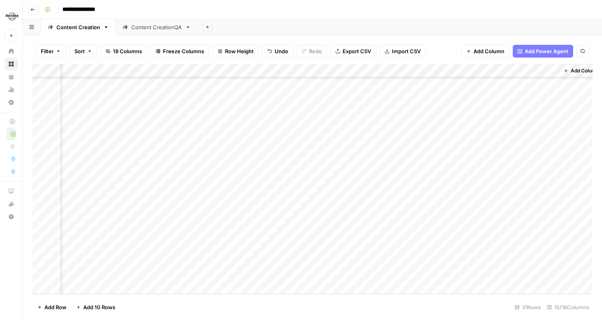
click at [406, 258] on div "Add Column" at bounding box center [312, 179] width 560 height 230
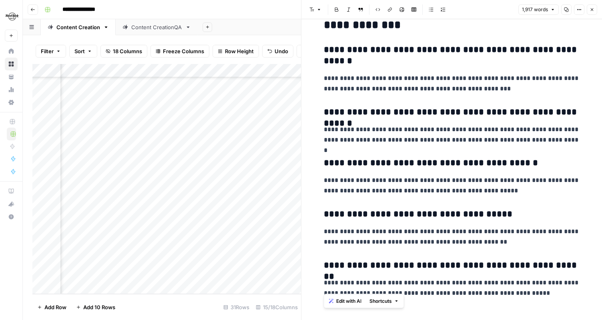
scroll to position [2323, 0]
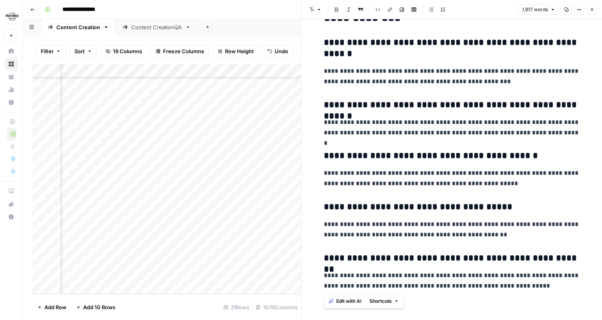
drag, startPoint x: 327, startPoint y: 42, endPoint x: 537, endPoint y: 290, distance: 324.8
click at [590, 10] on icon "button" at bounding box center [592, 9] width 5 height 5
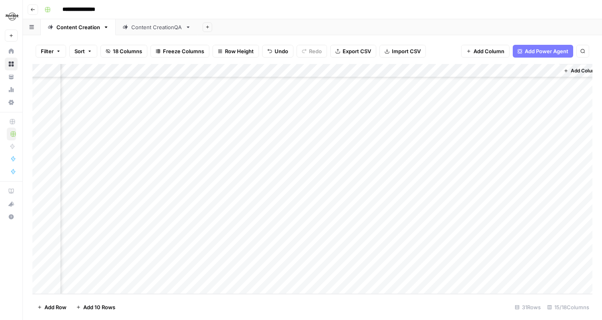
click at [439, 276] on div "Add Column" at bounding box center [312, 179] width 560 height 230
drag, startPoint x: 418, startPoint y: 275, endPoint x: 563, endPoint y: 273, distance: 145.4
click at [563, 273] on textarea "**********" at bounding box center [489, 274] width 151 height 11
click at [530, 262] on div "Add Column" at bounding box center [312, 179] width 560 height 230
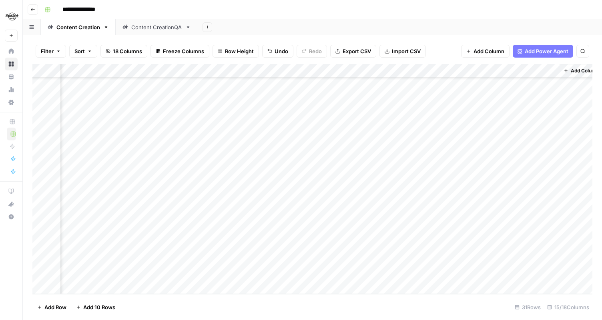
click at [521, 270] on div "Add Column" at bounding box center [312, 179] width 560 height 230
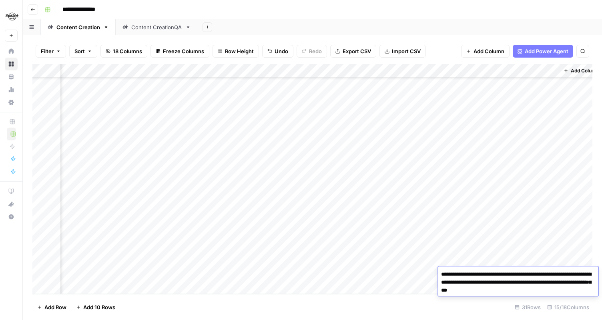
drag, startPoint x: 441, startPoint y: 274, endPoint x: 527, endPoint y: 288, distance: 87.3
click at [528, 288] on textarea "**********" at bounding box center [518, 282] width 160 height 27
click at [407, 272] on div "Add Column" at bounding box center [312, 179] width 560 height 230
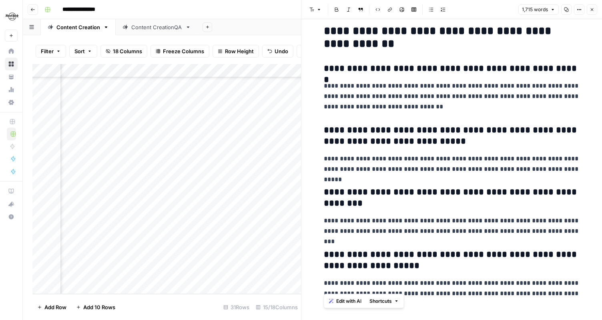
scroll to position [2102, 0]
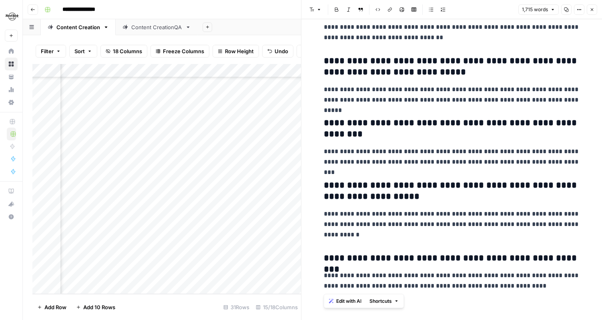
drag, startPoint x: 325, startPoint y: 46, endPoint x: 502, endPoint y: 286, distance: 299.0
